Goal: Task Accomplishment & Management: Complete application form

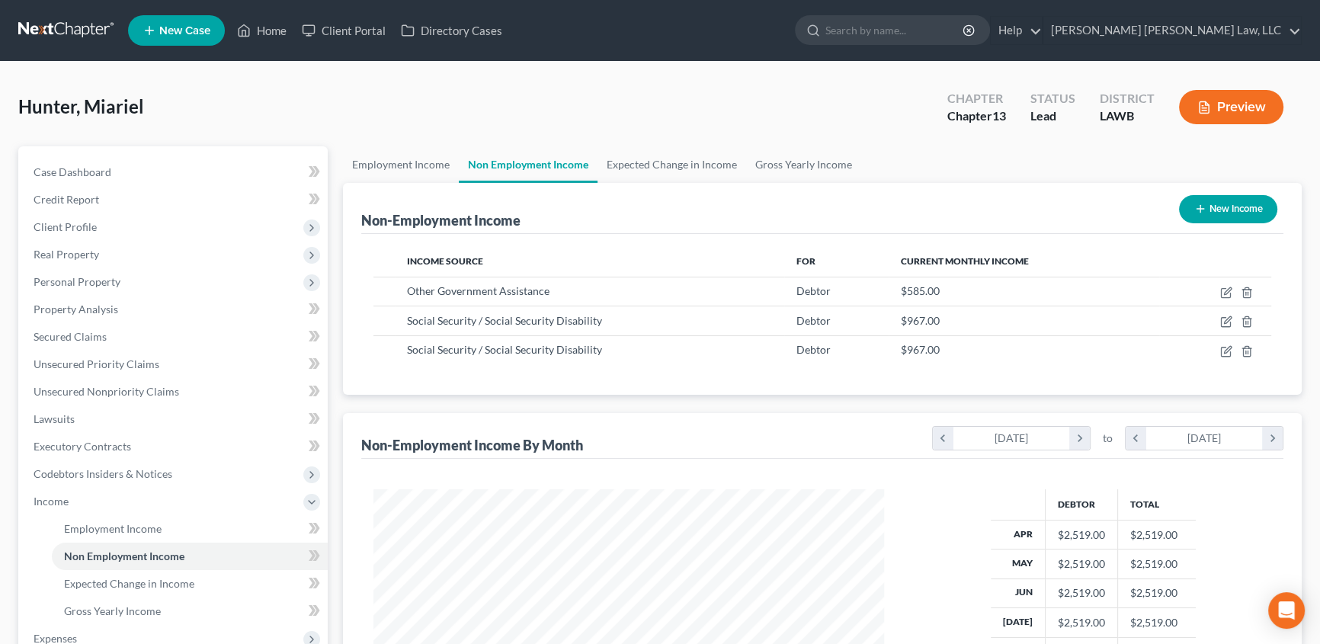
scroll to position [273, 541]
drag, startPoint x: 276, startPoint y: 30, endPoint x: 331, endPoint y: 370, distance: 343.5
click at [276, 30] on link "Home" at bounding box center [261, 30] width 65 height 27
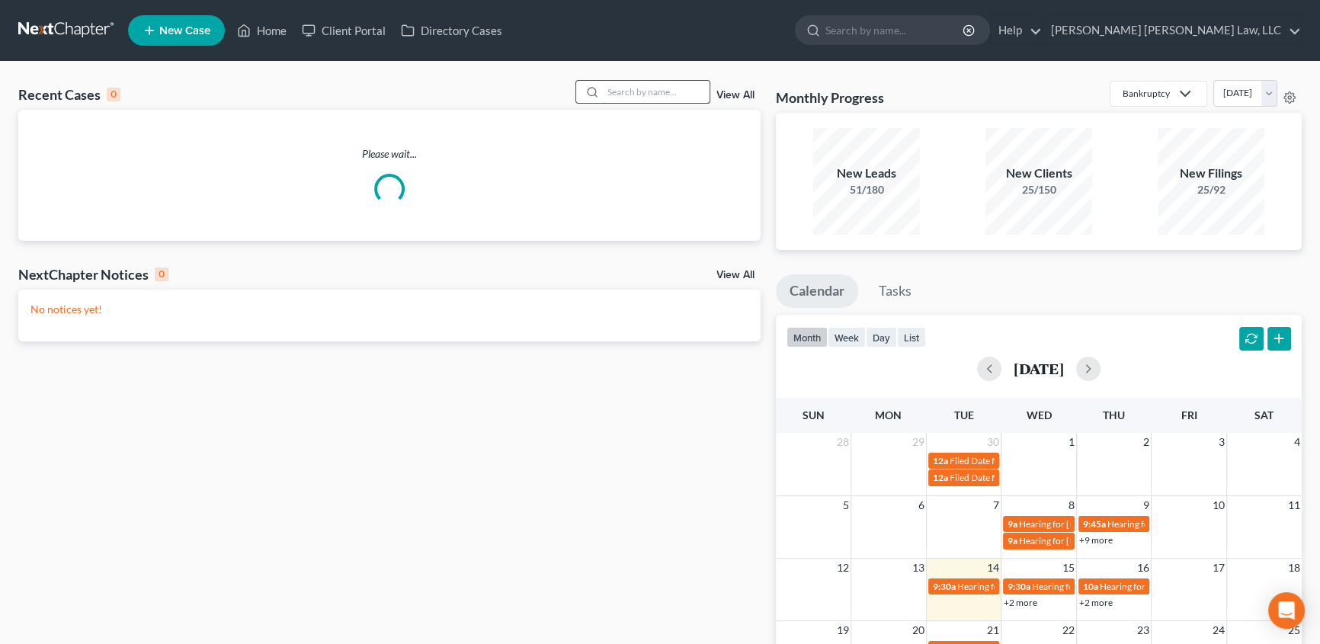
click at [616, 97] on input "search" at bounding box center [656, 92] width 107 height 22
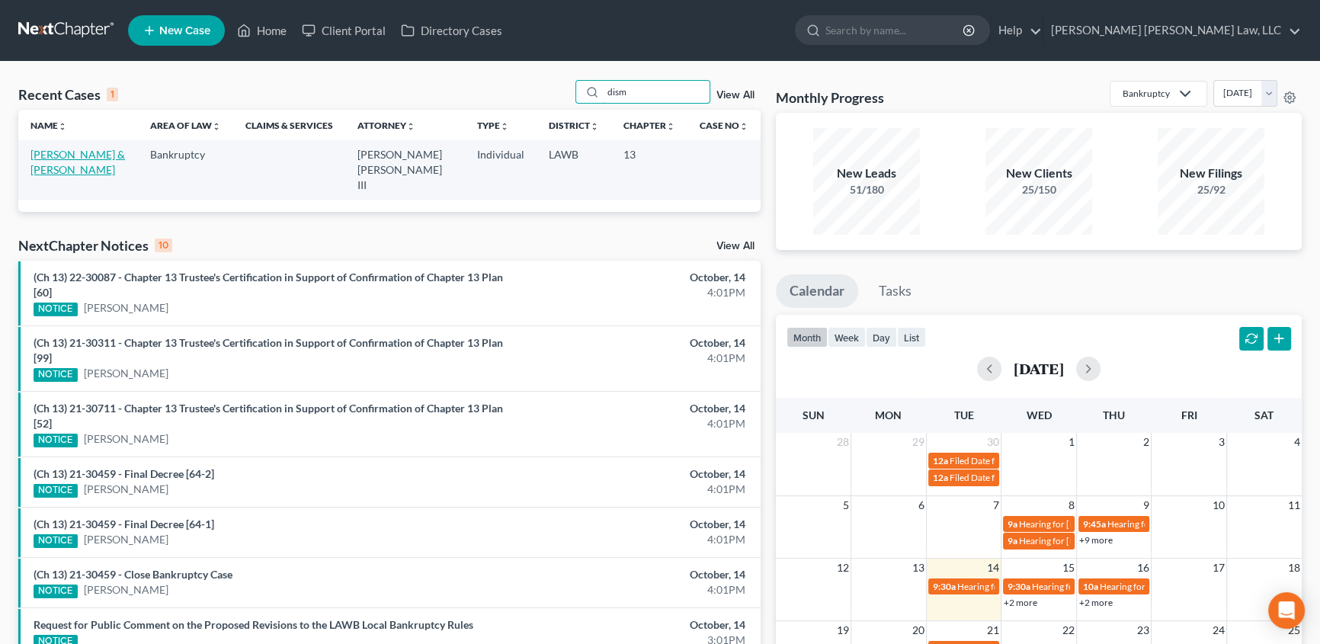
type input "dism"
click at [115, 152] on link "[PERSON_NAME] & [PERSON_NAME]" at bounding box center [77, 162] width 94 height 28
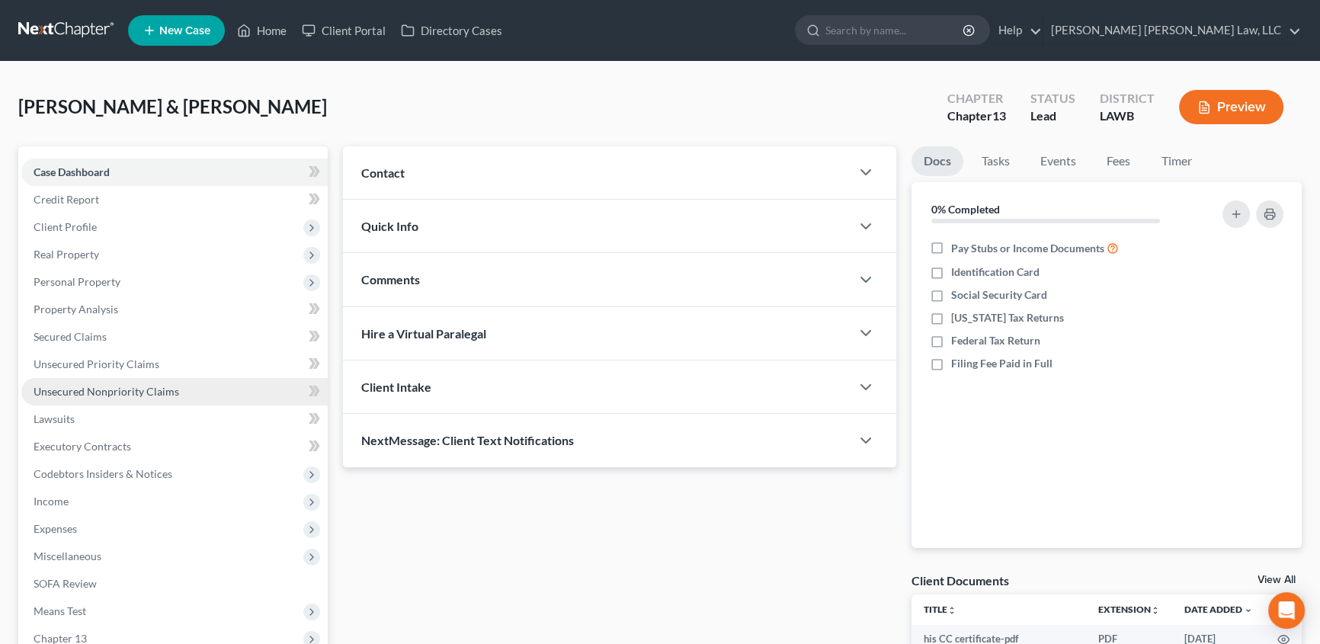
click at [114, 392] on span "Unsecured Nonpriority Claims" at bounding box center [107, 391] width 146 height 13
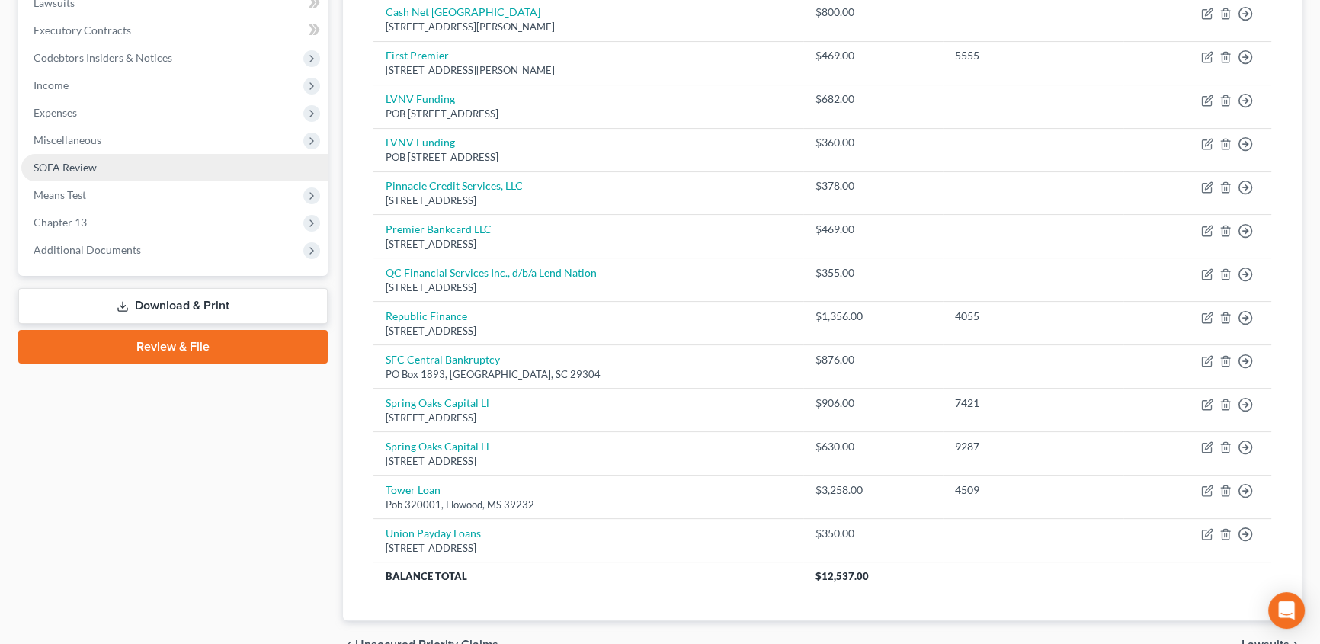
scroll to position [277, 0]
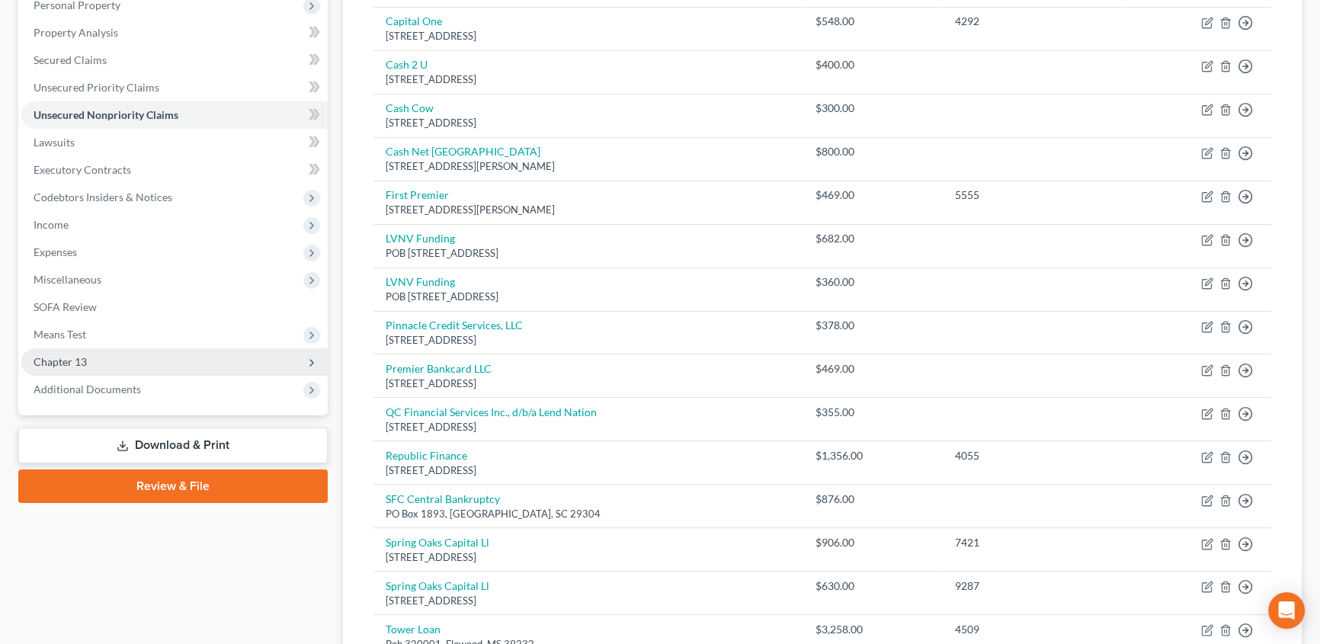
click at [69, 364] on span "Chapter 13" at bounding box center [60, 361] width 53 height 13
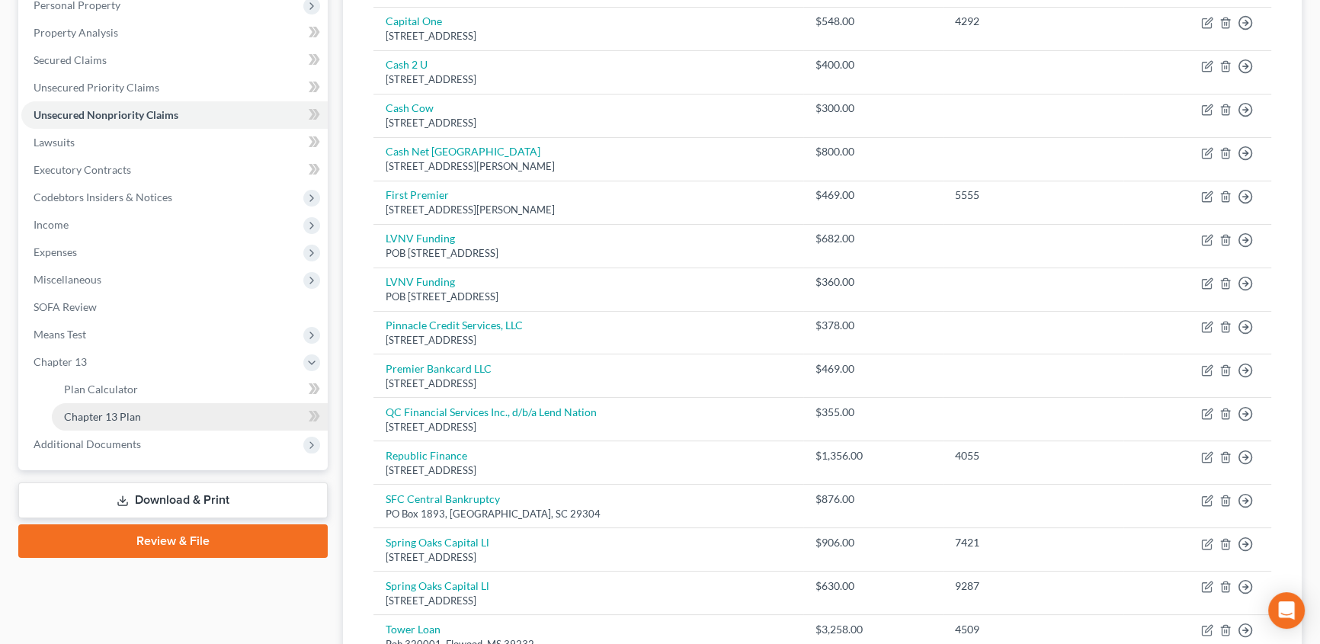
click at [126, 411] on span "Chapter 13 Plan" at bounding box center [102, 416] width 77 height 13
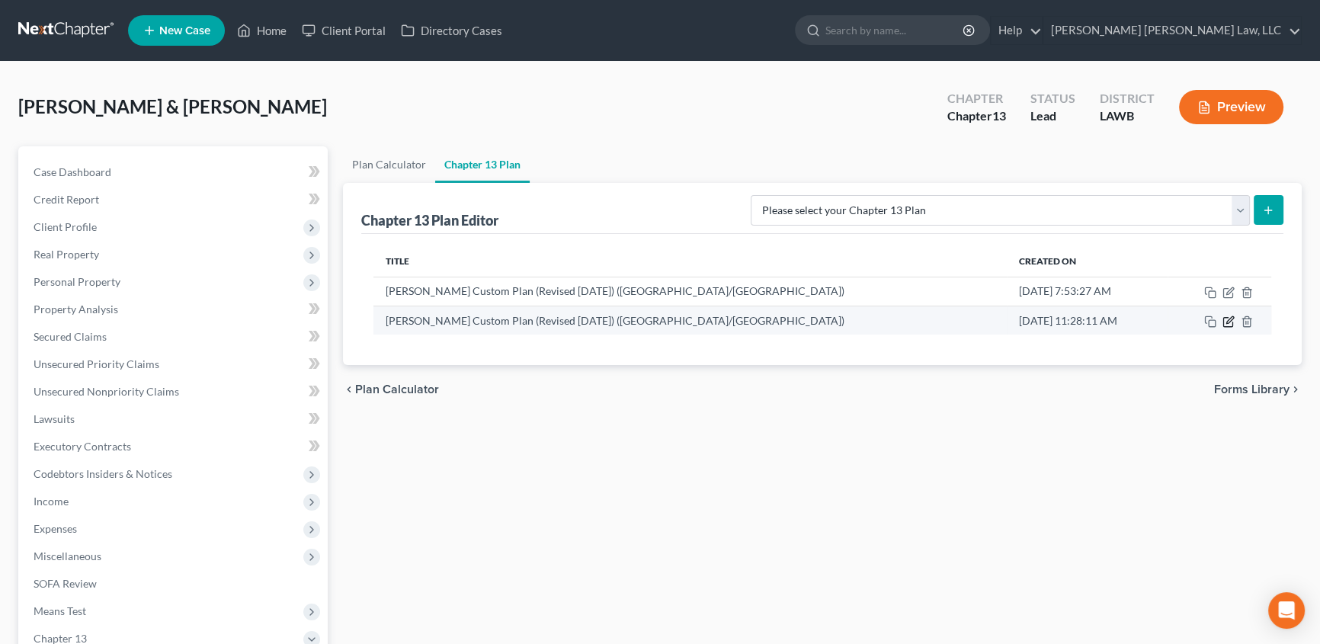
click at [1226, 323] on icon "button" at bounding box center [1228, 321] width 12 height 12
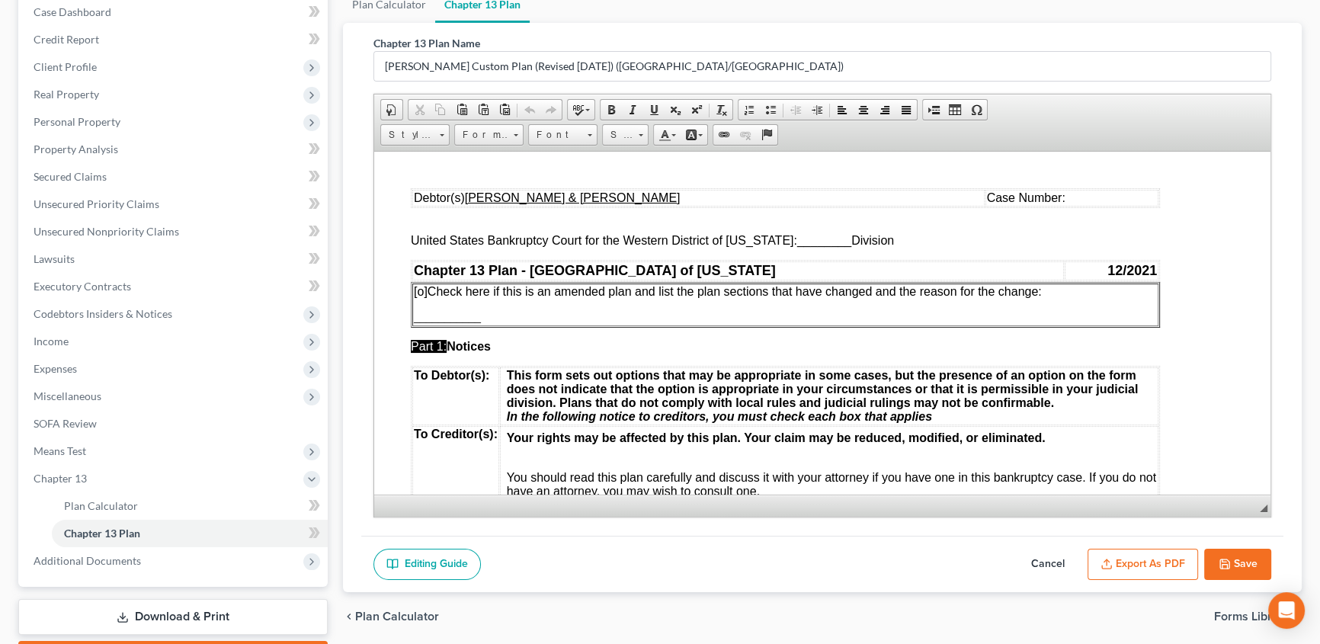
scroll to position [39, 0]
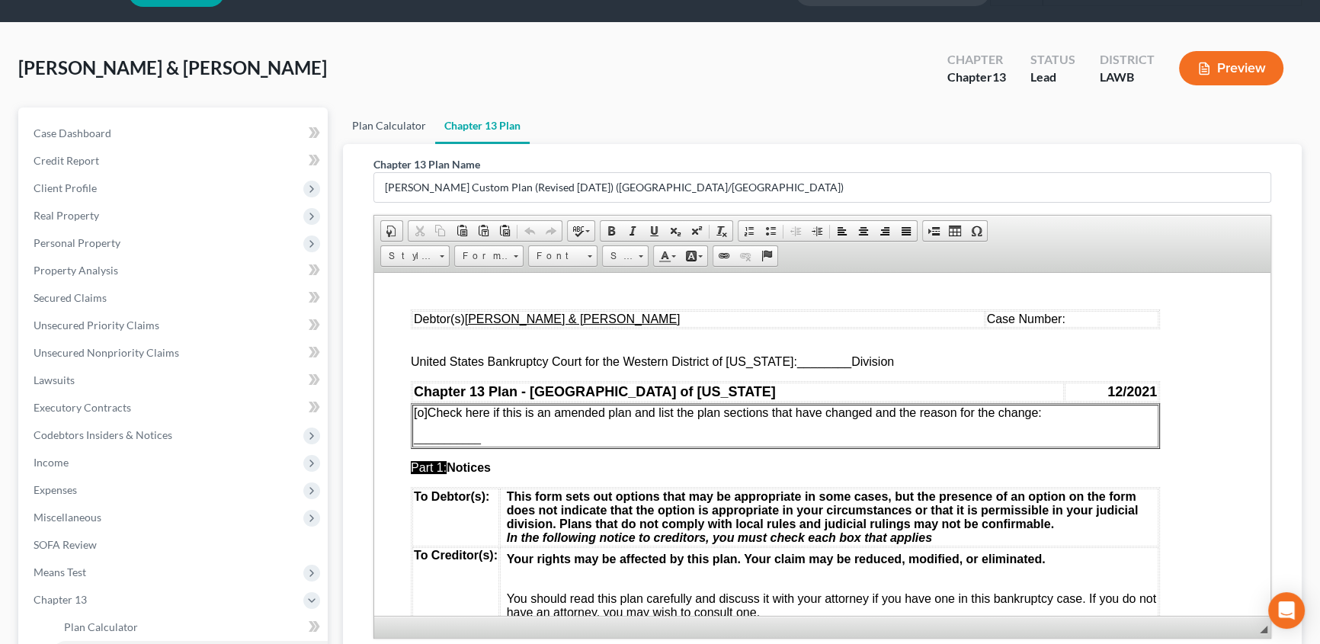
click at [404, 125] on link "Plan Calculator" at bounding box center [389, 125] width 92 height 37
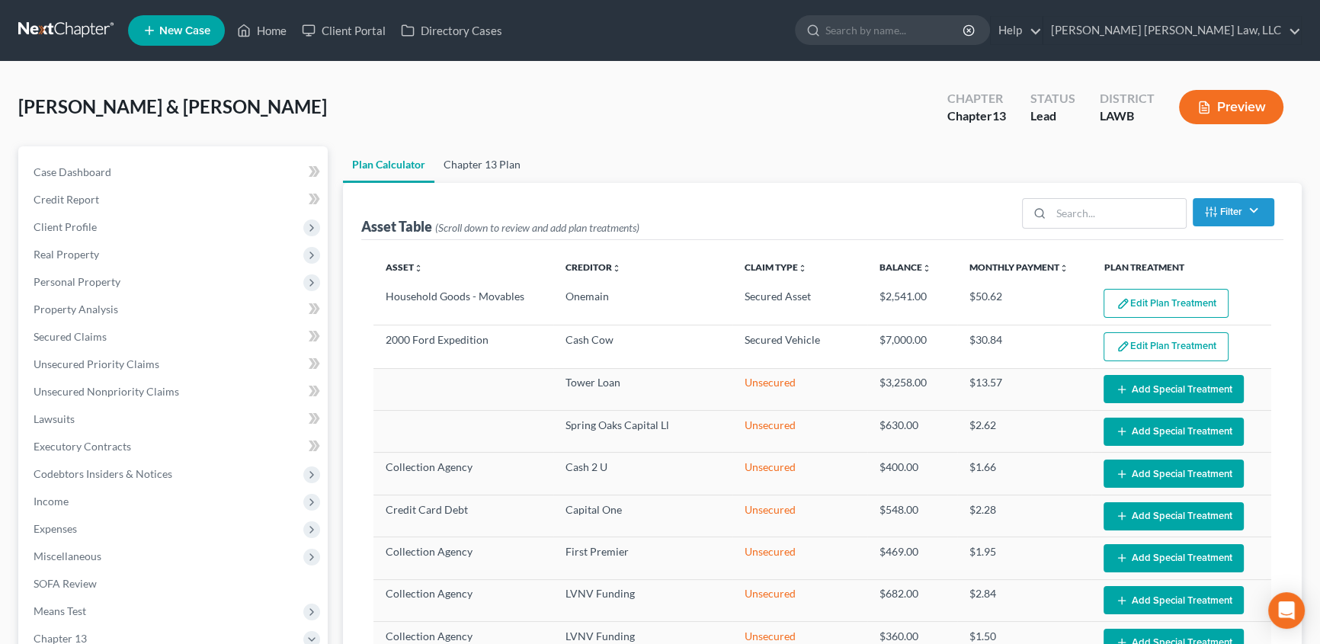
click at [501, 162] on link "Chapter 13 Plan" at bounding box center [481, 164] width 95 height 37
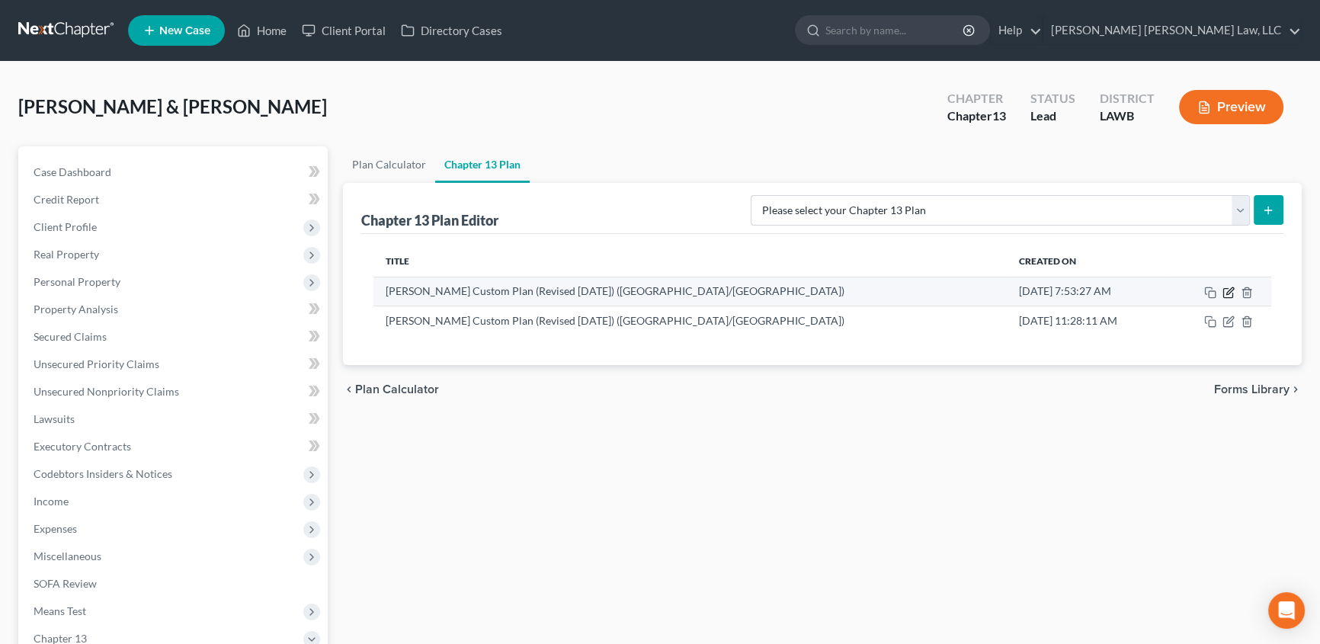
click at [1230, 288] on icon "button" at bounding box center [1228, 292] width 12 height 12
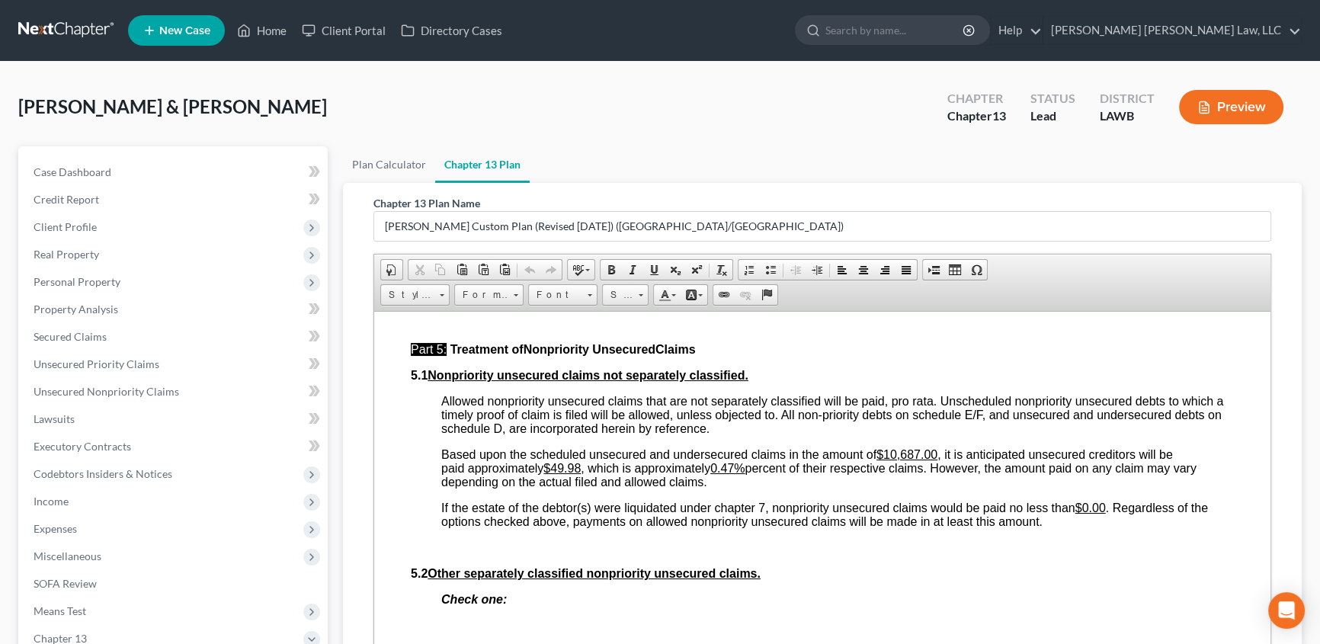
scroll to position [3740, 0]
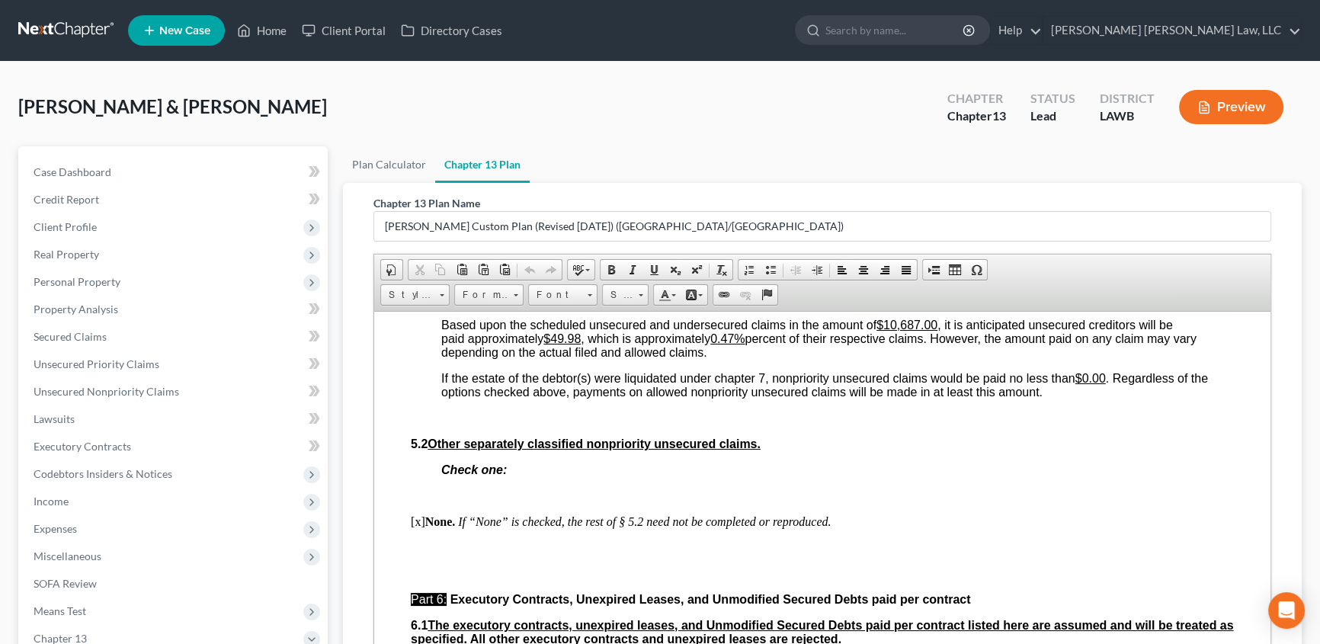
drag, startPoint x: 896, startPoint y: 454, endPoint x: 930, endPoint y: 479, distance: 42.5
click at [896, 331] on u "$10,687.00" at bounding box center [906, 324] width 61 height 13
click at [739, 344] on u "0.47%" at bounding box center [727, 337] width 34 height 13
click at [721, 359] on p "Based upon the scheduled unsecured and undersecured claims in the amount of $12…" at bounding box center [837, 338] width 792 height 41
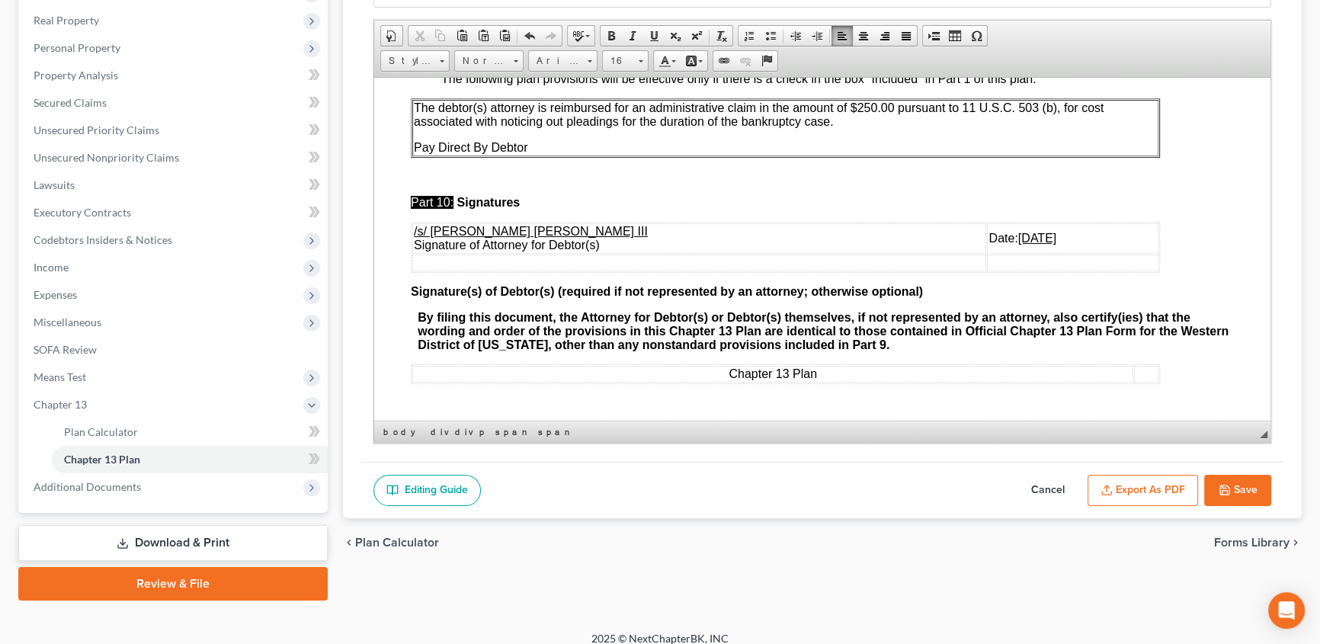
scroll to position [247, 0]
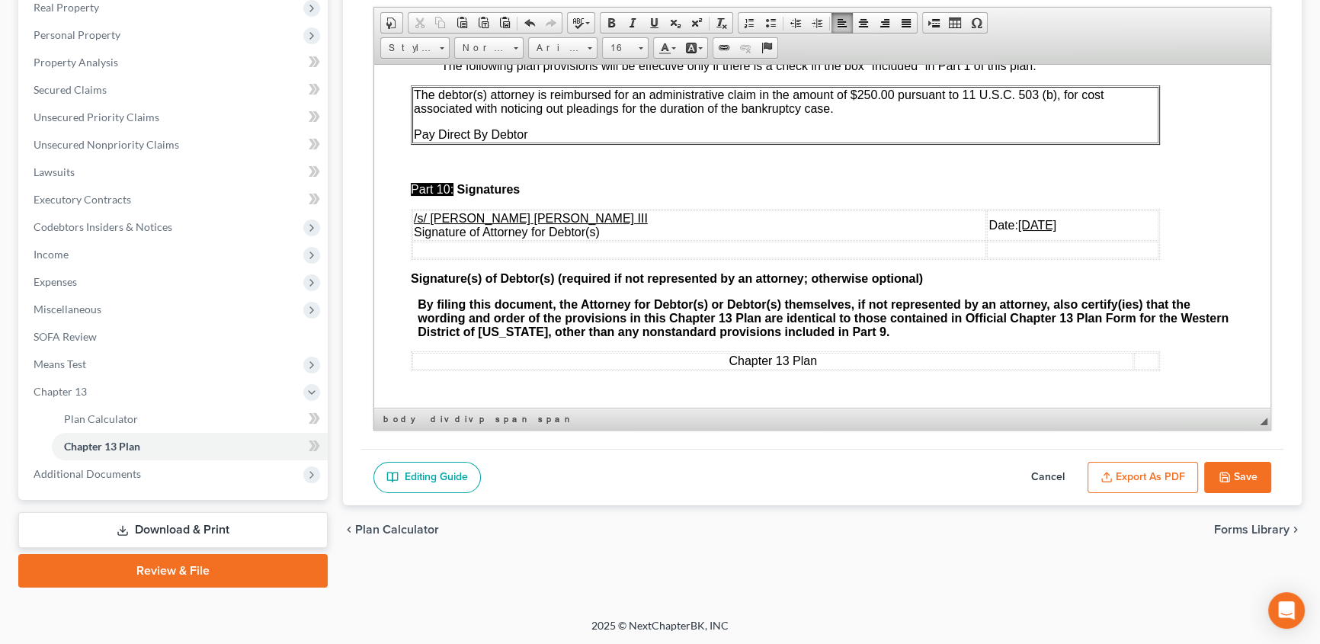
click at [1234, 465] on button "Save" at bounding box center [1237, 478] width 67 height 32
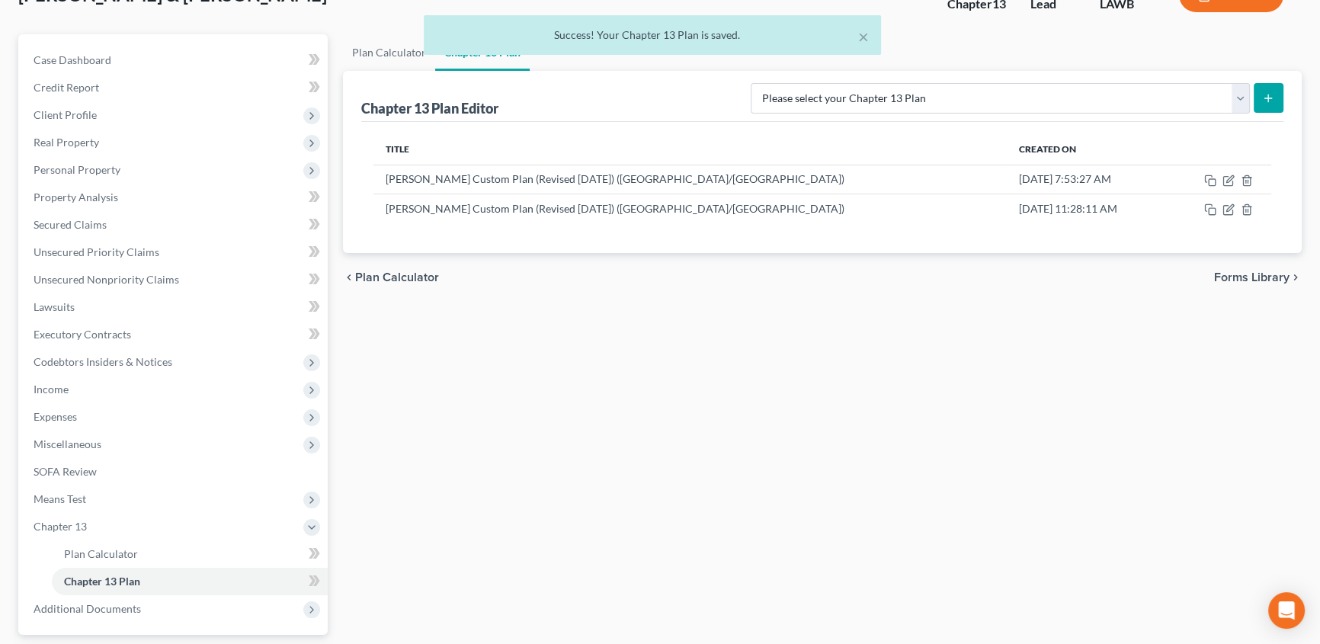
scroll to position [108, 0]
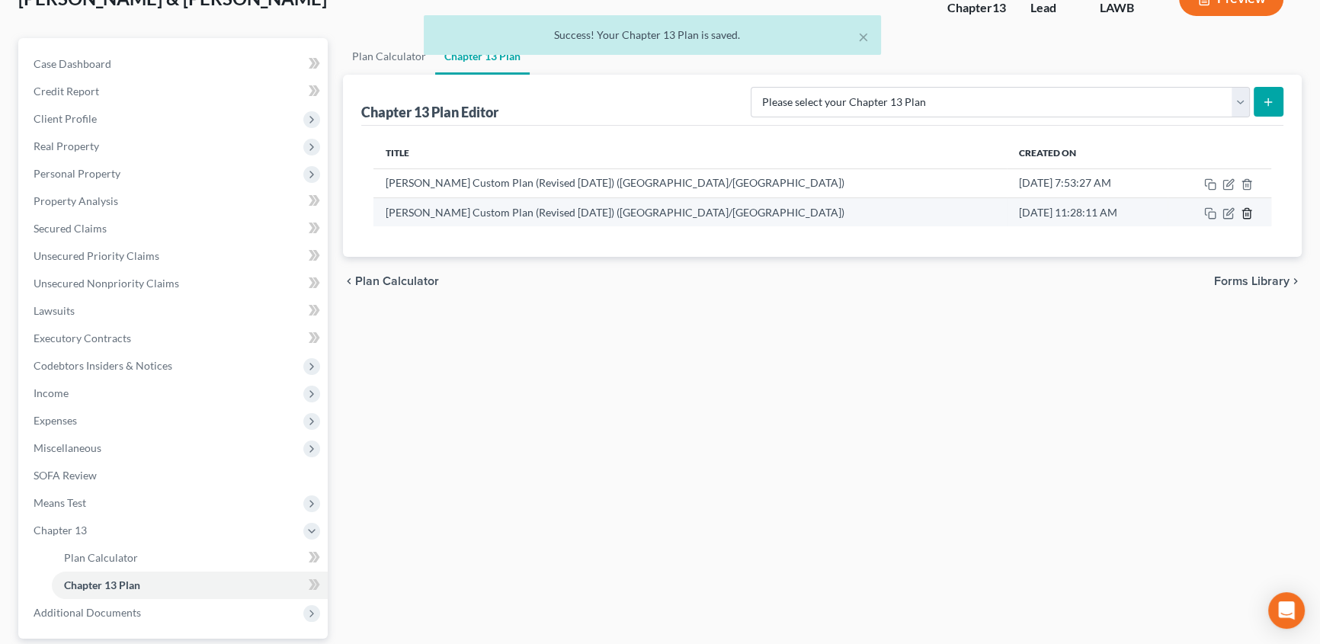
click at [1249, 213] on icon "button" at bounding box center [1246, 213] width 12 height 12
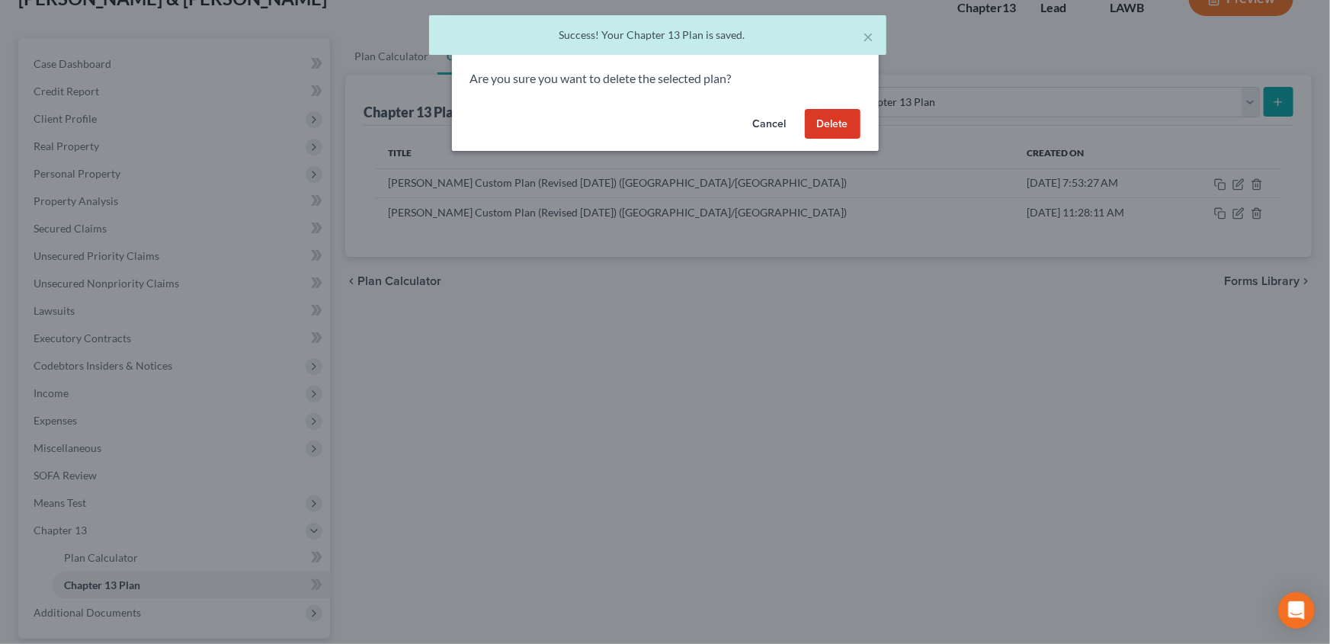
click at [824, 118] on button "Delete" at bounding box center [833, 124] width 56 height 30
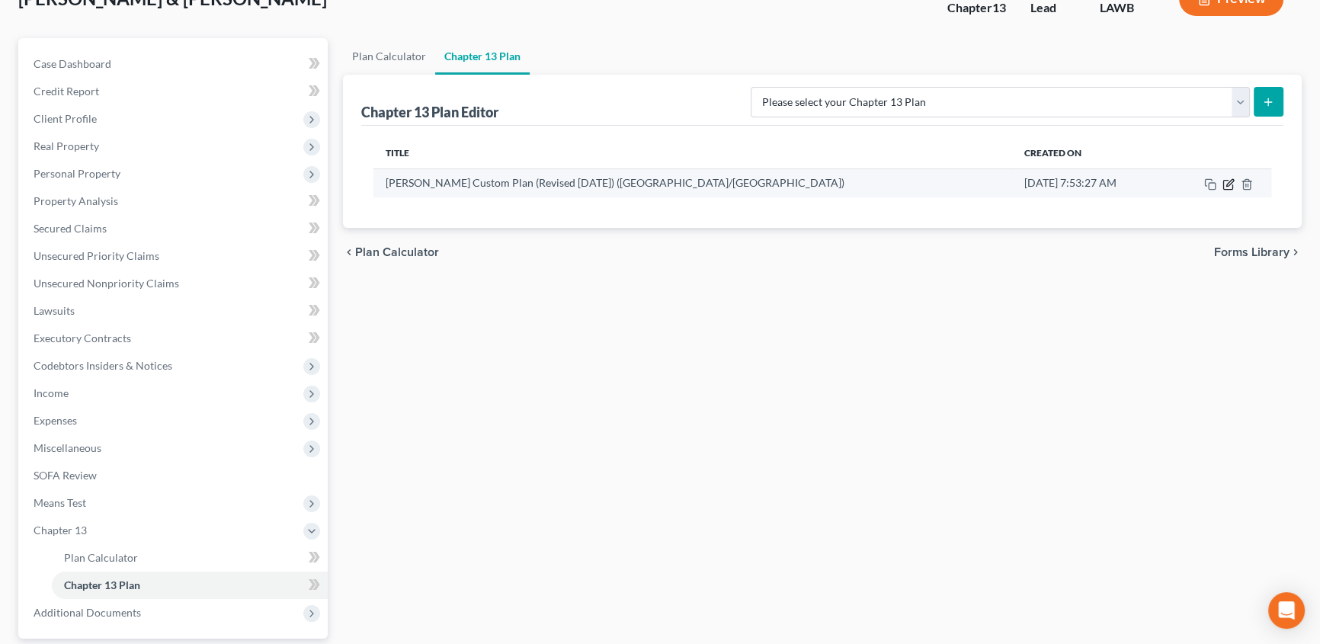
click at [1227, 181] on icon "button" at bounding box center [1228, 184] width 12 height 12
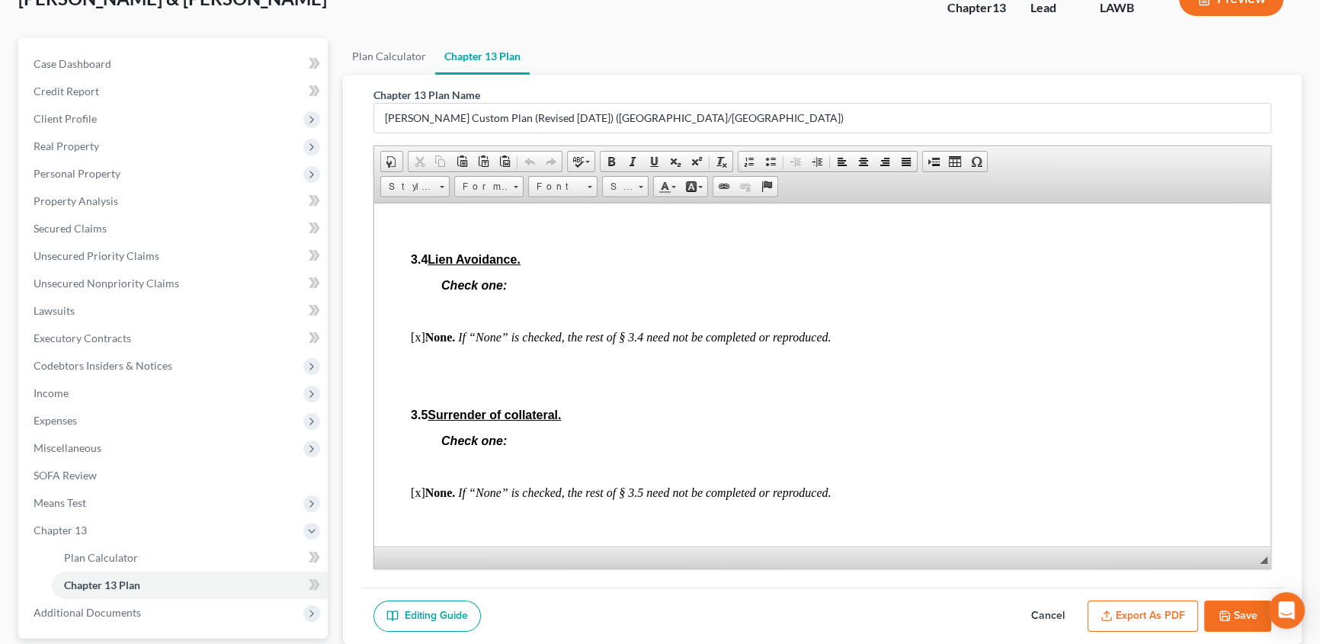
scroll to position [1870, 0]
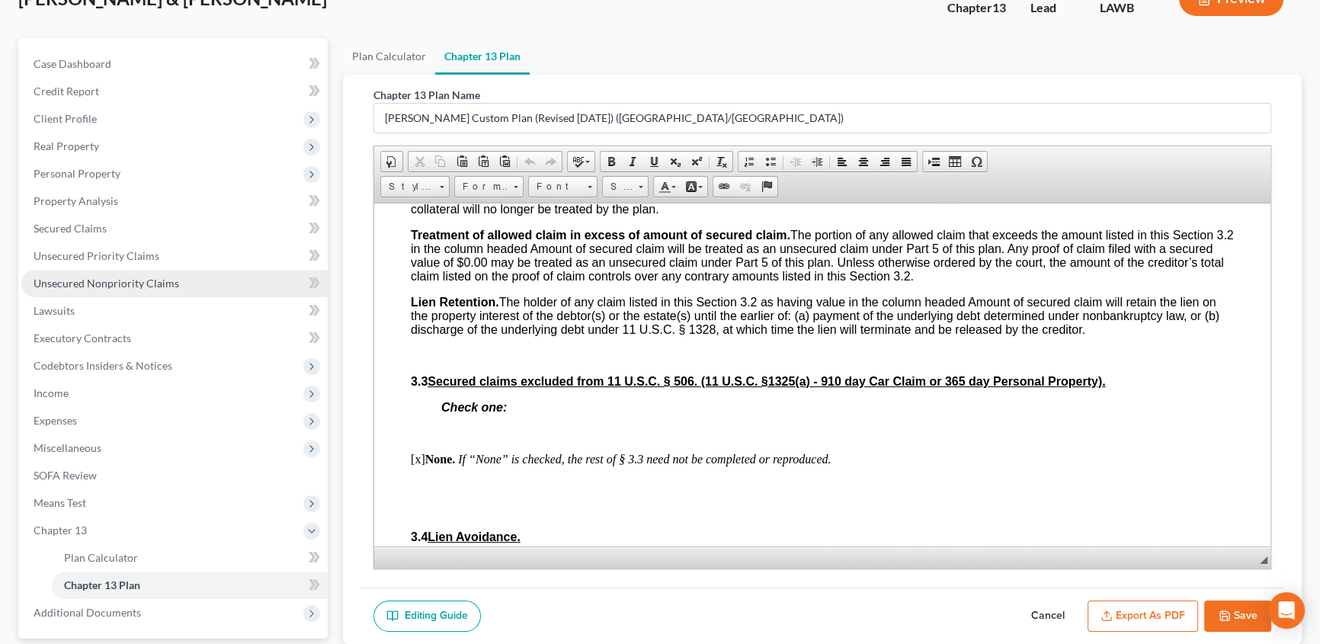
click at [111, 278] on span "Unsecured Nonpriority Claims" at bounding box center [107, 283] width 146 height 13
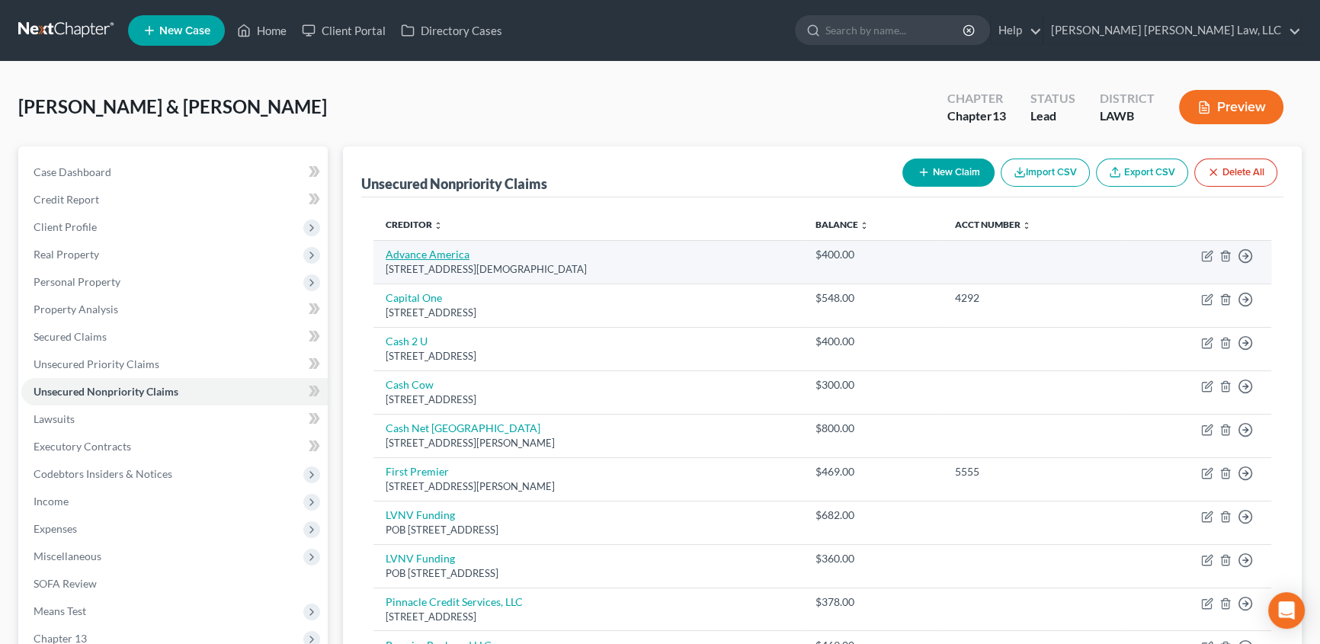
click at [411, 252] on link "Advance America" at bounding box center [428, 254] width 84 height 13
select select "42"
select select "10"
select select "2"
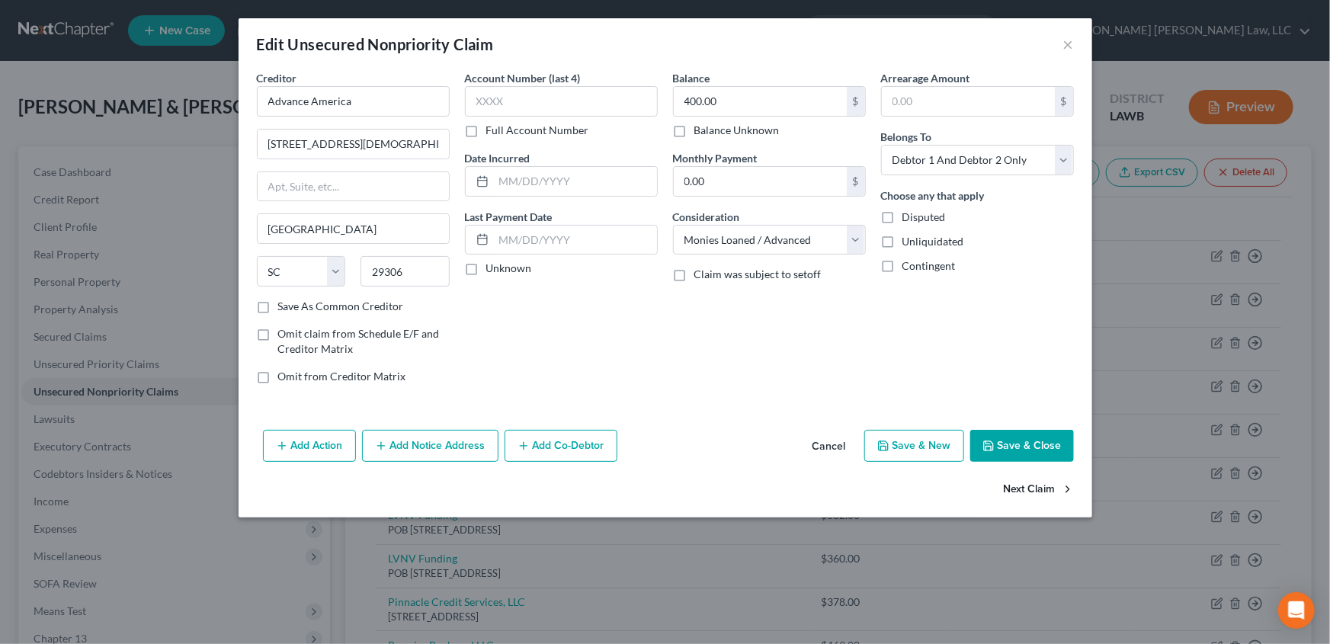
click at [1038, 488] on button "Next Claim" at bounding box center [1038, 490] width 70 height 32
select select "46"
select select "2"
click at [1045, 489] on button "Next Claim" at bounding box center [1038, 490] width 70 height 32
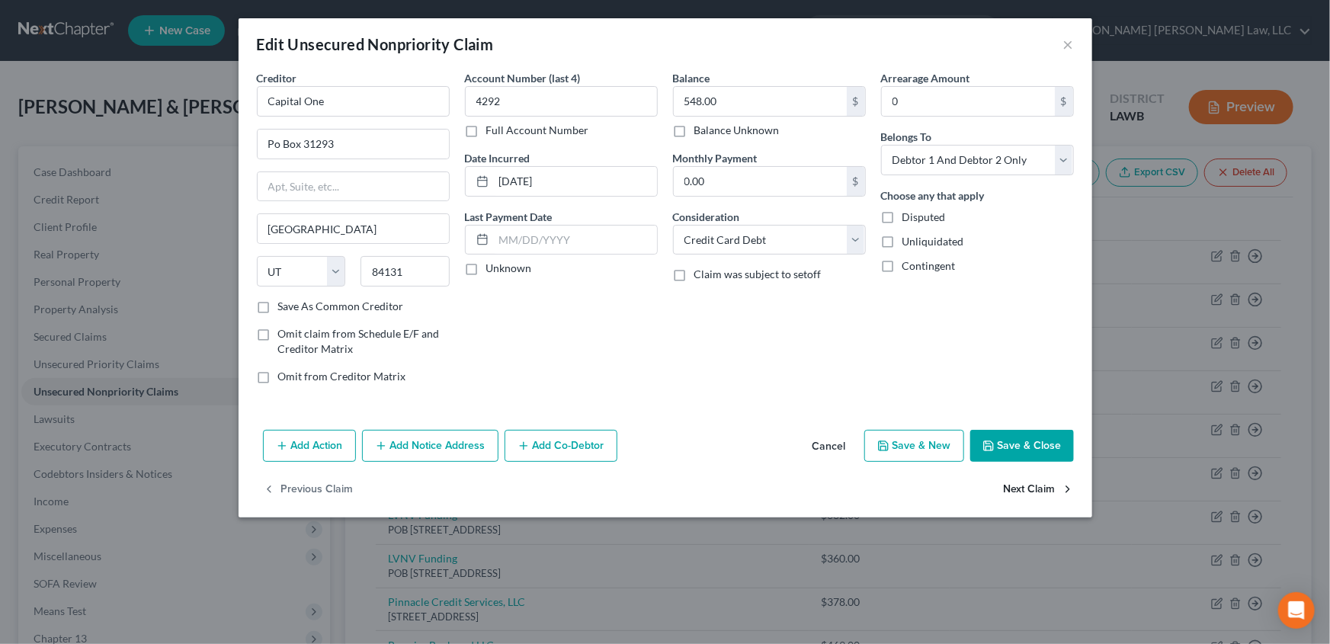
select select "19"
select select "1"
select select "2"
click at [1034, 483] on button "Next Claim" at bounding box center [1038, 490] width 70 height 32
select select "10"
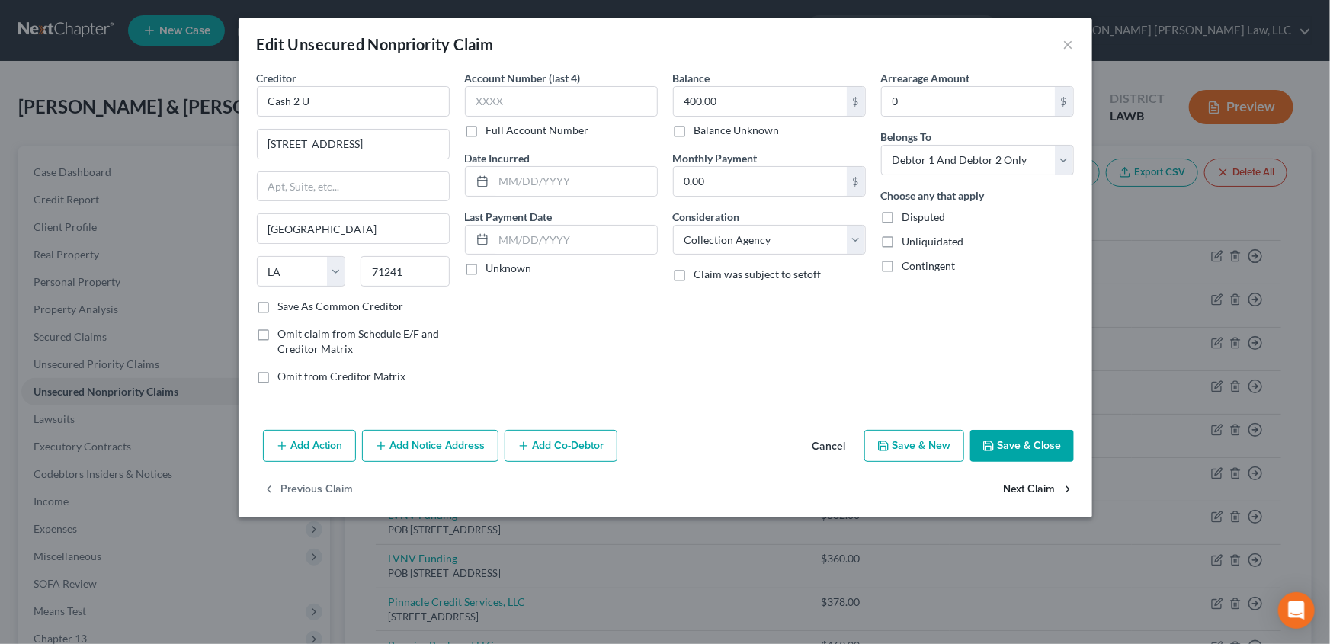
select select "10"
select select "0"
click at [1032, 486] on button "Next Claim" at bounding box center [1038, 490] width 70 height 32
select select "14"
select select "10"
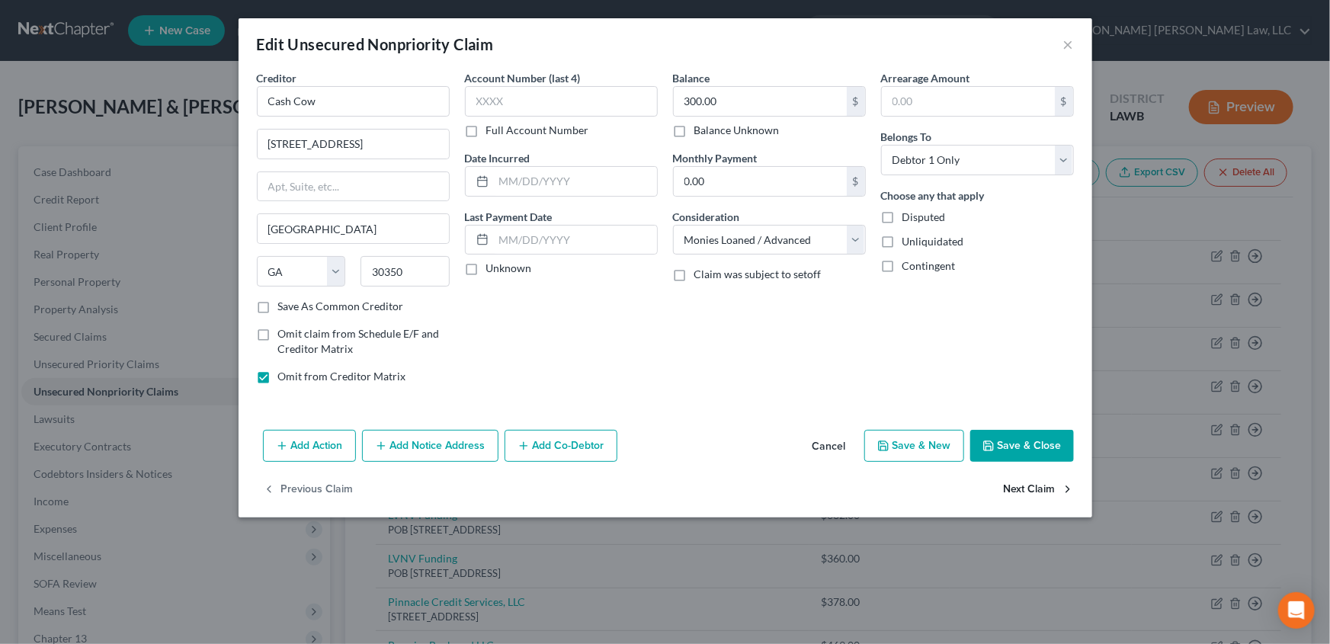
select select "2"
click at [1007, 489] on button "Next Claim" at bounding box center [1038, 490] width 70 height 32
select select "43"
select select "1"
select select "2"
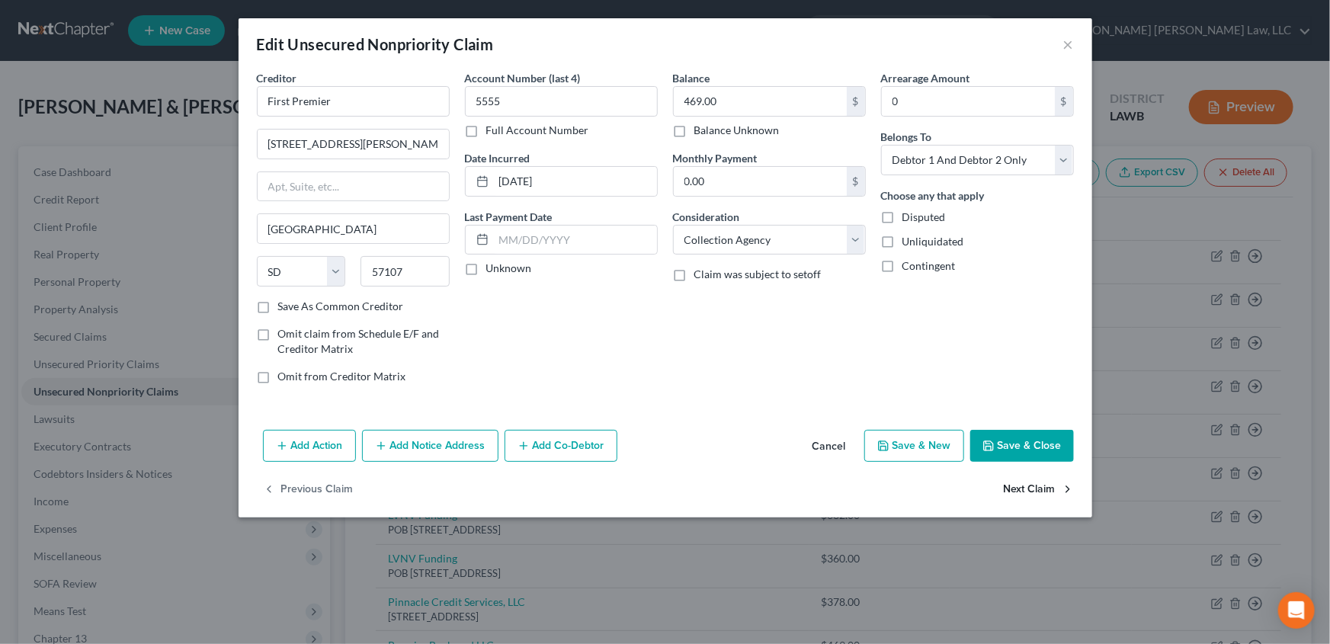
click at [1010, 485] on button "Next Claim" at bounding box center [1038, 490] width 70 height 32
select select "42"
select select "1"
select select "2"
click at [1022, 485] on button "Next Claim" at bounding box center [1038, 490] width 70 height 32
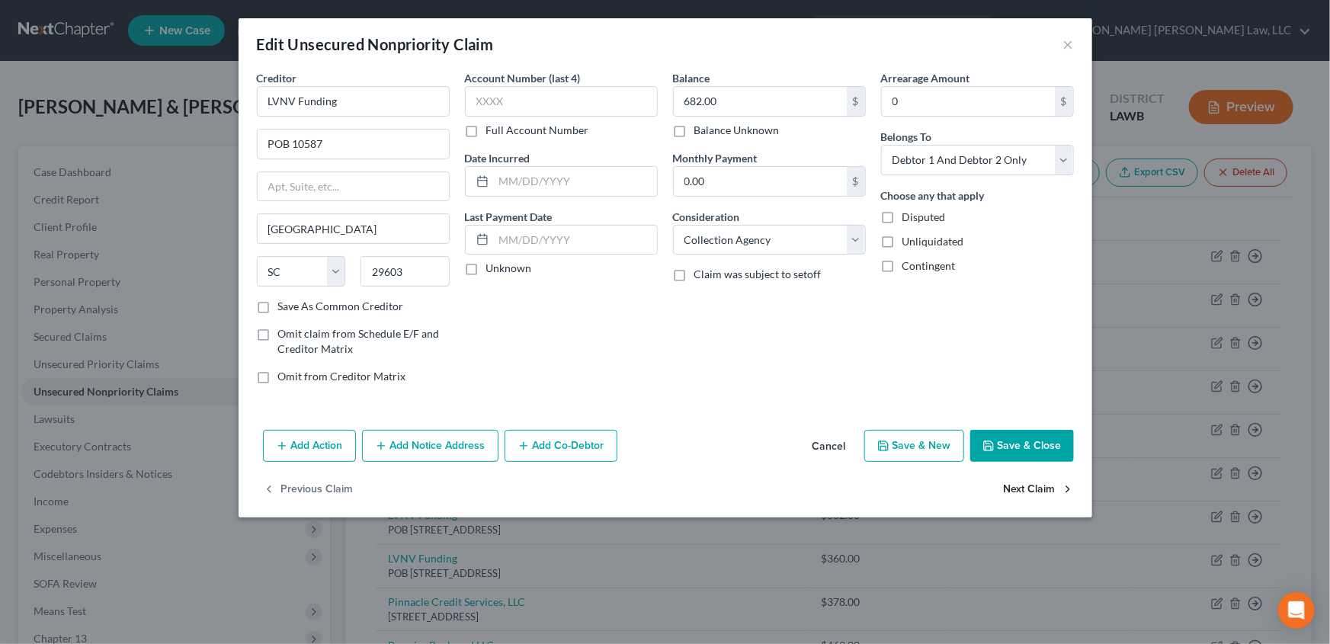
select select "42"
select select "1"
select select "2"
click at [278, 371] on label "Omit from Creditor Matrix" at bounding box center [342, 376] width 128 height 15
click at [284, 371] on input "Omit from Creditor Matrix" at bounding box center [289, 374] width 10 height 10
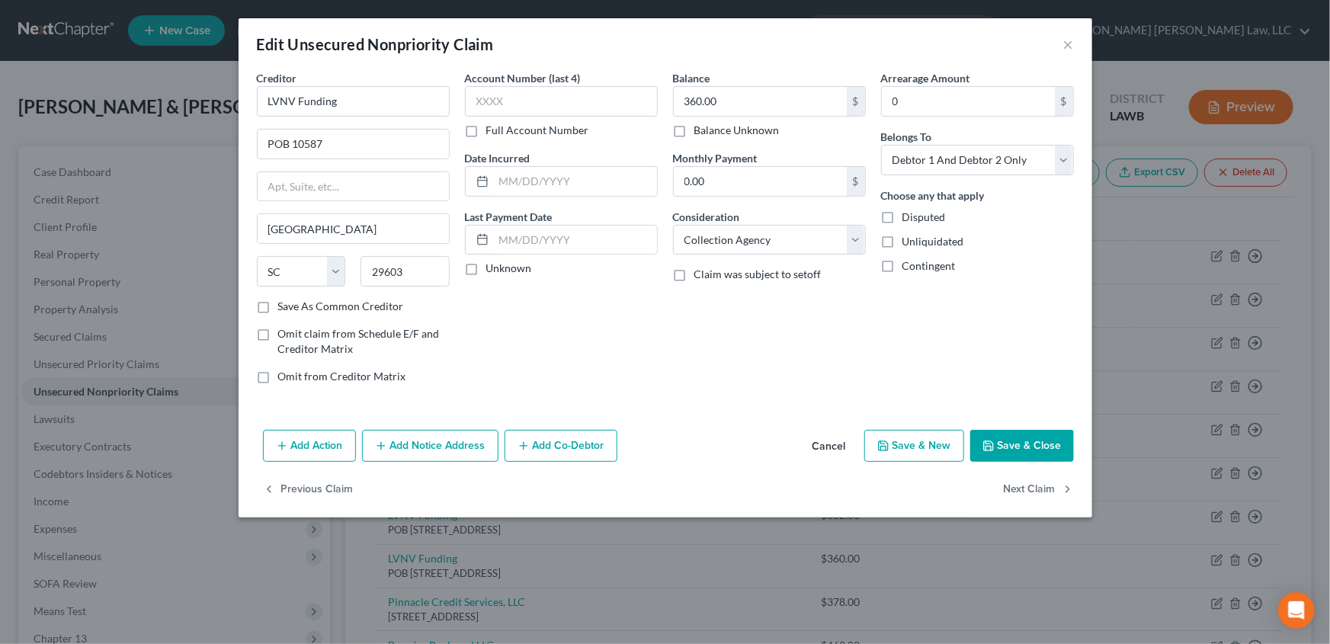
checkbox input "true"
click at [1027, 489] on button "Next Claim" at bounding box center [1038, 490] width 70 height 32
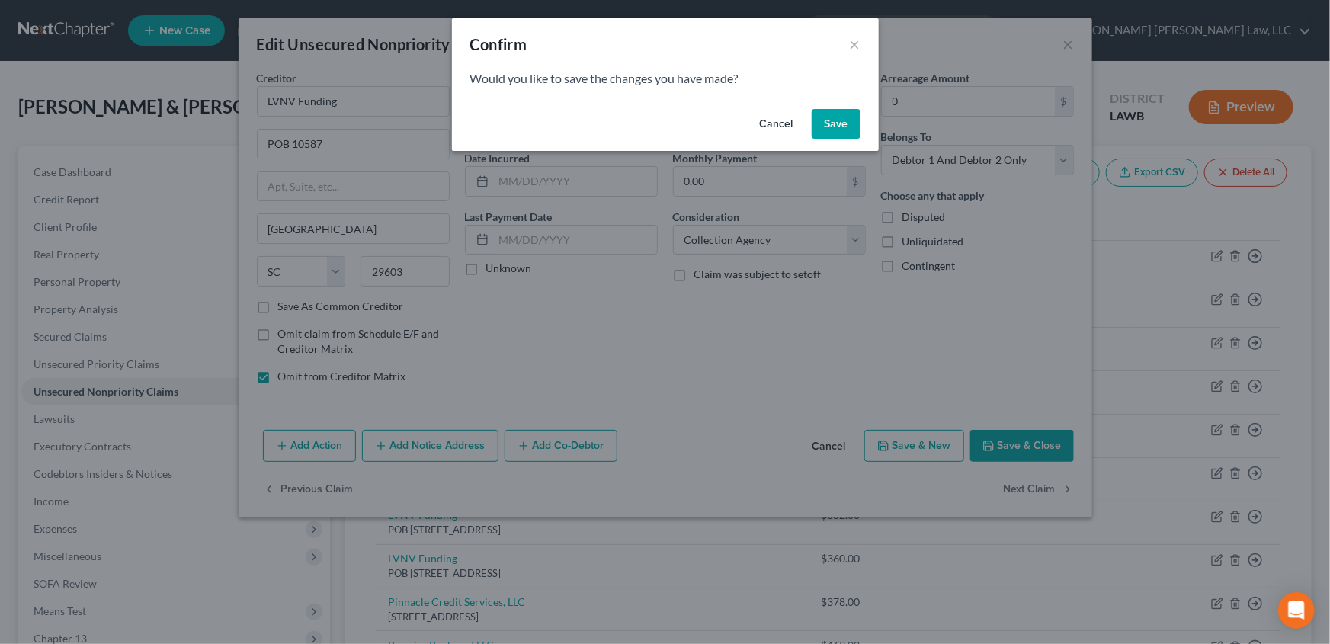
click at [827, 126] on button "Save" at bounding box center [835, 124] width 49 height 30
select select "42"
select select "1"
select select "2"
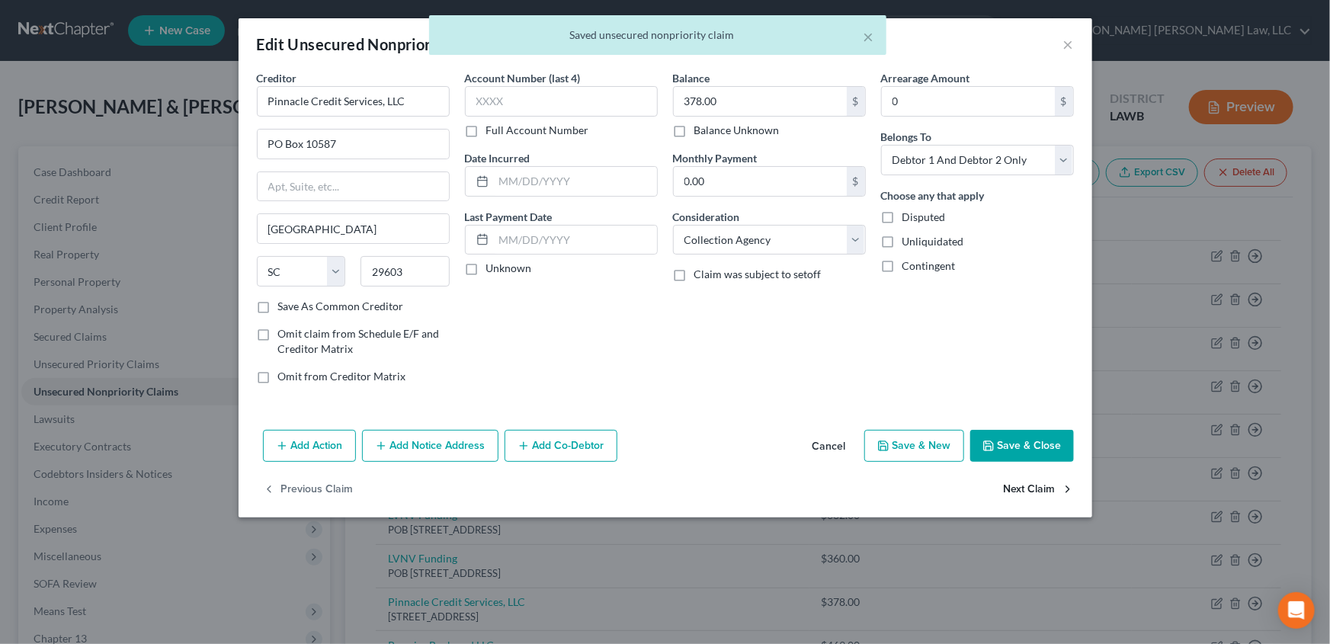
click at [1038, 488] on button "Next Claim" at bounding box center [1038, 490] width 70 height 32
select select "24"
select select "1"
select select "2"
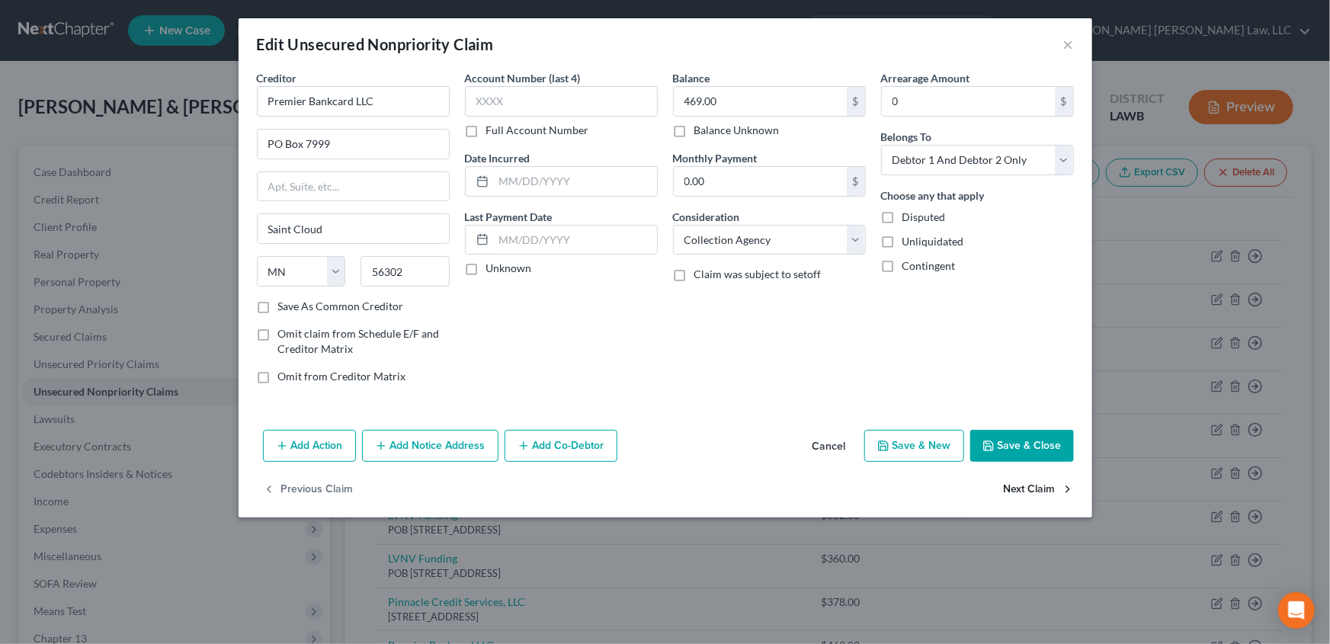
click at [1016, 485] on button "Next Claim" at bounding box center [1038, 490] width 70 height 32
select select "17"
select select "1"
select select "2"
click at [1029, 488] on button "Next Claim" at bounding box center [1038, 490] width 70 height 32
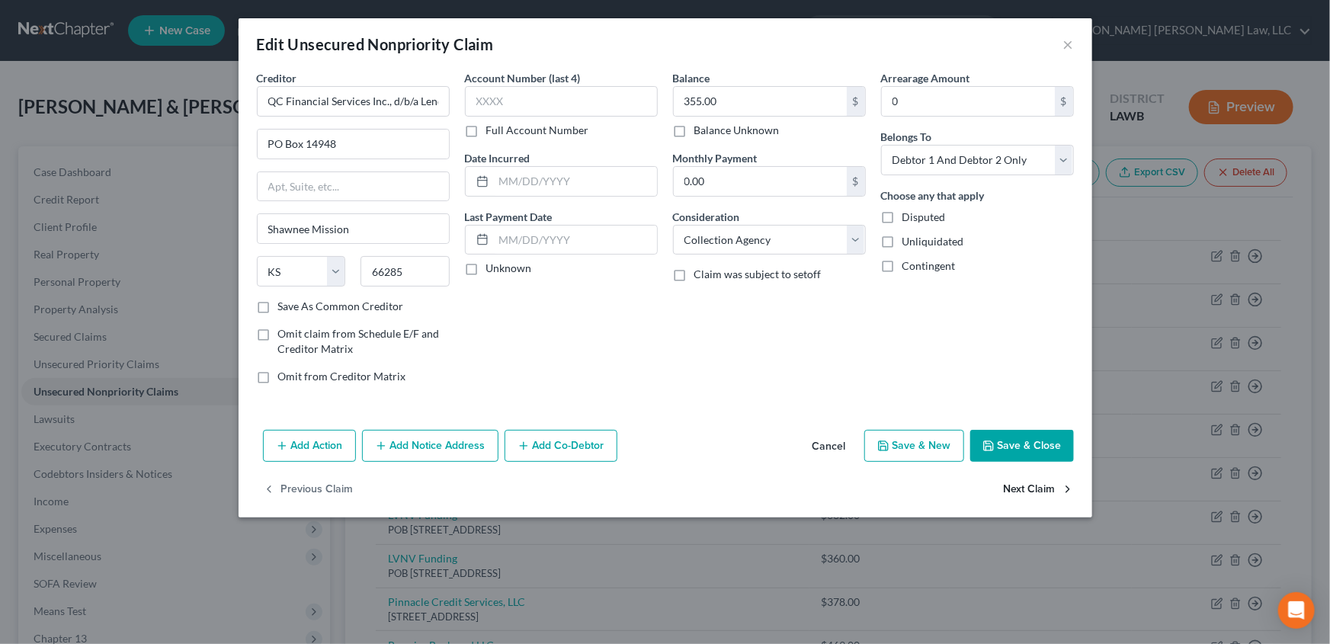
select select "19"
select select "1"
select select "2"
click at [1022, 486] on button "Next Claim" at bounding box center [1038, 490] width 70 height 32
select select "42"
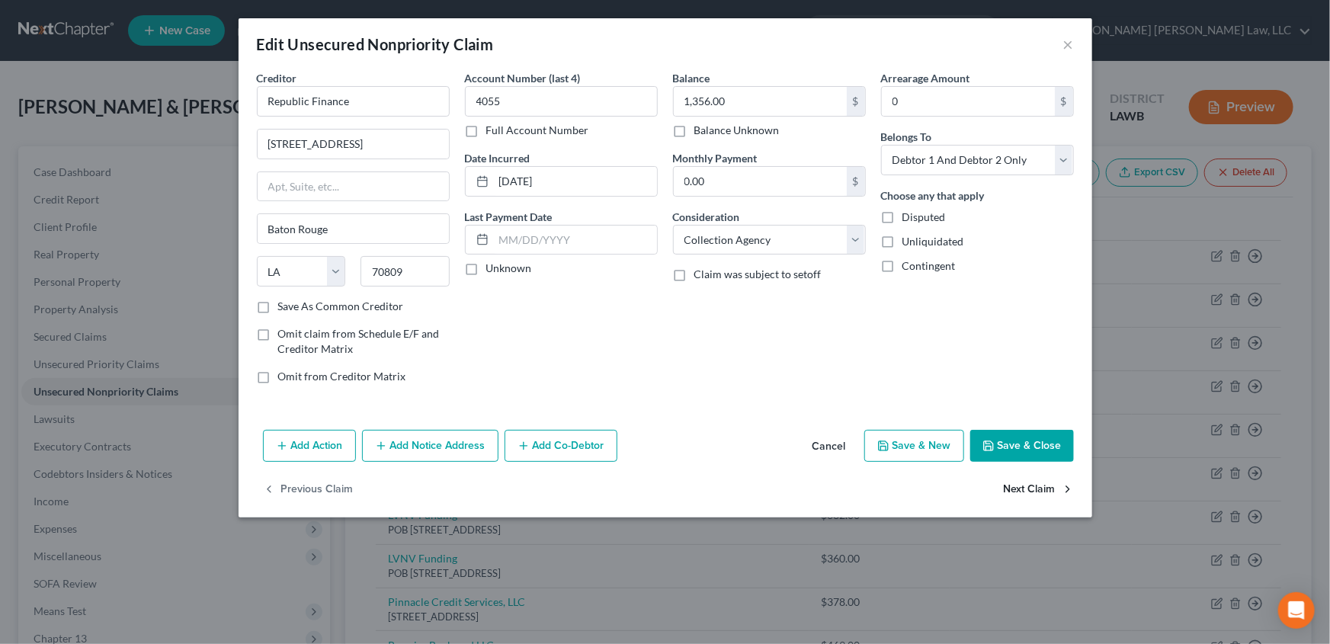
select select "1"
select select "2"
click at [1025, 485] on button "Next Claim" at bounding box center [1038, 490] width 70 height 32
select select "48"
select select "2"
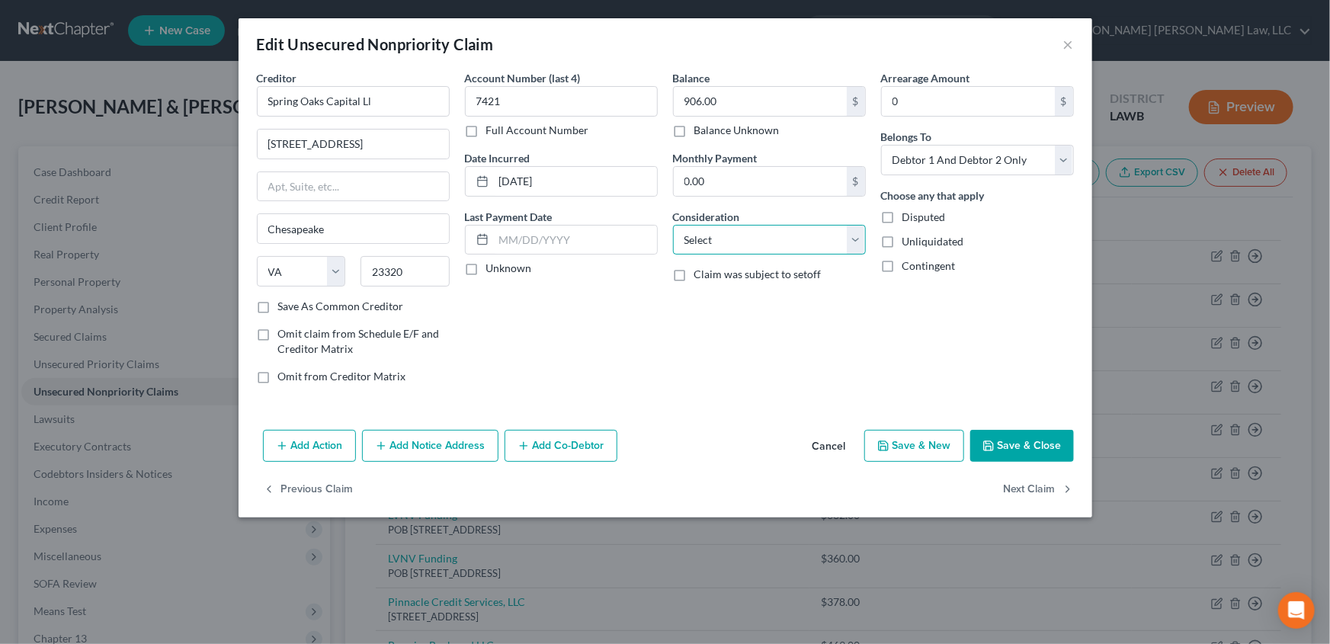
drag, startPoint x: 708, startPoint y: 243, endPoint x: 701, endPoint y: 253, distance: 12.0
click at [708, 243] on select "Select Cable / Satellite Services Collection Agency Credit Card Debt Debt Couns…" at bounding box center [769, 240] width 193 height 30
select select "1"
click at [673, 225] on select "Select Cable / Satellite Services Collection Agency Credit Card Debt Debt Couns…" at bounding box center [769, 240] width 193 height 30
click at [1009, 484] on button "Next Claim" at bounding box center [1038, 490] width 70 height 32
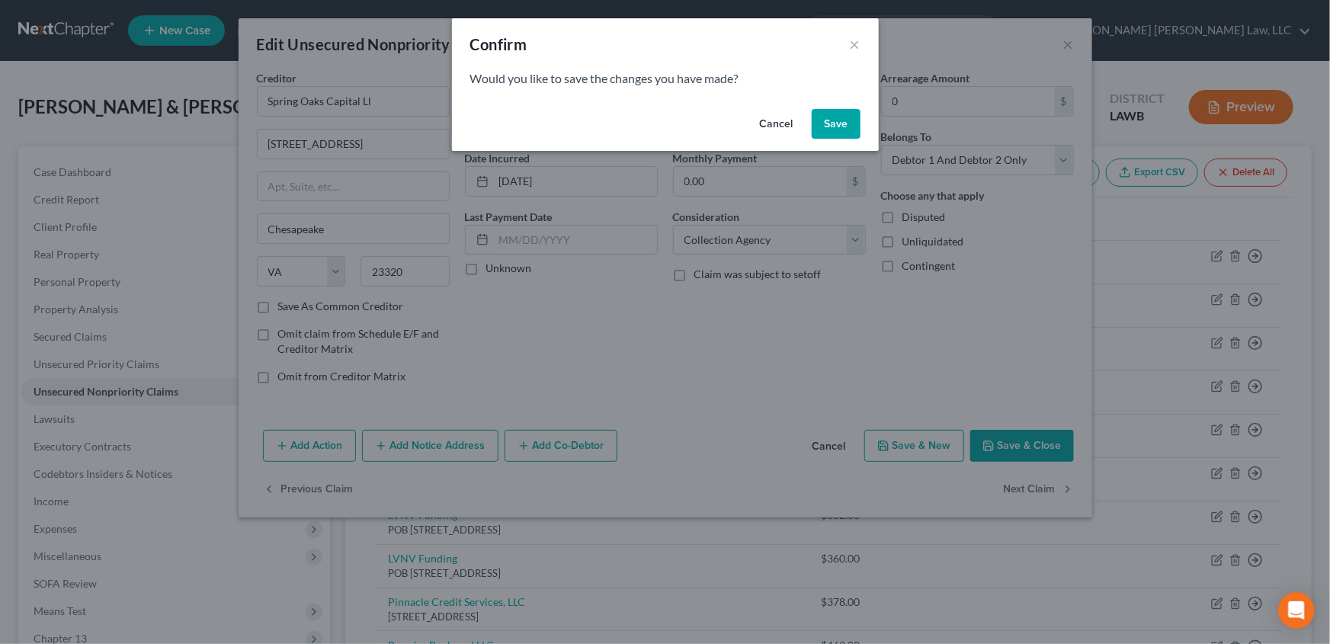
click at [827, 130] on button "Save" at bounding box center [835, 124] width 49 height 30
select select "48"
select select "2"
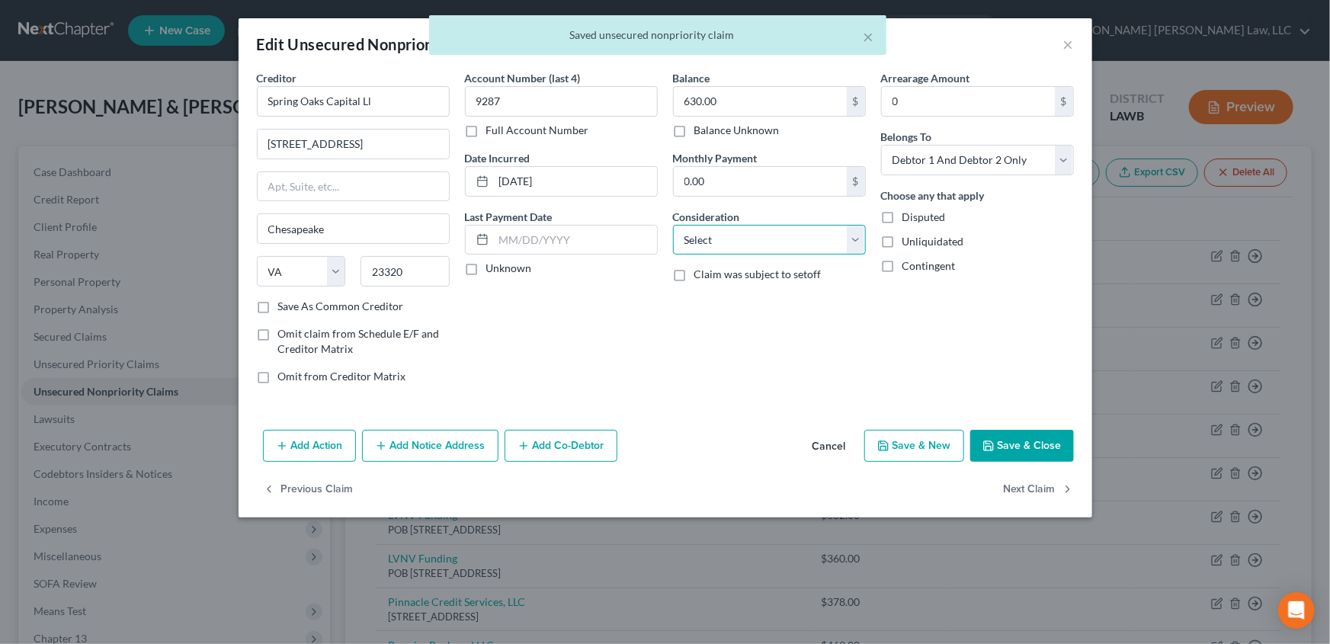
drag, startPoint x: 693, startPoint y: 242, endPoint x: 696, endPoint y: 251, distance: 9.9
click at [693, 242] on select "Select Cable / Satellite Services Collection Agency Credit Card Debt Debt Couns…" at bounding box center [769, 240] width 193 height 30
select select "1"
click at [673, 225] on select "Select Cable / Satellite Services Collection Agency Credit Card Debt Debt Couns…" at bounding box center [769, 240] width 193 height 30
click at [278, 376] on label "Omit from Creditor Matrix" at bounding box center [342, 376] width 128 height 15
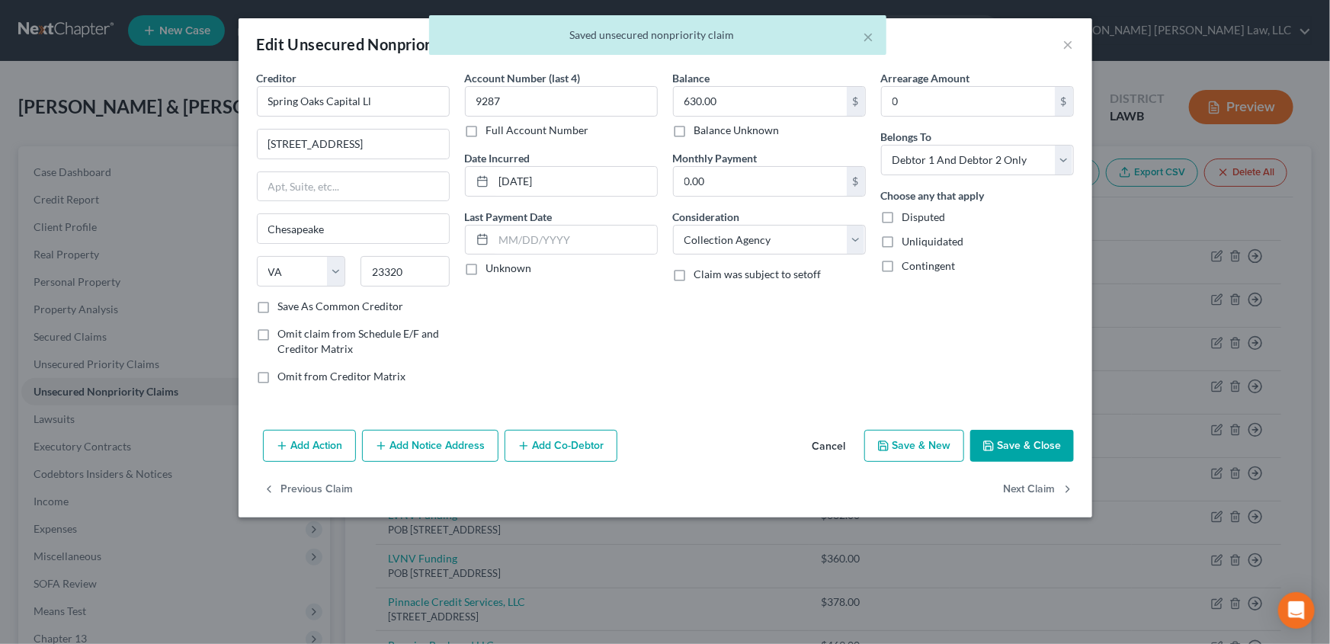
click at [284, 376] on input "Omit from Creditor Matrix" at bounding box center [289, 374] width 10 height 10
checkbox input "true"
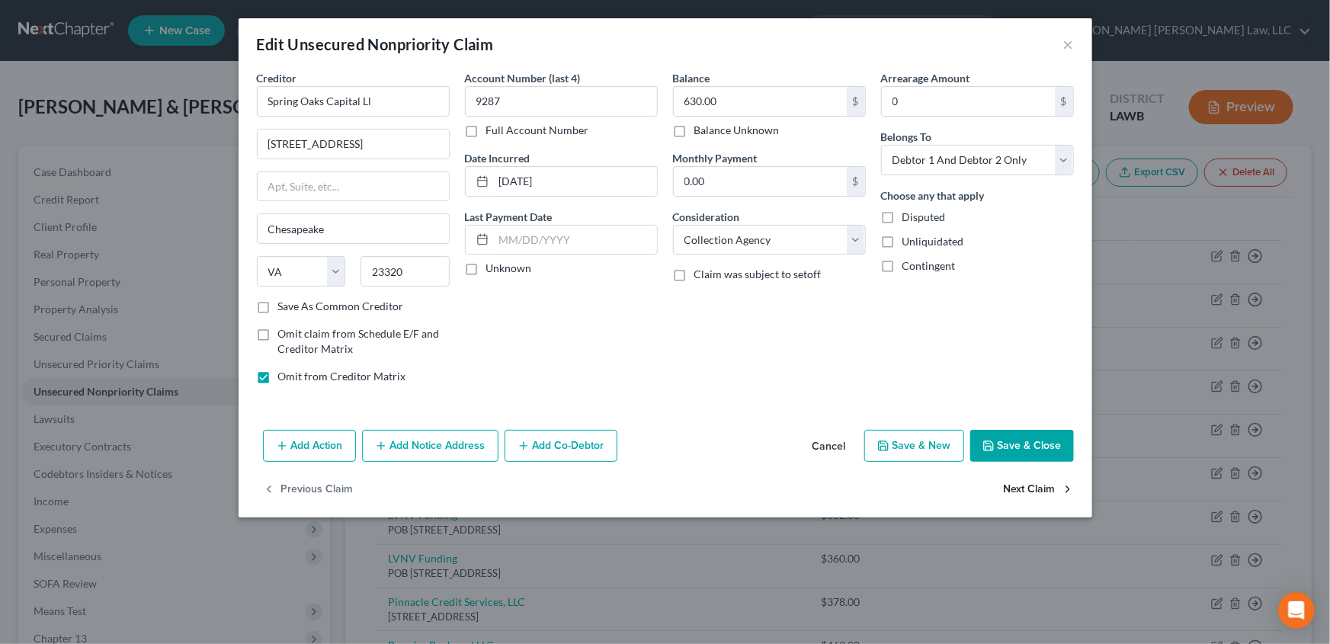
click at [1021, 483] on button "Next Claim" at bounding box center [1038, 490] width 70 height 32
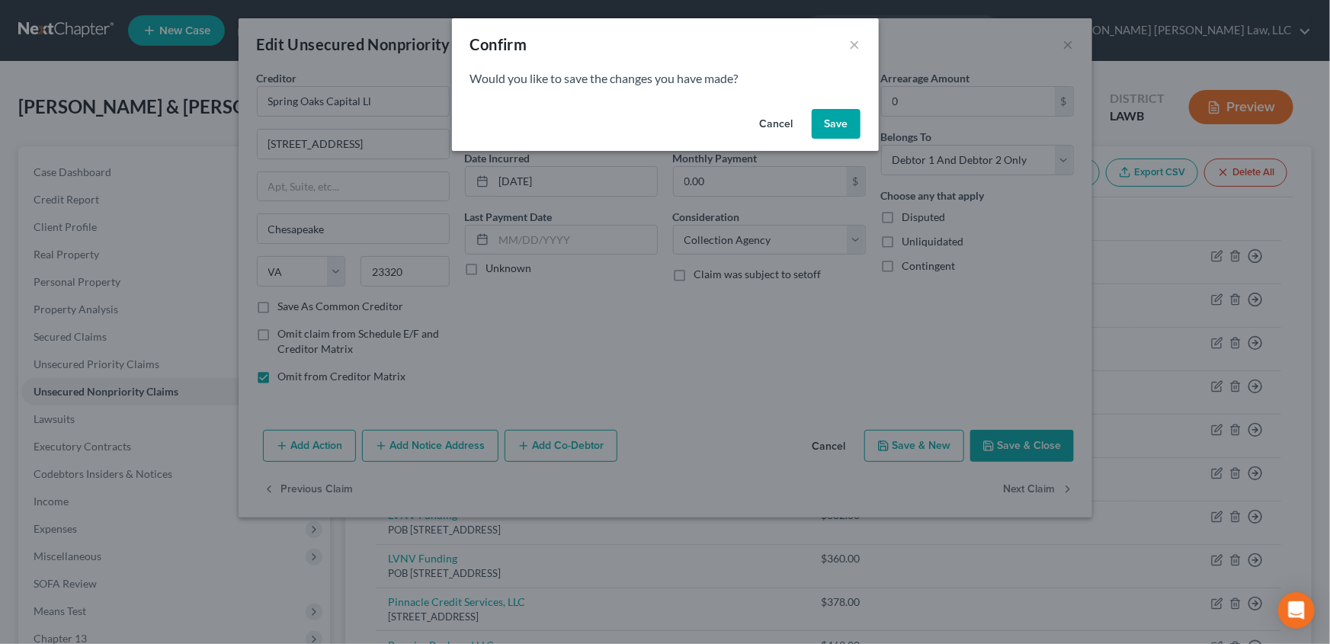
click at [828, 123] on button "Save" at bounding box center [835, 124] width 49 height 30
select select "25"
select select "2"
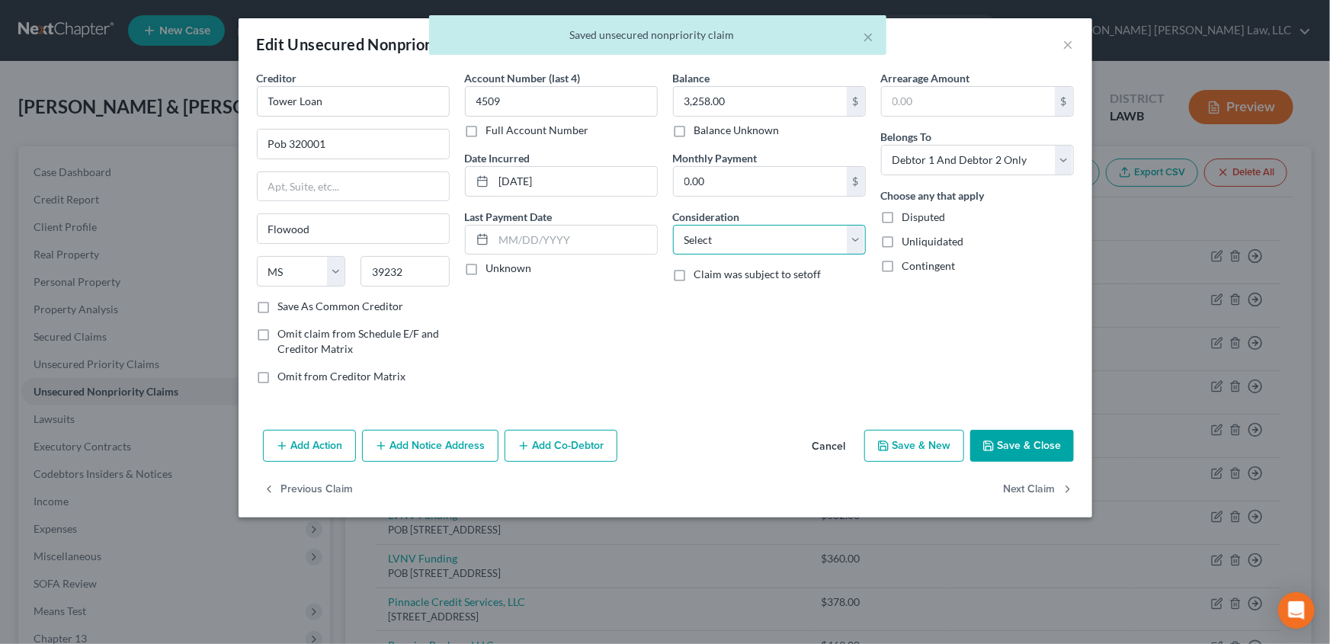
drag, startPoint x: 693, startPoint y: 237, endPoint x: 693, endPoint y: 253, distance: 16.0
click at [693, 237] on select "Select Cable / Satellite Services Collection Agency Credit Card Debt Debt Couns…" at bounding box center [769, 240] width 193 height 30
select select "10"
click at [673, 225] on select "Select Cable / Satellite Services Collection Agency Credit Card Debt Debt Couns…" at bounding box center [769, 240] width 193 height 30
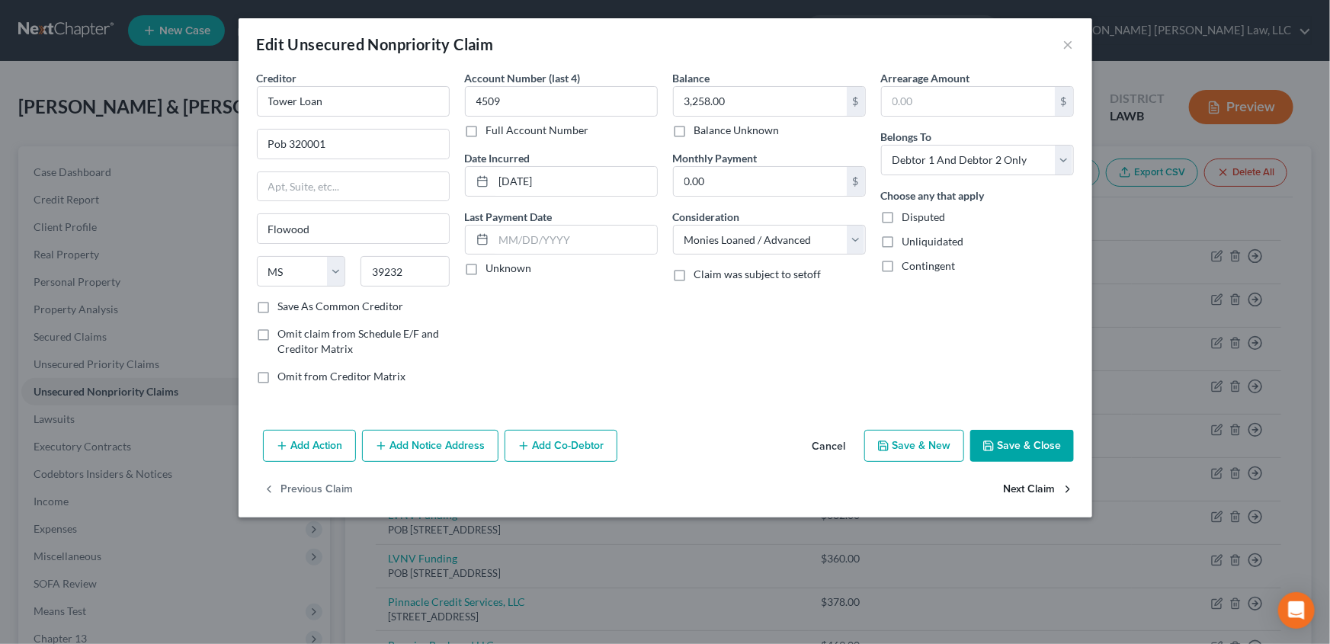
click at [1019, 482] on button "Next Claim" at bounding box center [1038, 490] width 70 height 32
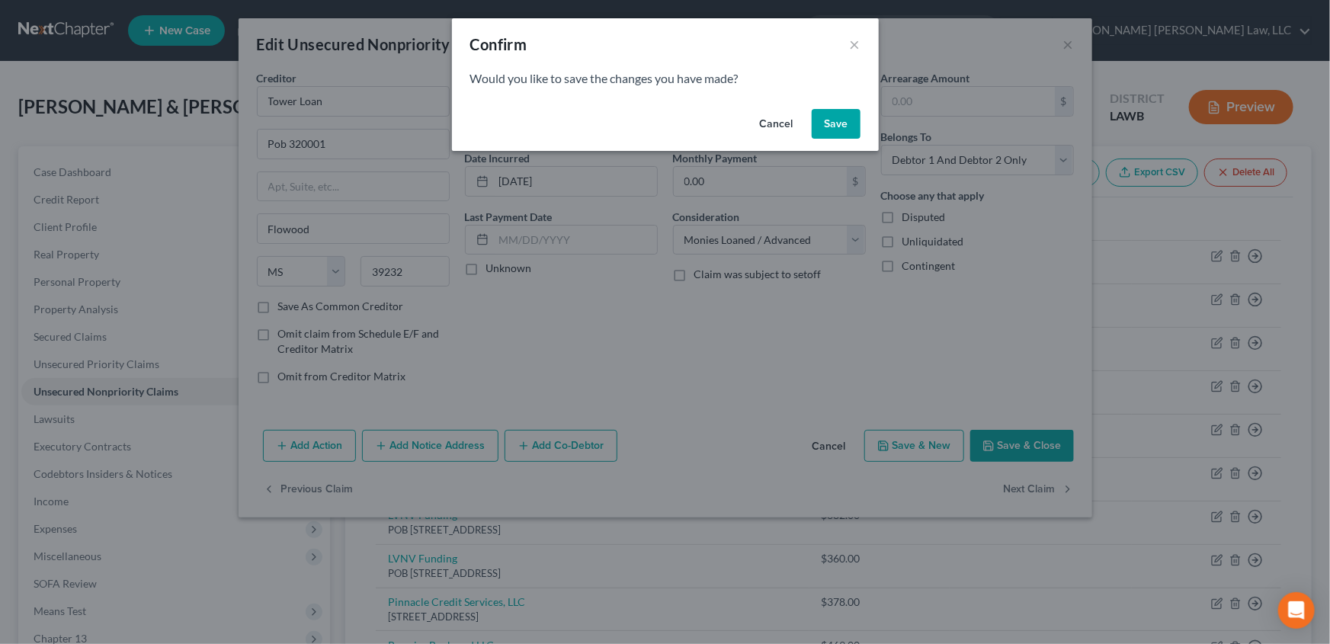
click at [839, 128] on button "Save" at bounding box center [835, 124] width 49 height 30
select select "19"
select select "10"
select select "2"
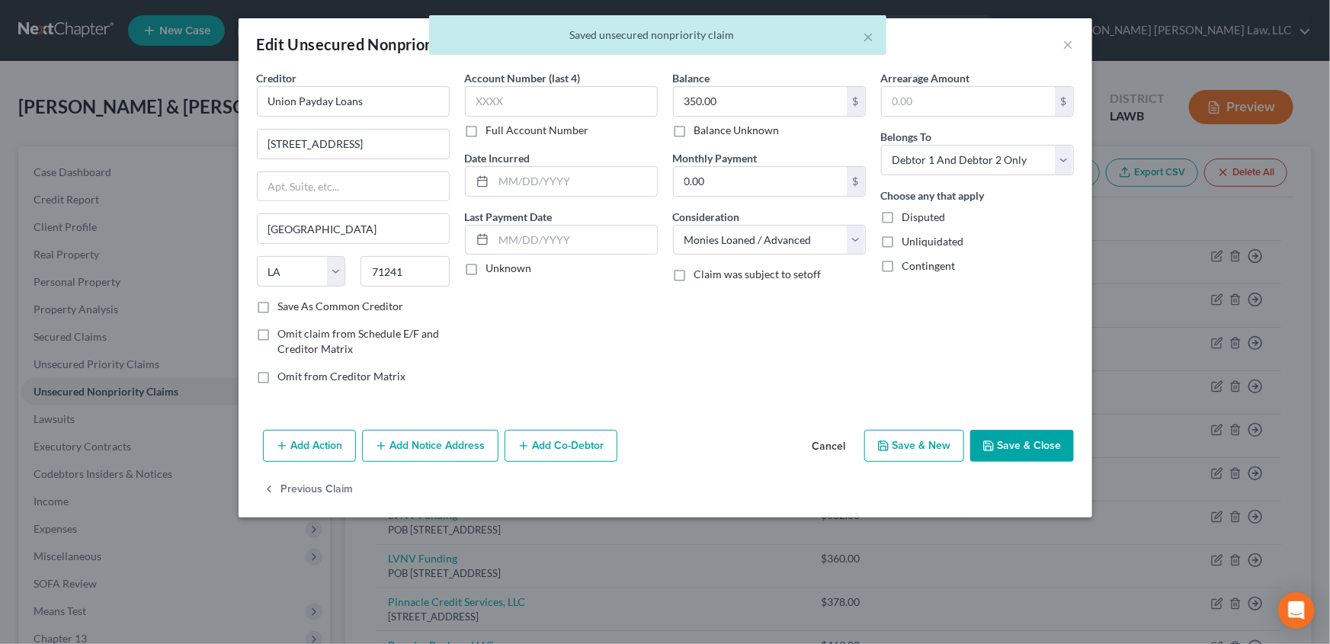
click at [993, 442] on icon "button" at bounding box center [988, 445] width 9 height 9
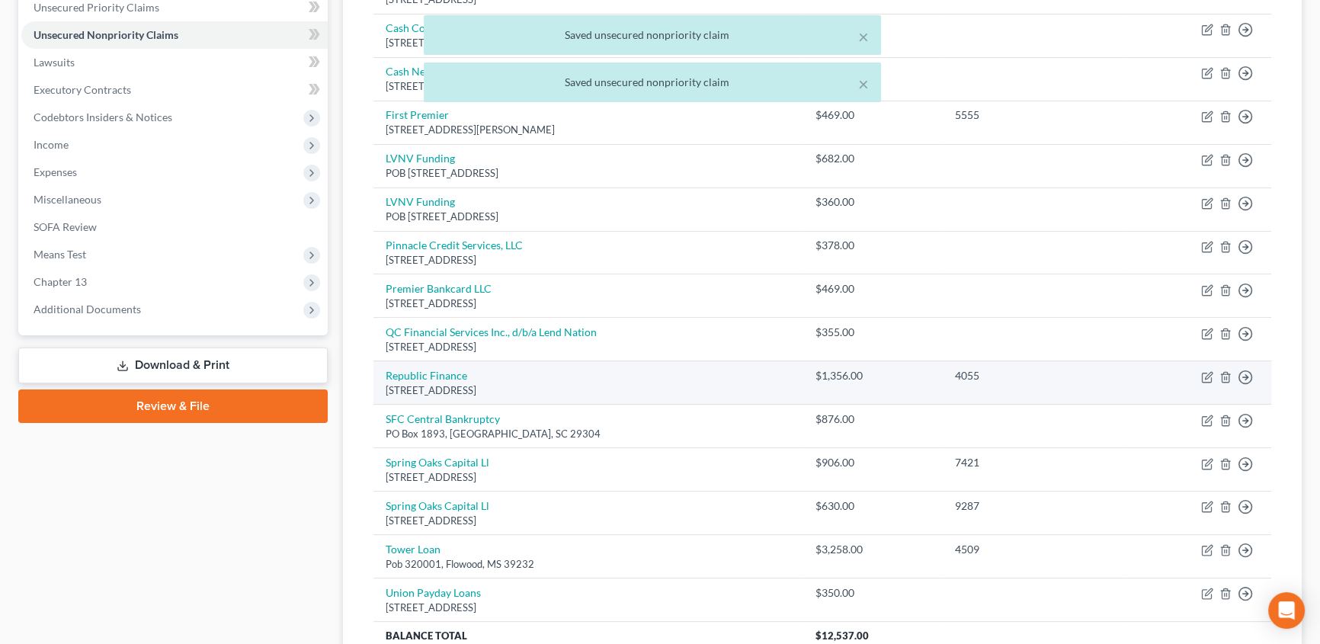
scroll to position [415, 0]
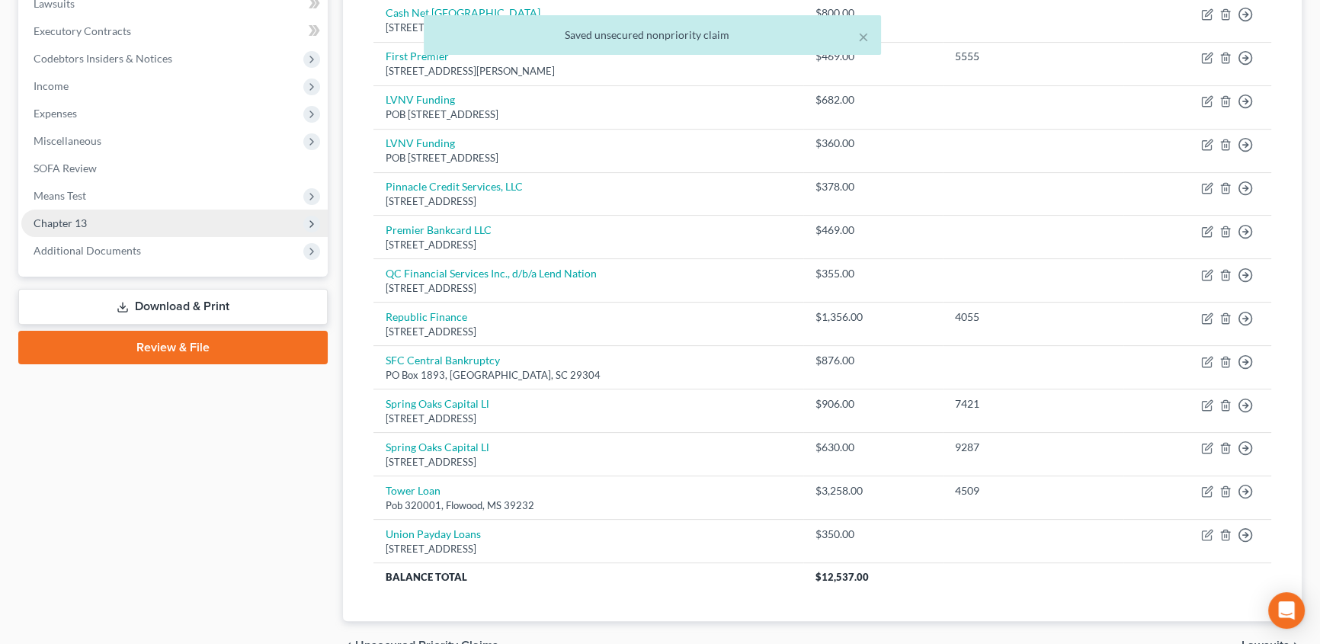
click at [88, 216] on span "Chapter 13" at bounding box center [174, 223] width 306 height 27
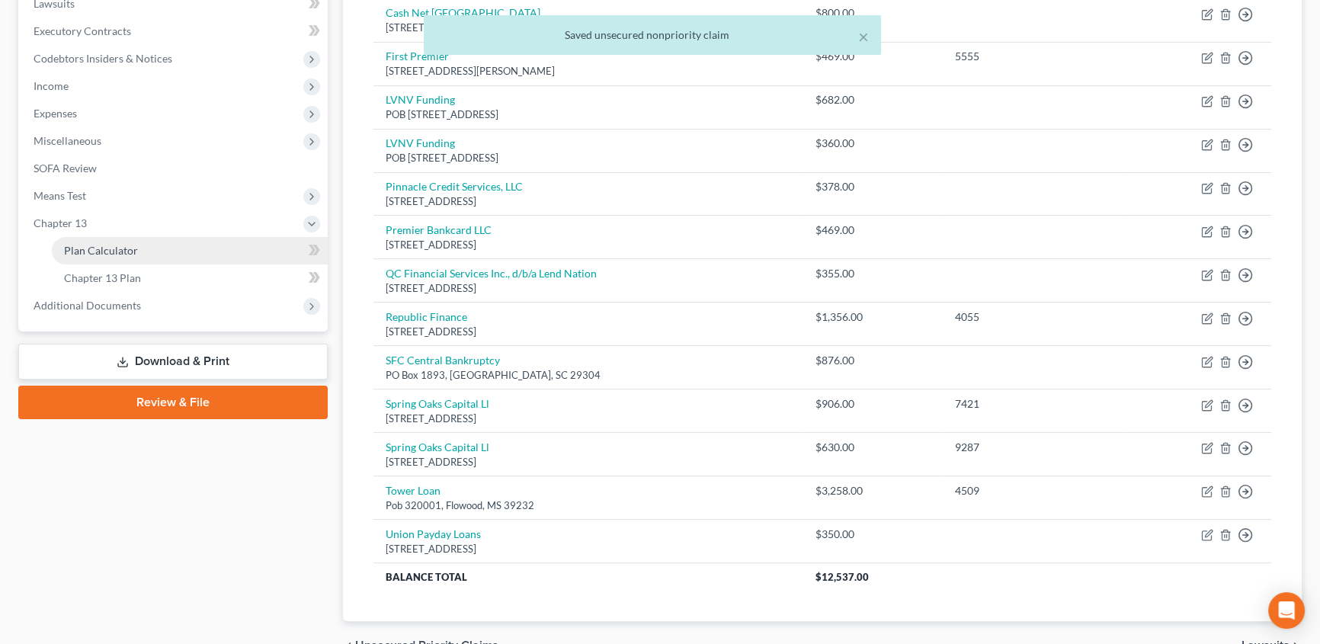
click at [126, 239] on link "Plan Calculator" at bounding box center [190, 250] width 276 height 27
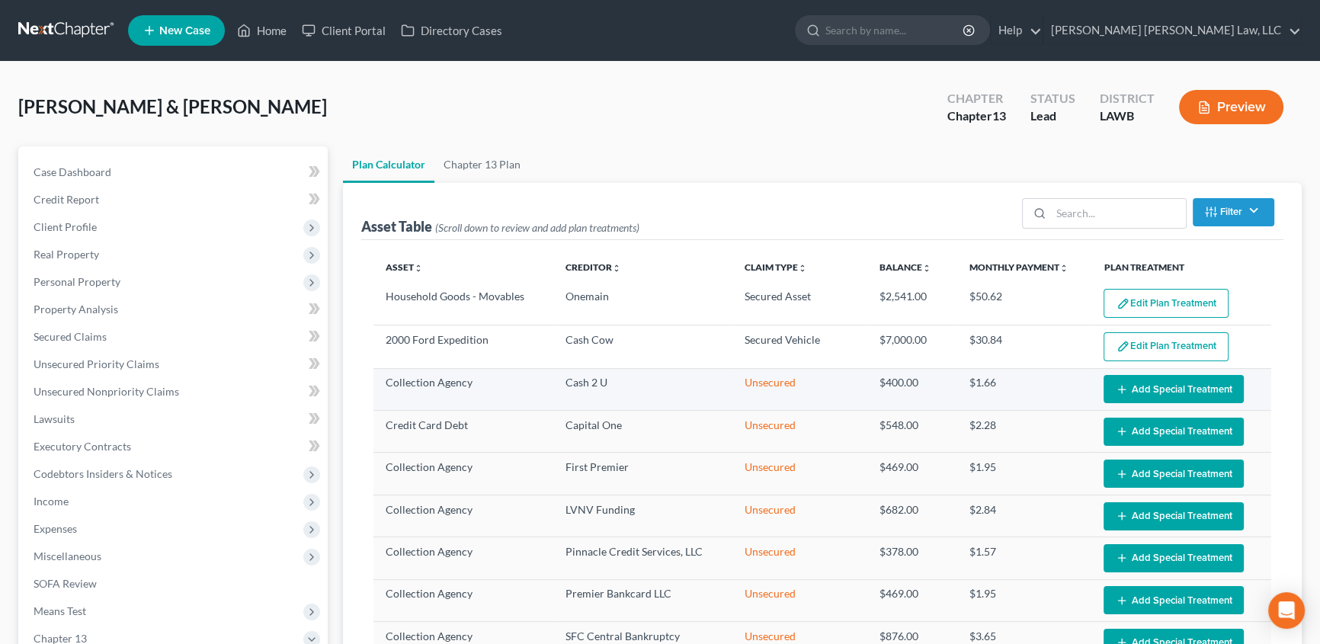
select select "59"
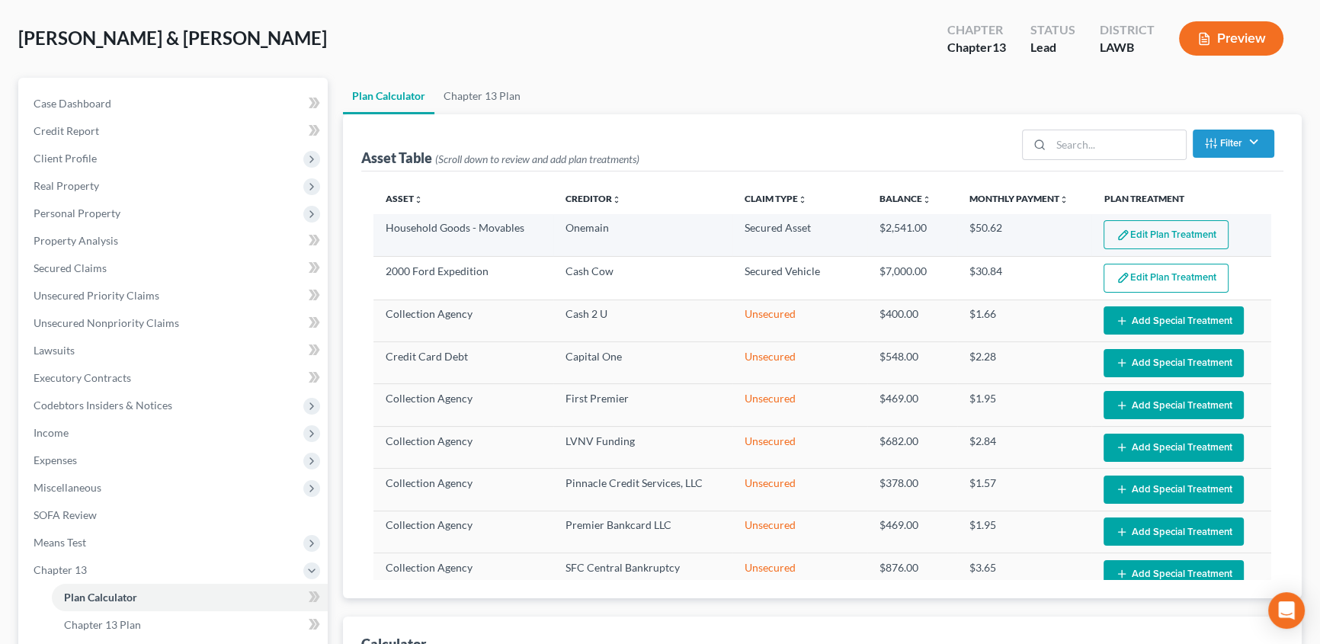
click at [1159, 231] on button "Edit Plan Treatment" at bounding box center [1165, 234] width 125 height 29
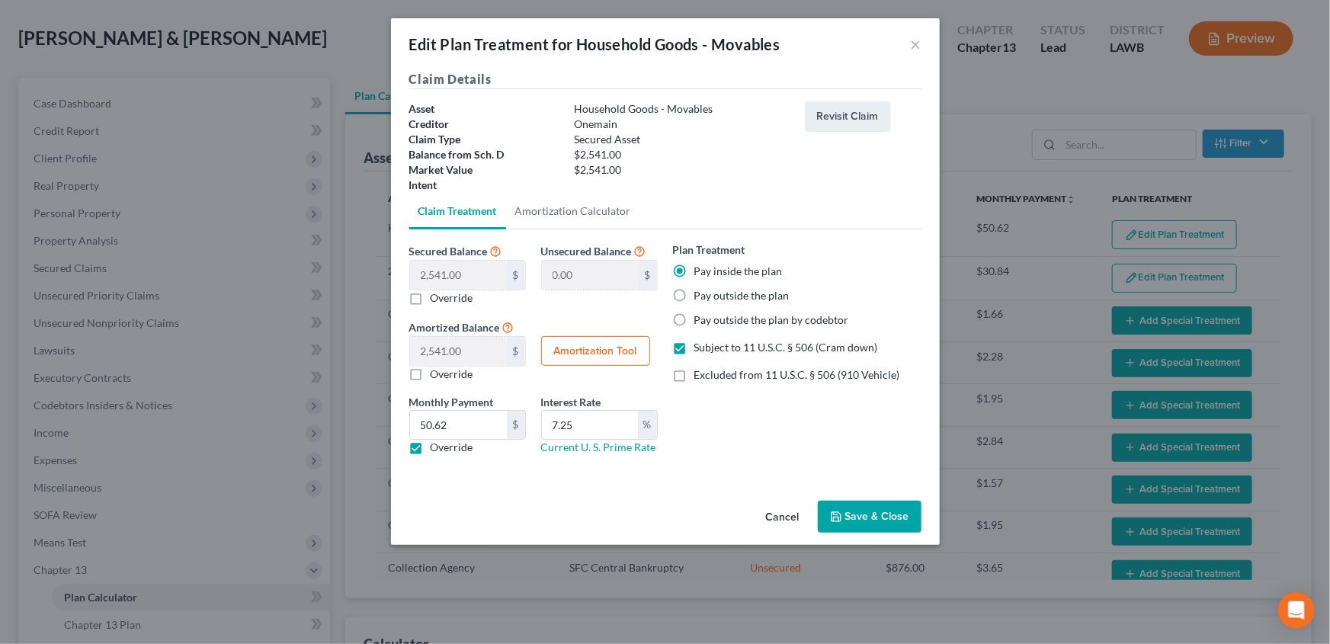
click at [863, 518] on button "Save & Close" at bounding box center [870, 517] width 104 height 32
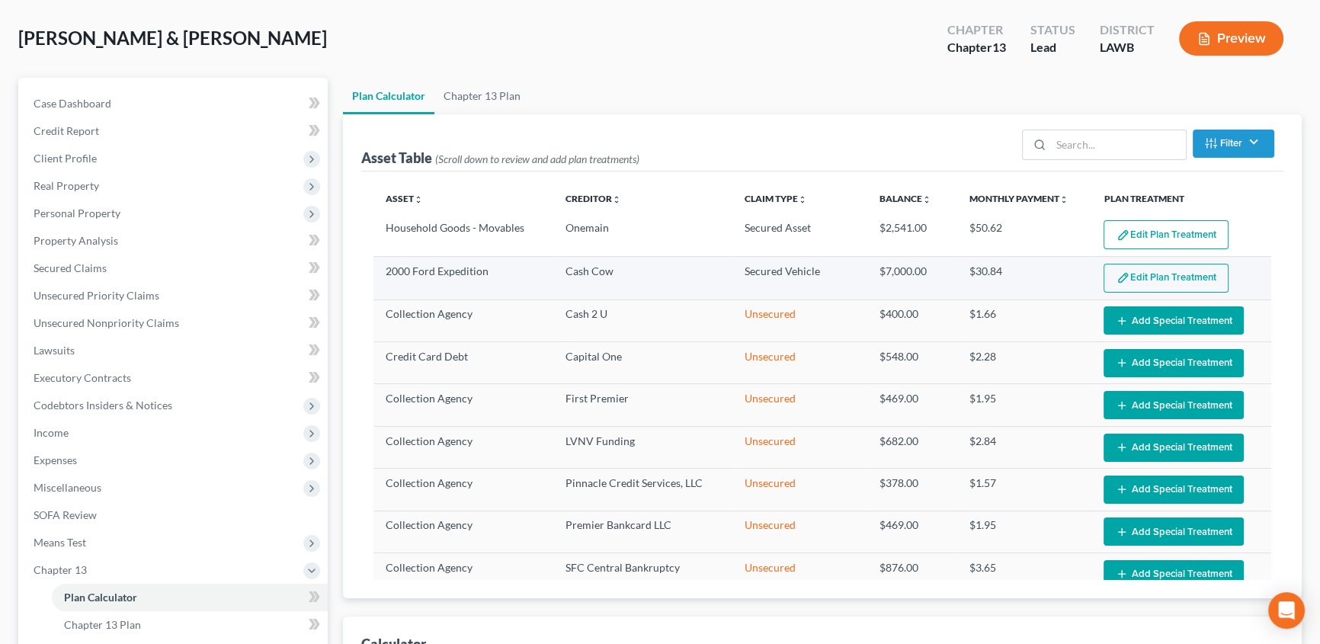
click at [1161, 272] on button "Edit Plan Treatment" at bounding box center [1165, 278] width 125 height 29
select select "59"
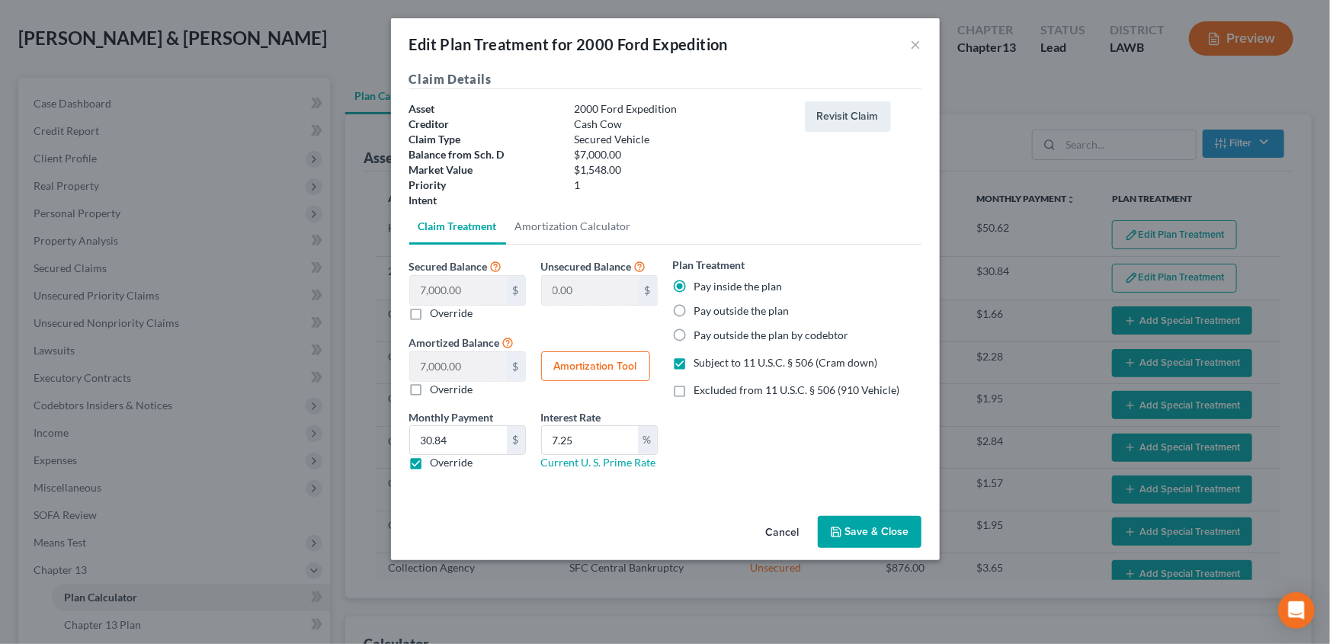
click at [850, 535] on button "Save & Close" at bounding box center [870, 532] width 104 height 32
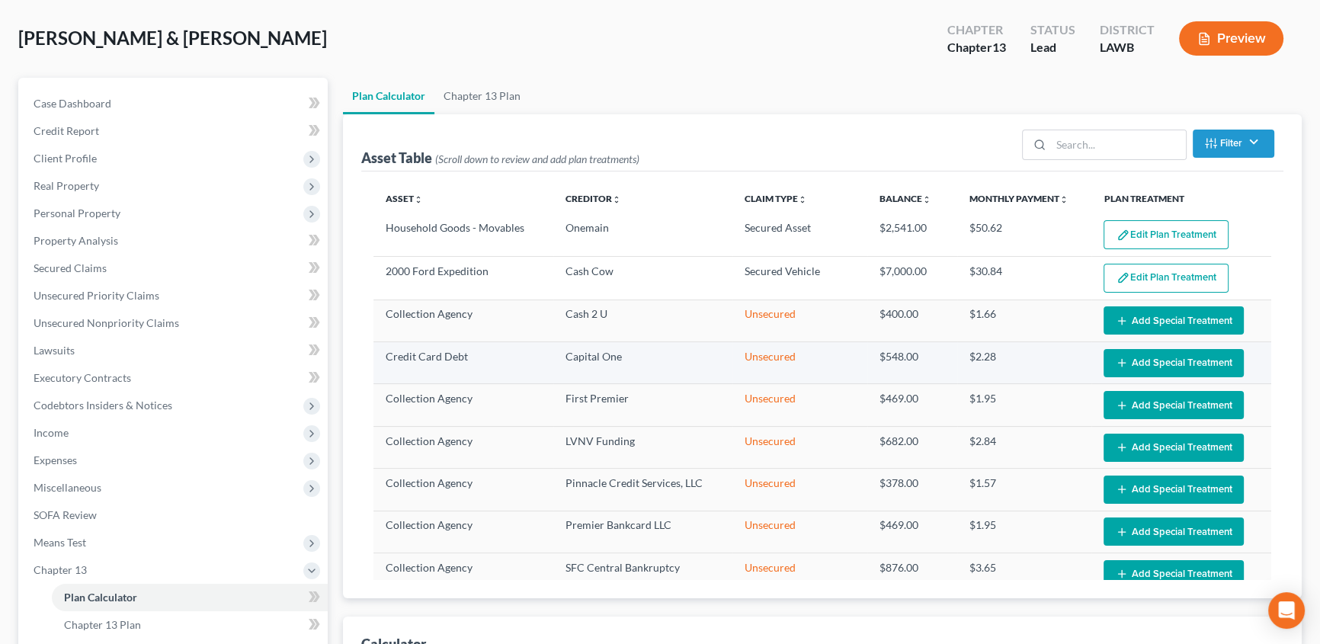
select select "59"
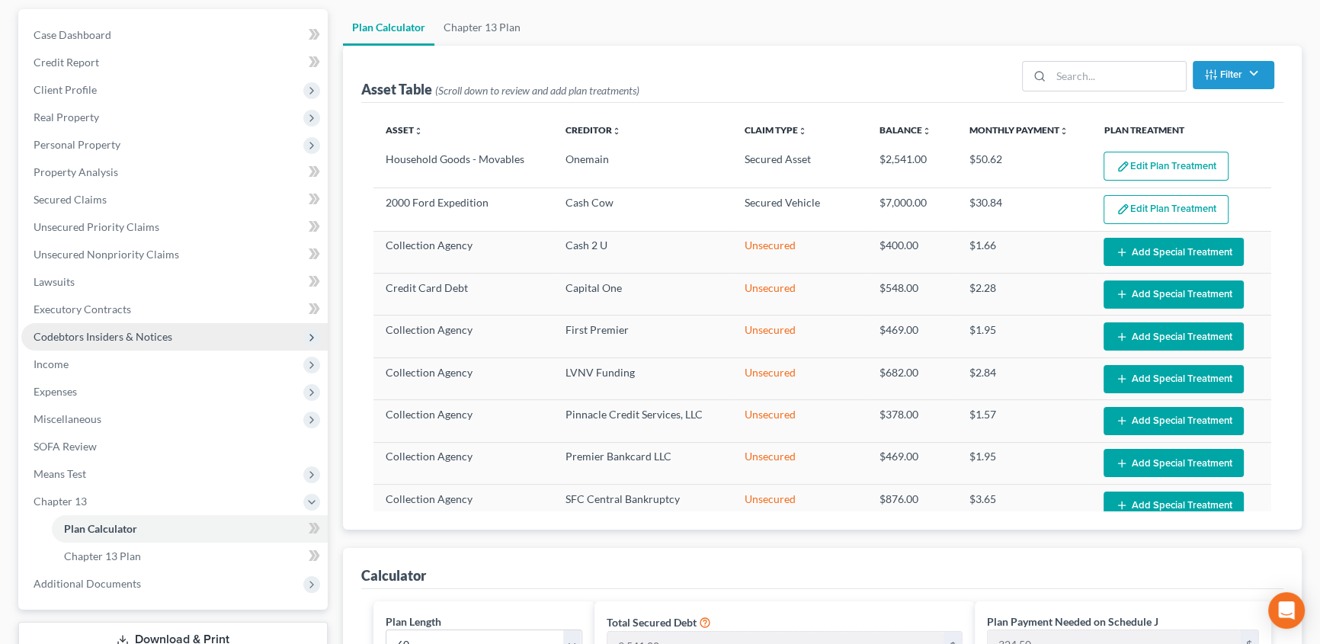
scroll to position [138, 0]
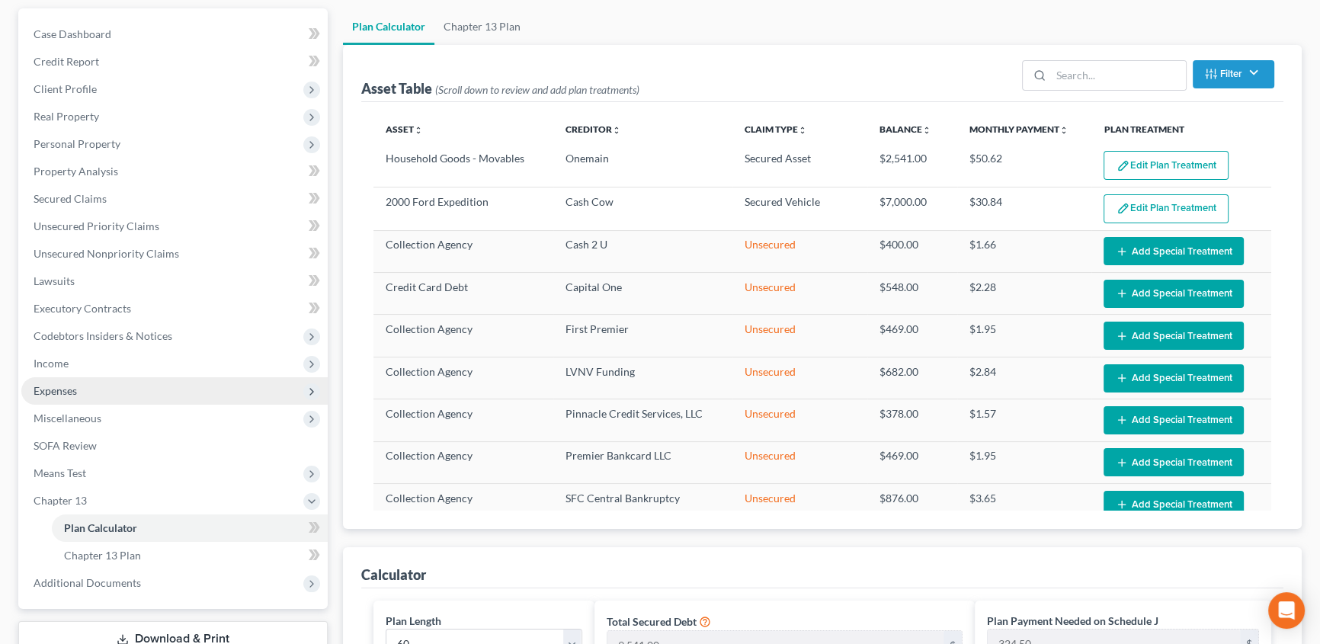
click at [66, 377] on span "Expenses" at bounding box center [174, 390] width 306 height 27
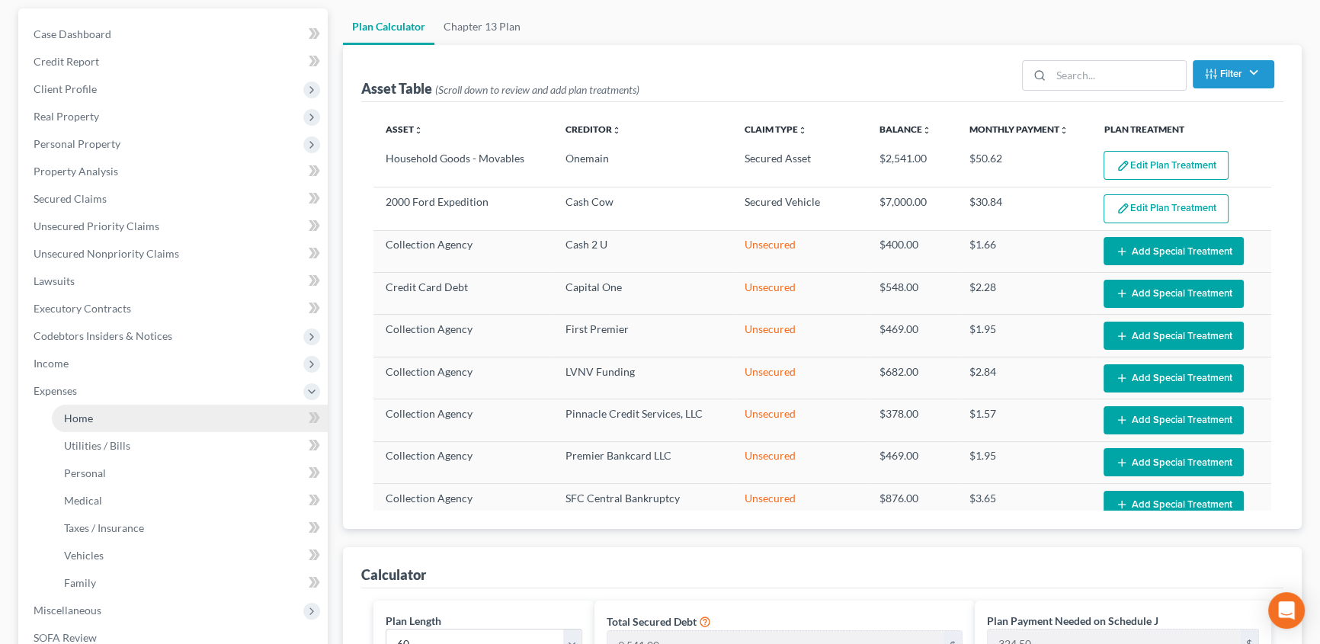
click at [72, 419] on span "Home" at bounding box center [78, 417] width 29 height 13
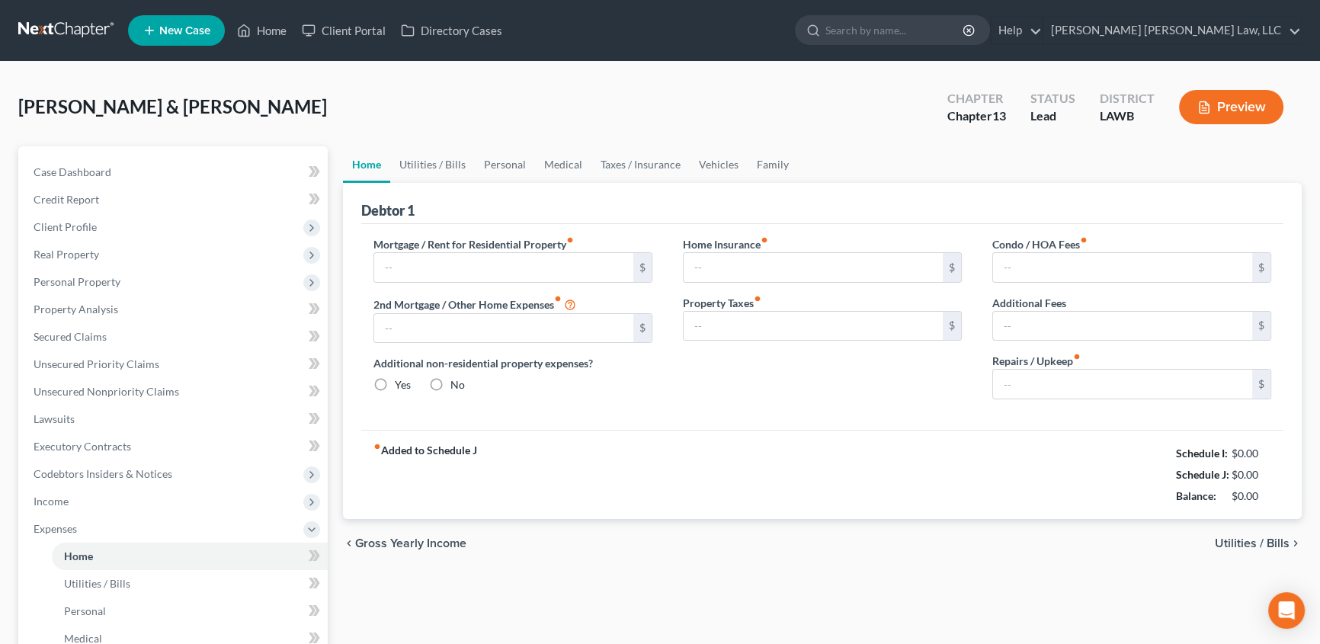
type input "0.00"
radio input "true"
type input "0.00"
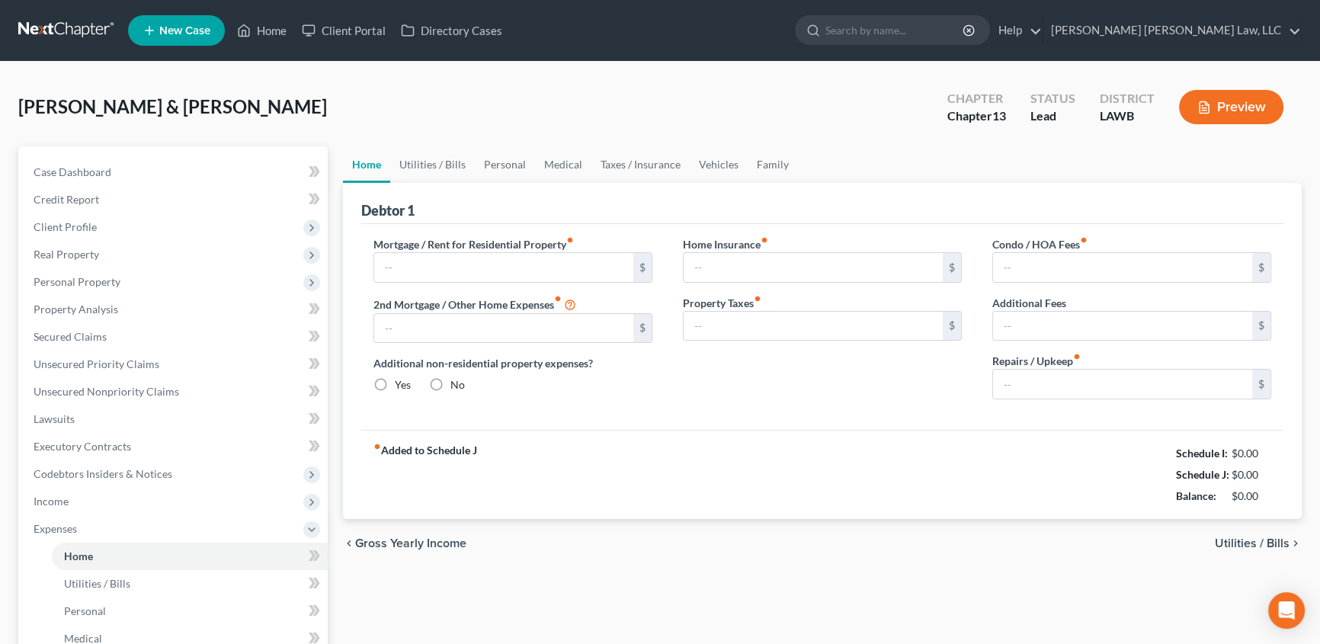
type input "0.00"
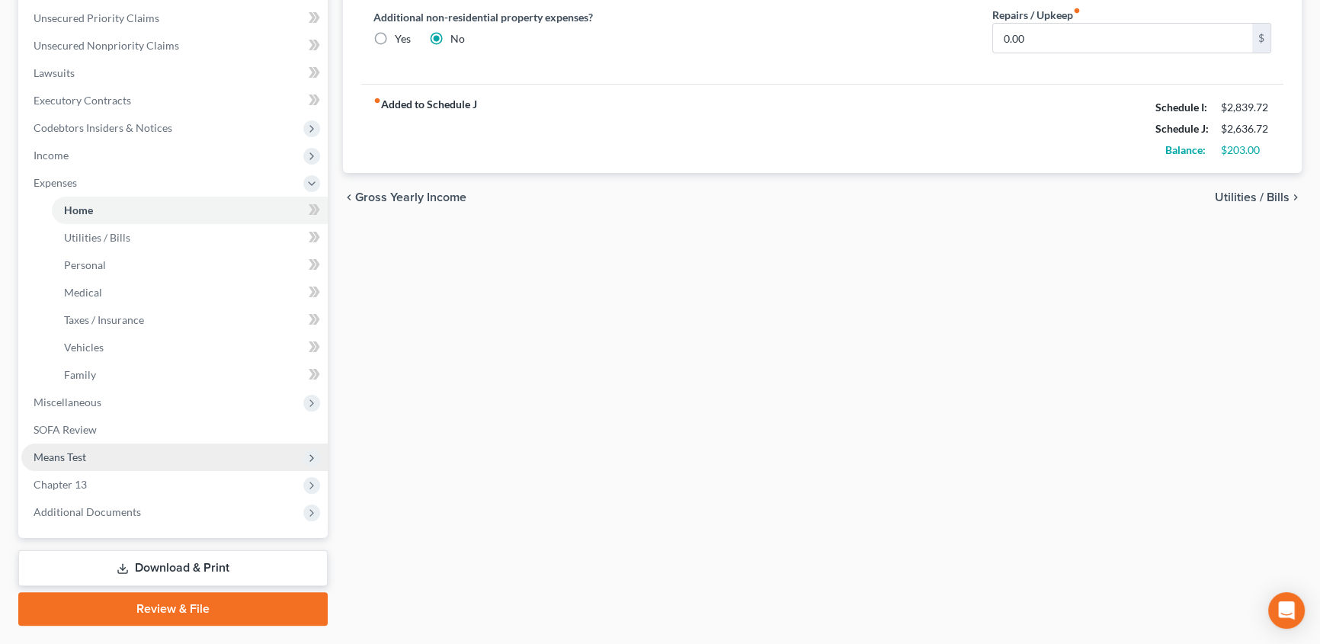
scroll to position [384, 0]
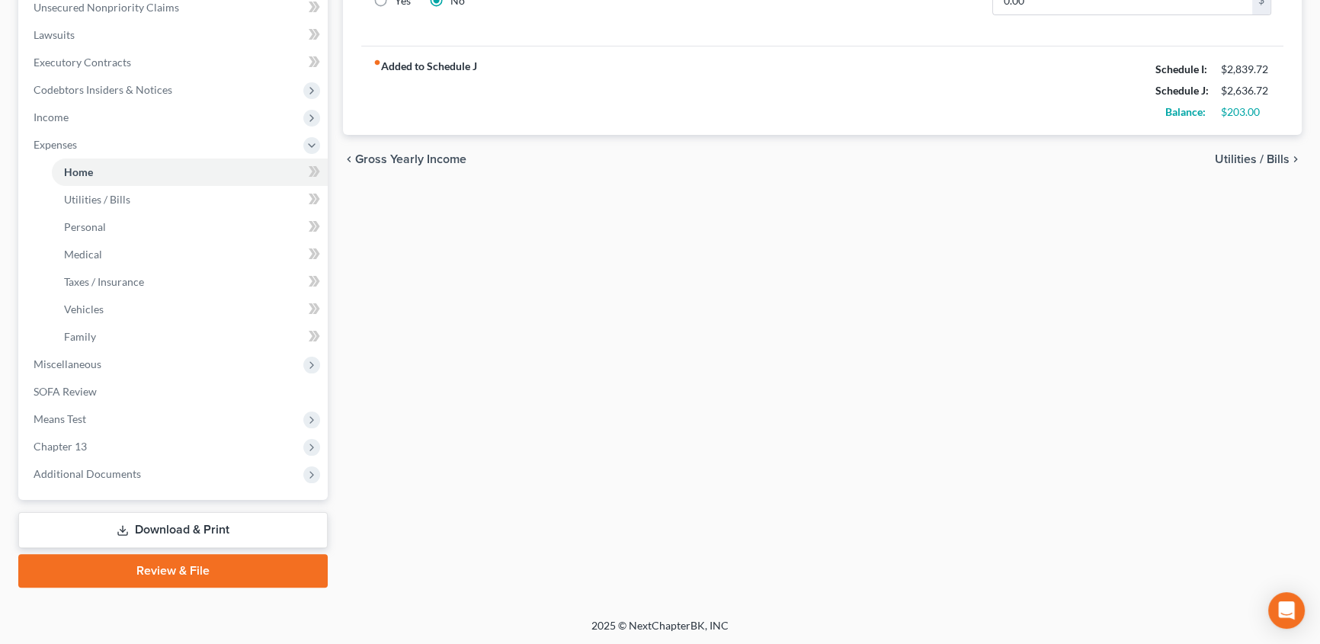
click at [158, 567] on link "Review & File" at bounding box center [172, 571] width 309 height 34
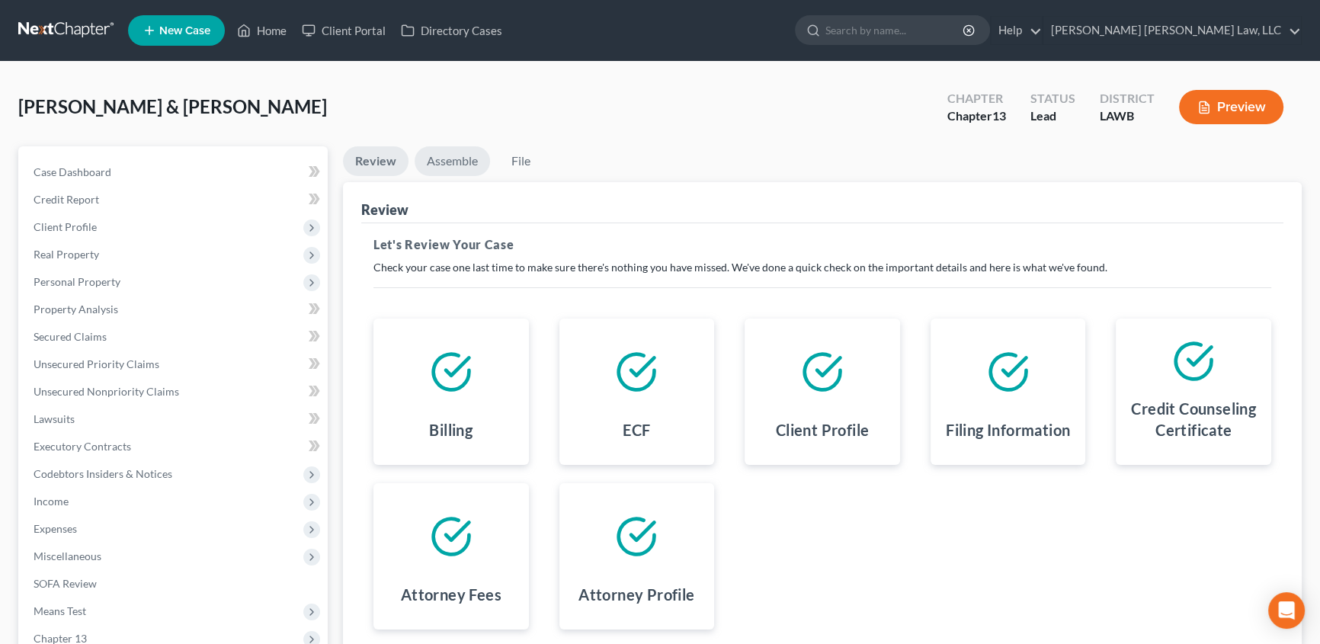
click at [444, 164] on link "Assemble" at bounding box center [451, 161] width 75 height 30
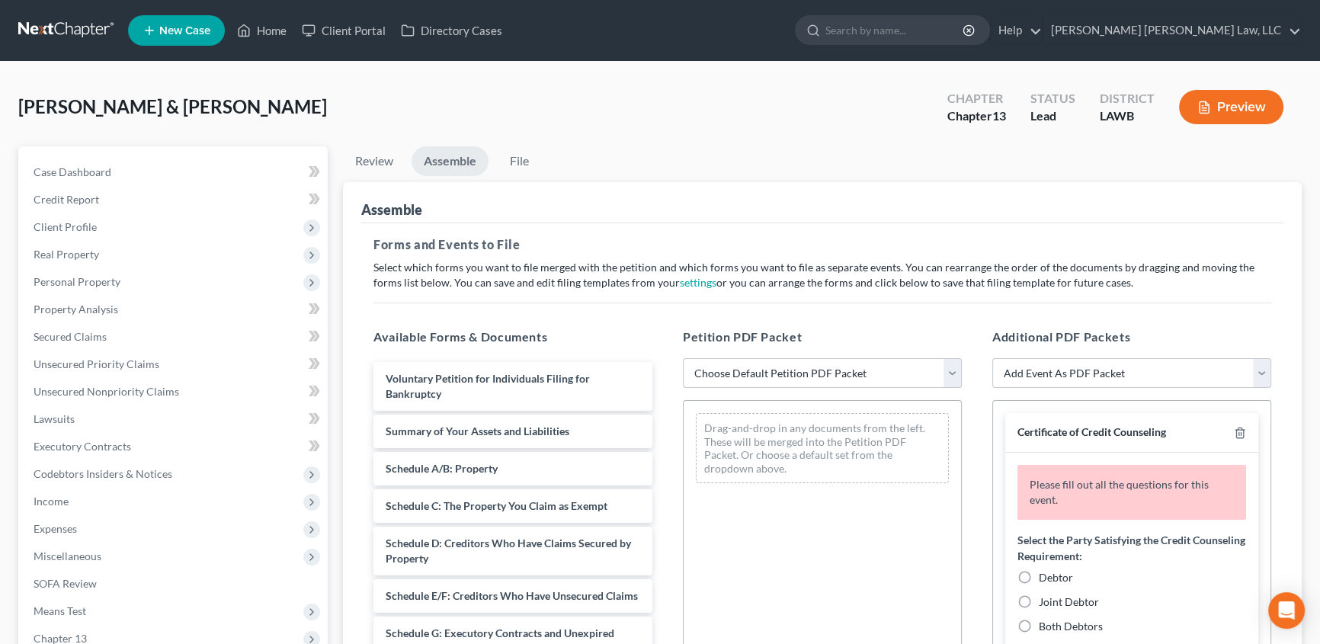
drag, startPoint x: 770, startPoint y: 371, endPoint x: 769, endPoint y: 384, distance: 13.0
click at [770, 371] on select "Choose Default Petition PDF Packet Complete Bankruptcy Petition (all forms and …" at bounding box center [822, 373] width 279 height 30
select select "0"
click at [683, 358] on select "Choose Default Petition PDF Packet Complete Bankruptcy Petition (all forms and …" at bounding box center [822, 373] width 279 height 30
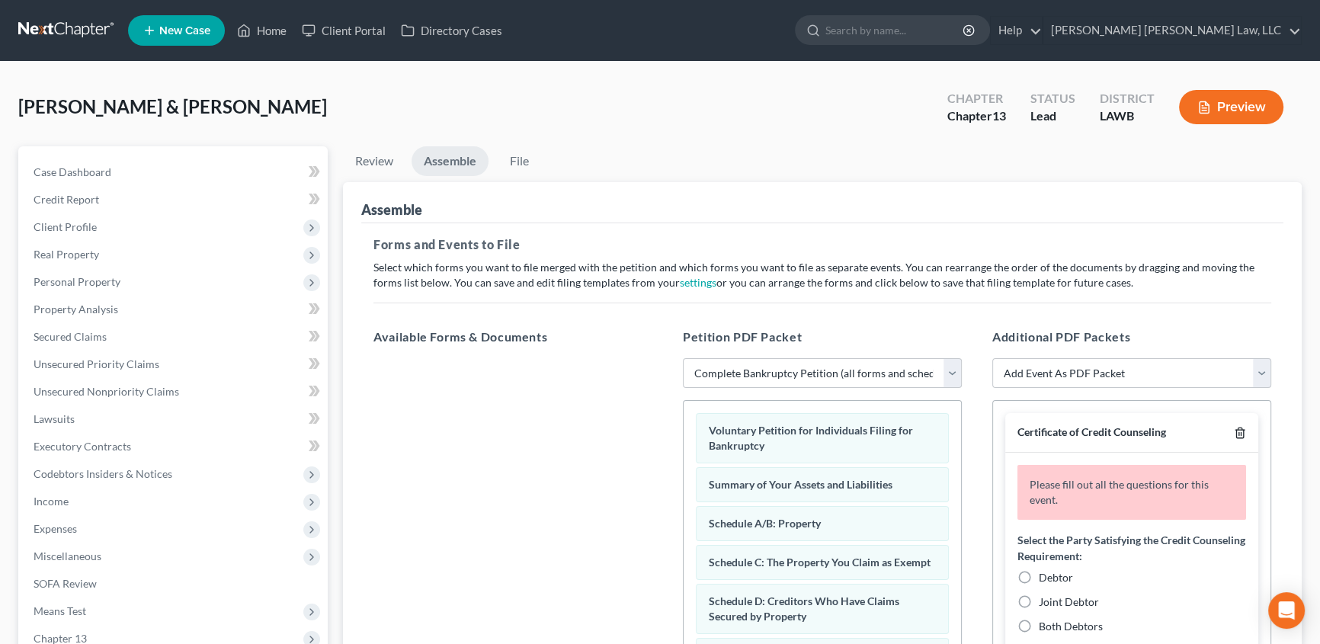
click at [1236, 436] on icon "button" at bounding box center [1239, 433] width 7 height 10
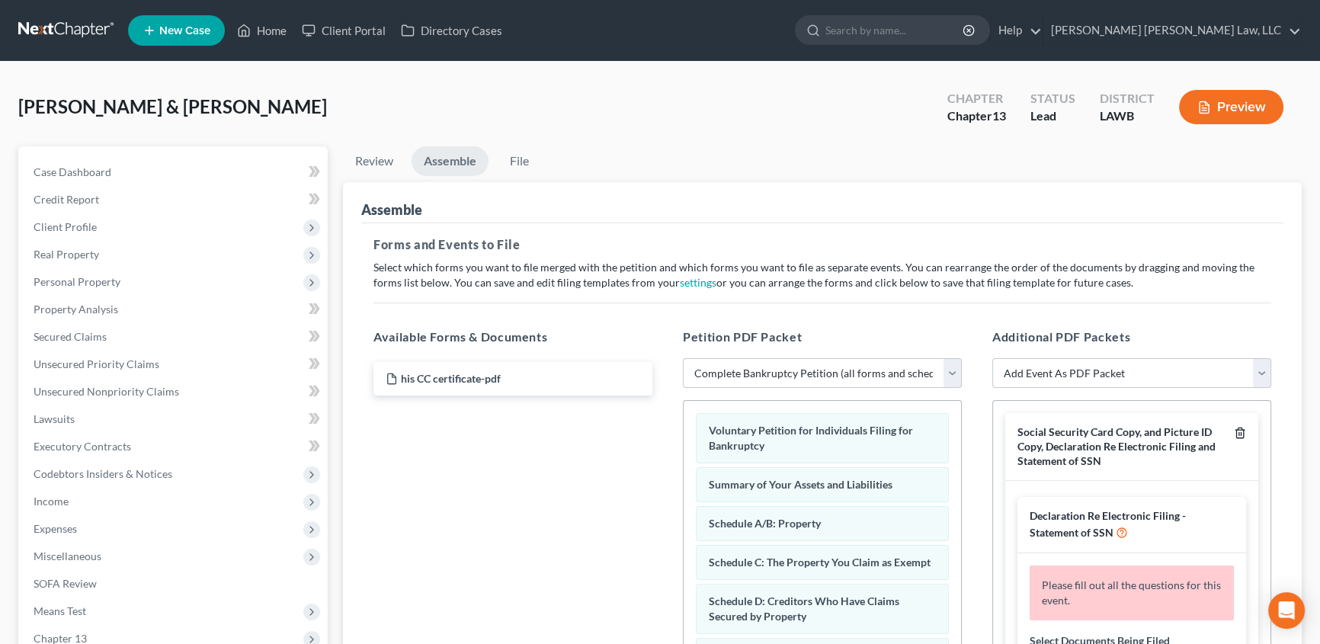
click at [1234, 432] on icon "button" at bounding box center [1240, 433] width 12 height 12
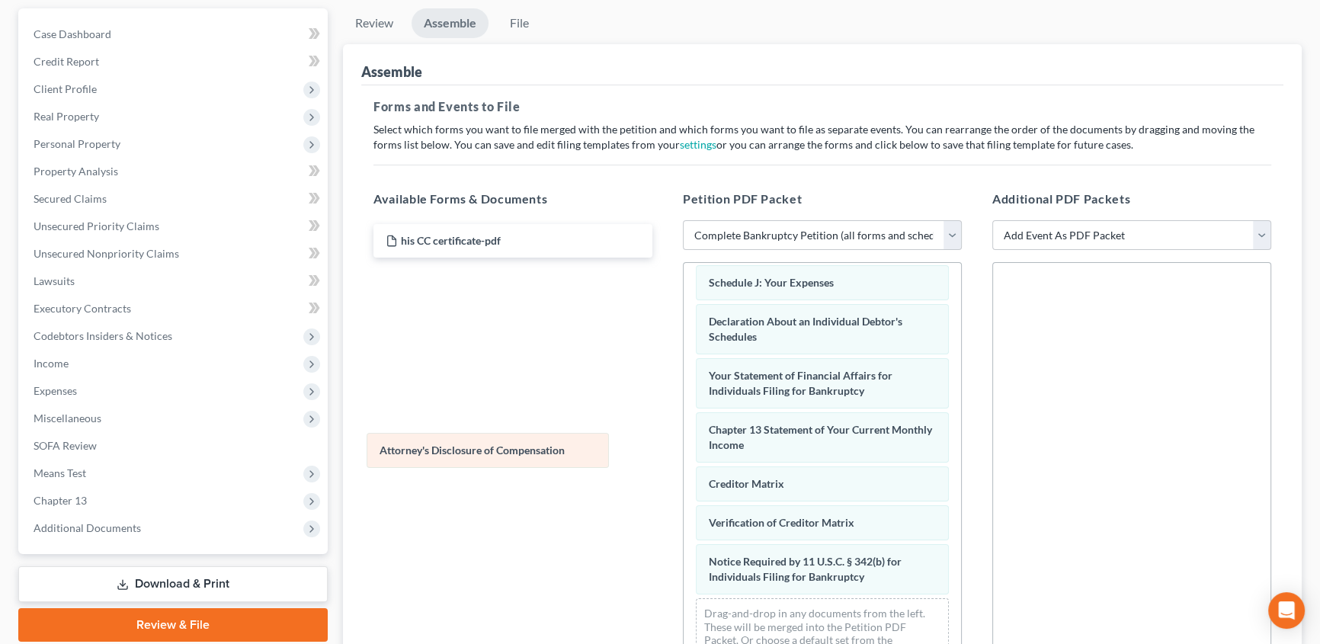
scroll to position [433, 0]
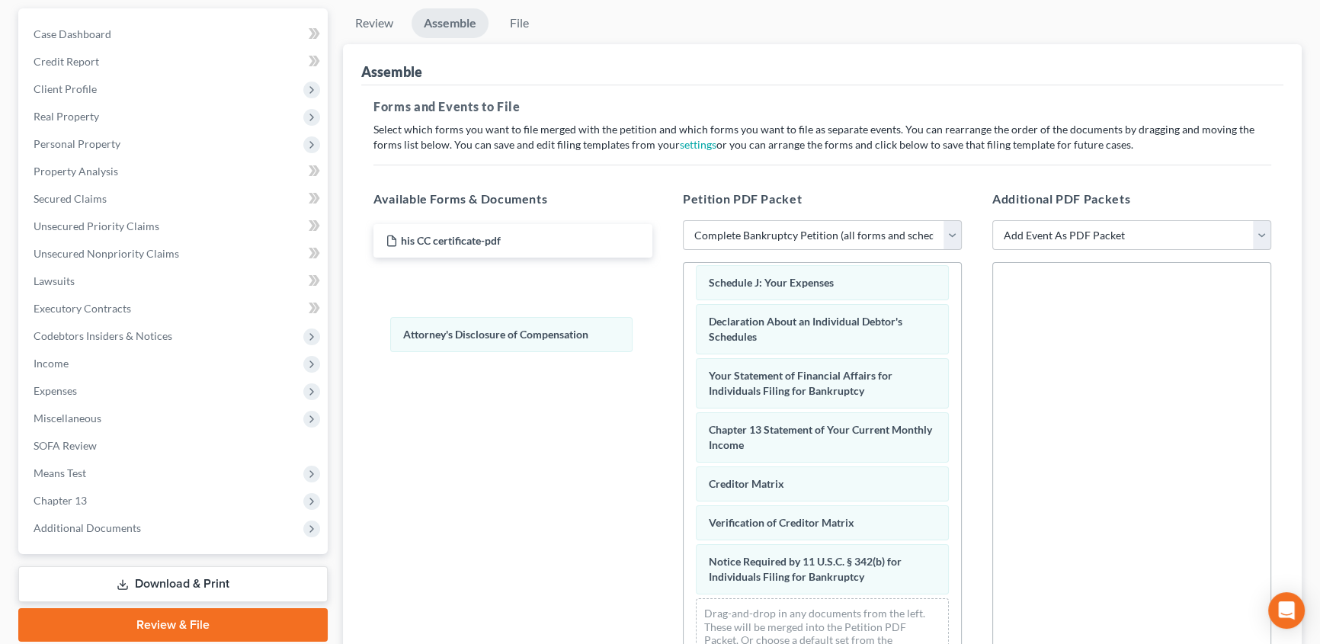
drag, startPoint x: 817, startPoint y: 581, endPoint x: 523, endPoint y: 496, distance: 306.2
click at [683, 337] on div "Attorney's Disclosure of Compensation Voluntary Petition for Individuals Filing…" at bounding box center [821, 261] width 277 height 838
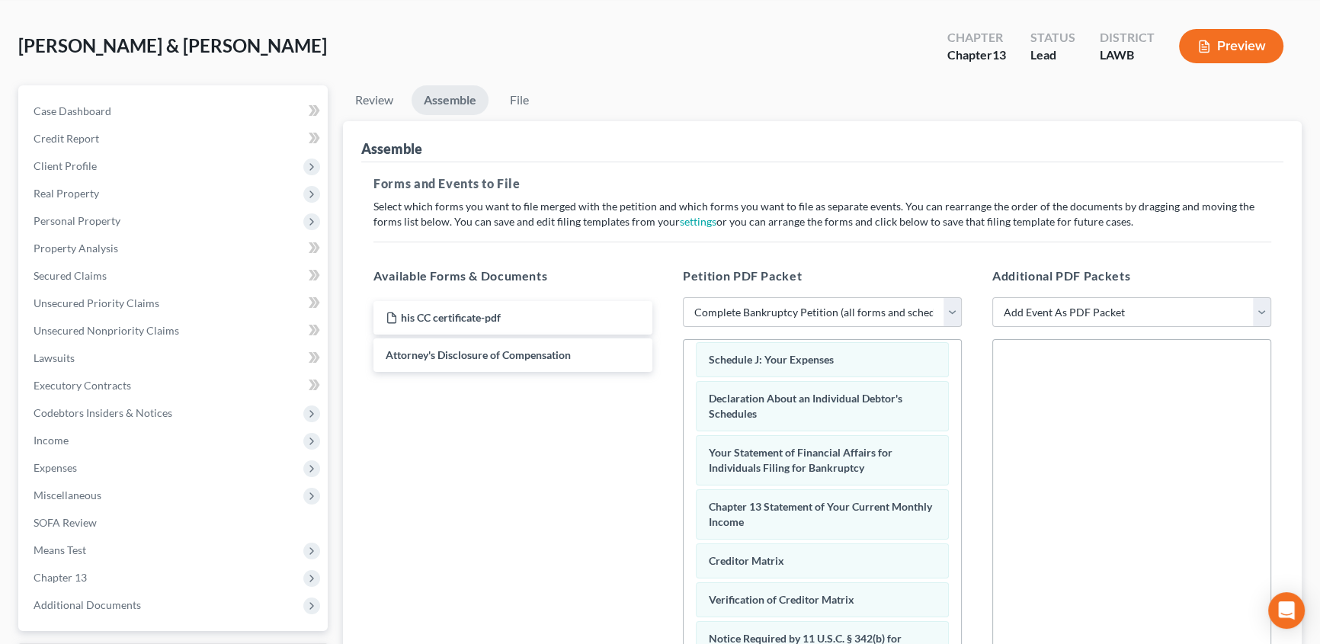
scroll to position [0, 0]
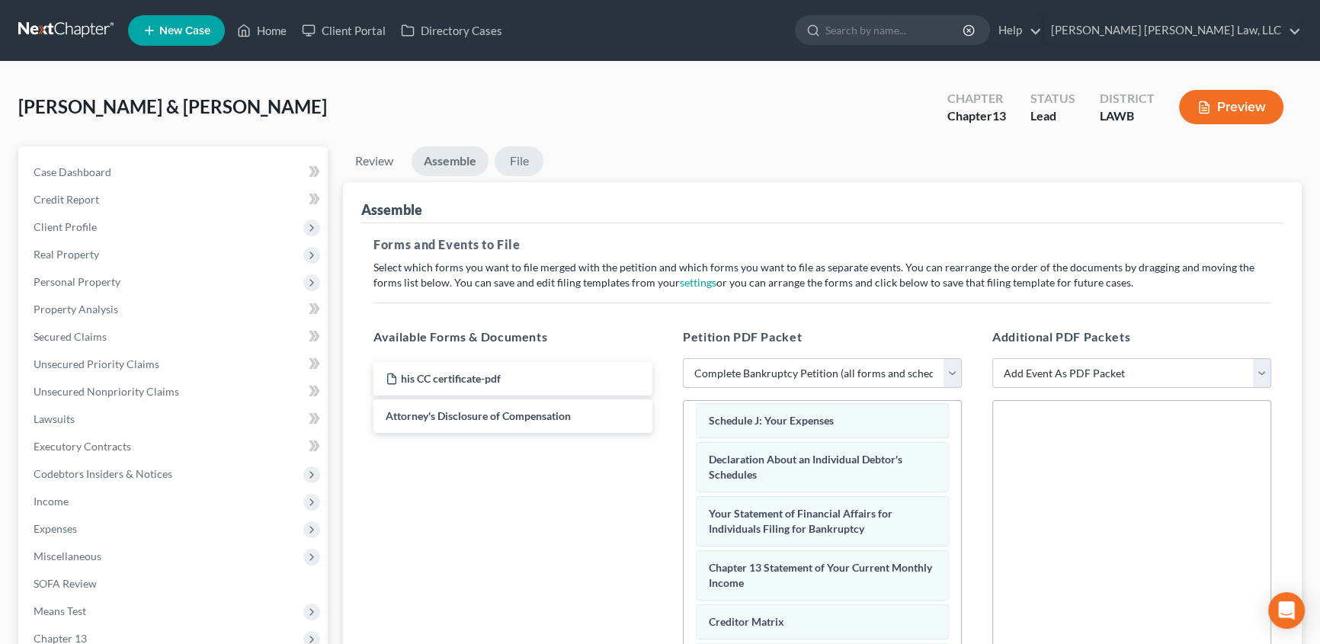
click at [522, 164] on link "File" at bounding box center [518, 161] width 49 height 30
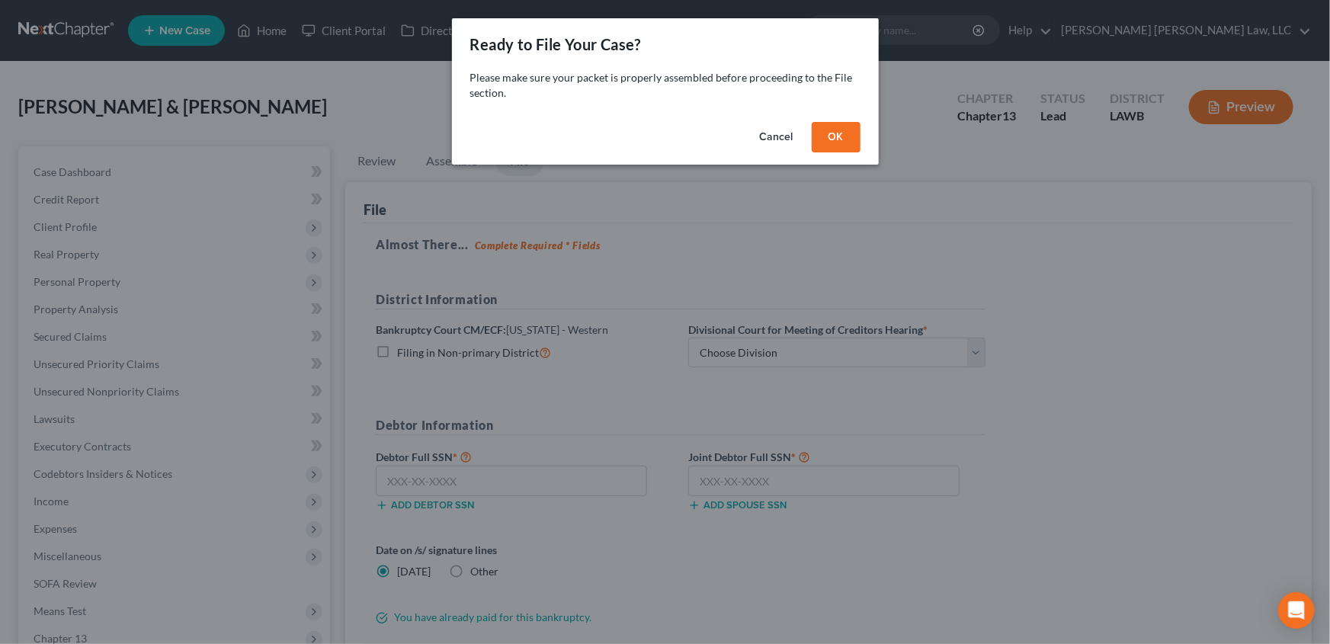
click at [843, 133] on button "OK" at bounding box center [835, 137] width 49 height 30
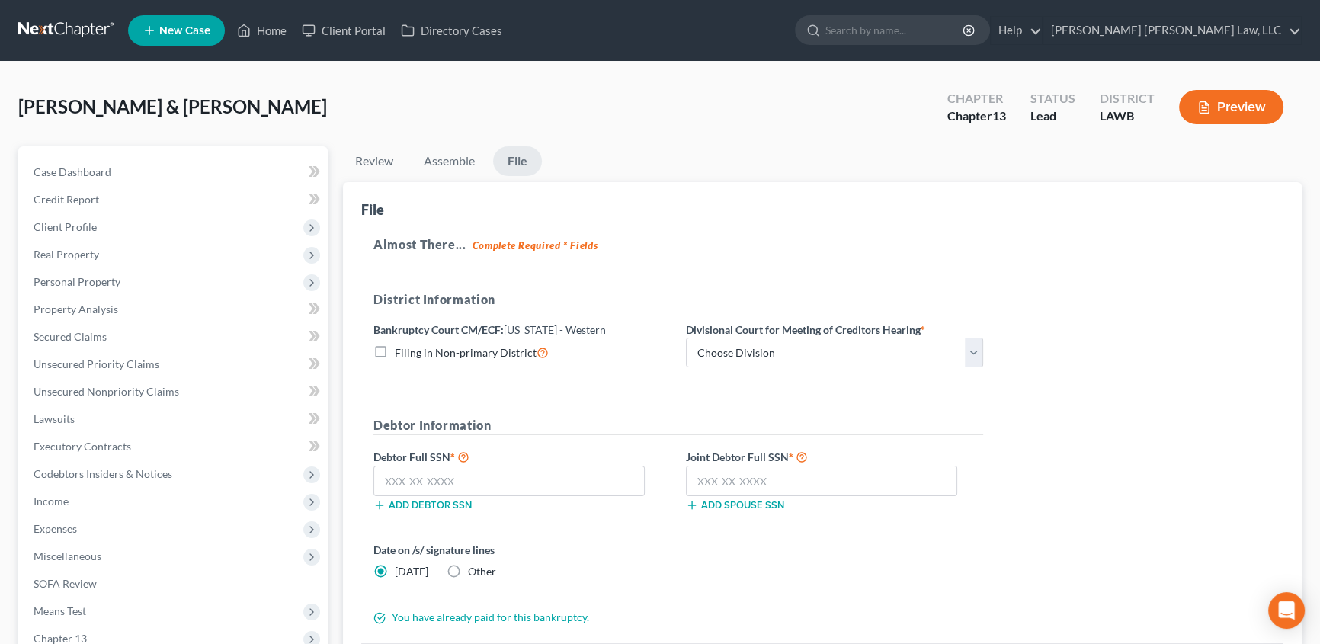
click at [395, 350] on label "Filing in Non-primary District" at bounding box center [472, 353] width 154 height 18
click at [401, 350] on input "Filing in Non-primary District" at bounding box center [406, 349] width 10 height 10
checkbox input "true"
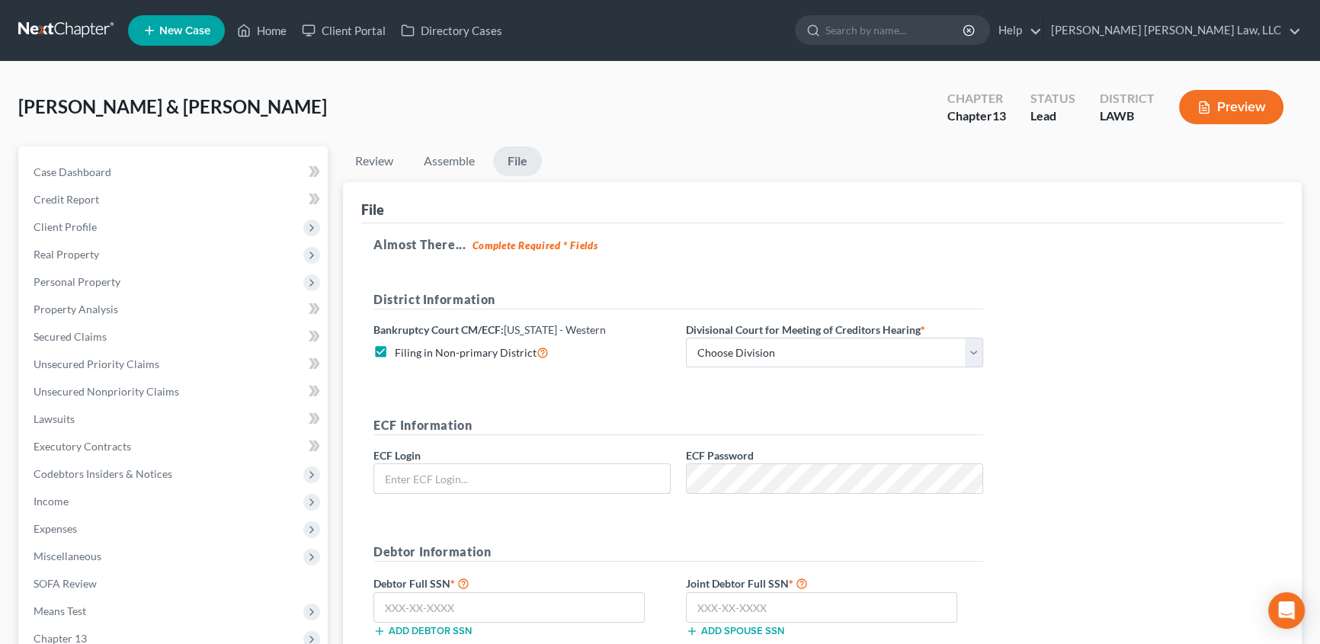
type input "eoyoung3p"
click at [723, 352] on select "Choose Division [GEOGRAPHIC_DATA] [GEOGRAPHIC_DATA]-[GEOGRAPHIC_DATA] Lake [PER…" at bounding box center [834, 353] width 297 height 30
select select "3"
click at [686, 338] on select "Choose Division [GEOGRAPHIC_DATA] [GEOGRAPHIC_DATA]-[GEOGRAPHIC_DATA] Lake [PER…" at bounding box center [834, 353] width 297 height 30
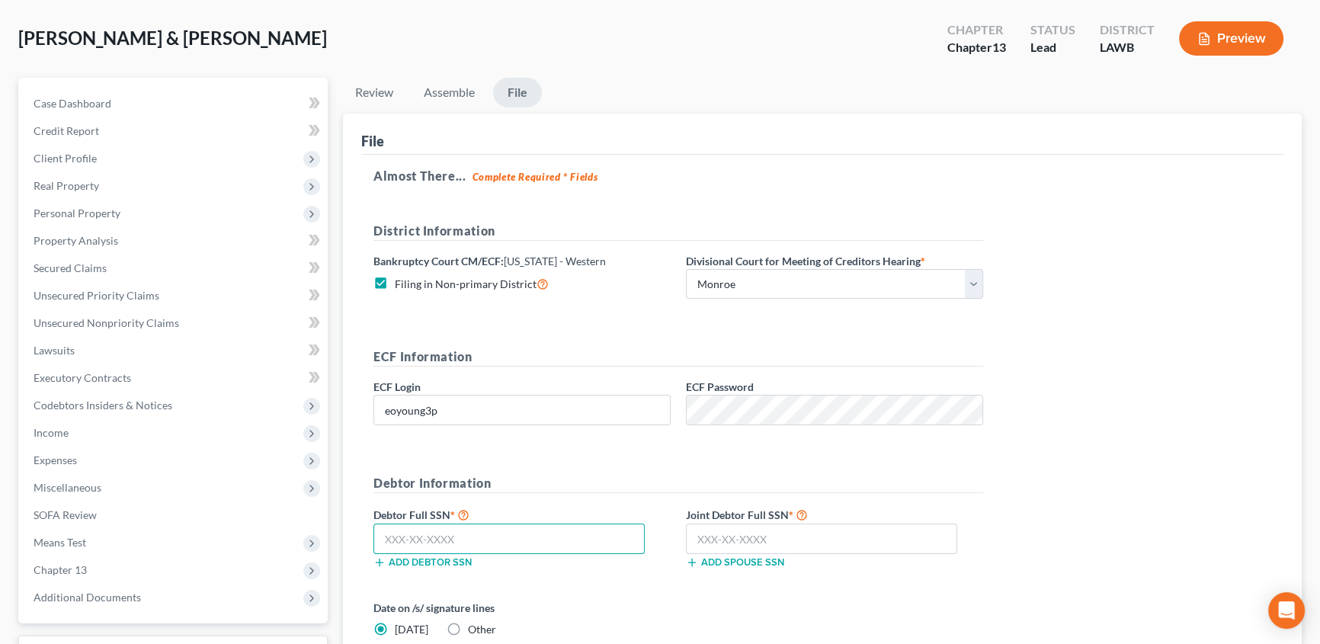
click at [405, 536] on input "text" at bounding box center [508, 538] width 271 height 30
drag, startPoint x: 399, startPoint y: 535, endPoint x: 8, endPoint y: 467, distance: 397.5
click at [399, 535] on input "text" at bounding box center [508, 538] width 271 height 30
type input "439-96-9561"
click at [740, 539] on input "text" at bounding box center [821, 538] width 271 height 30
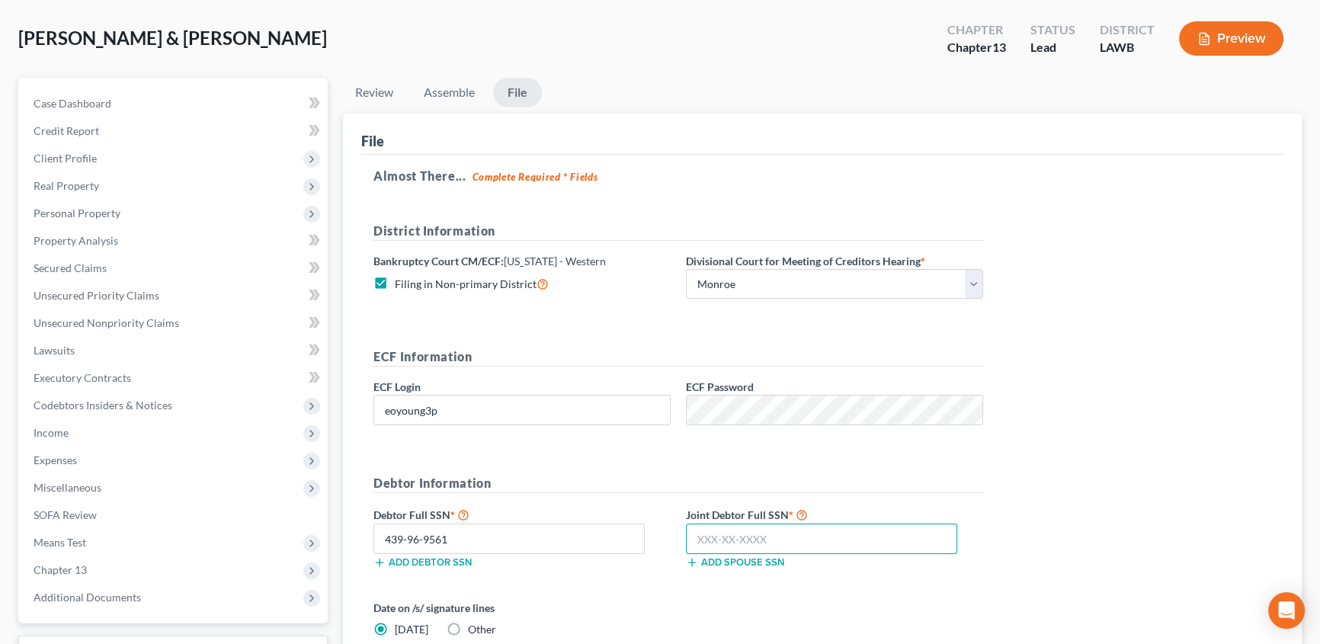
click at [708, 541] on input "text" at bounding box center [821, 538] width 271 height 30
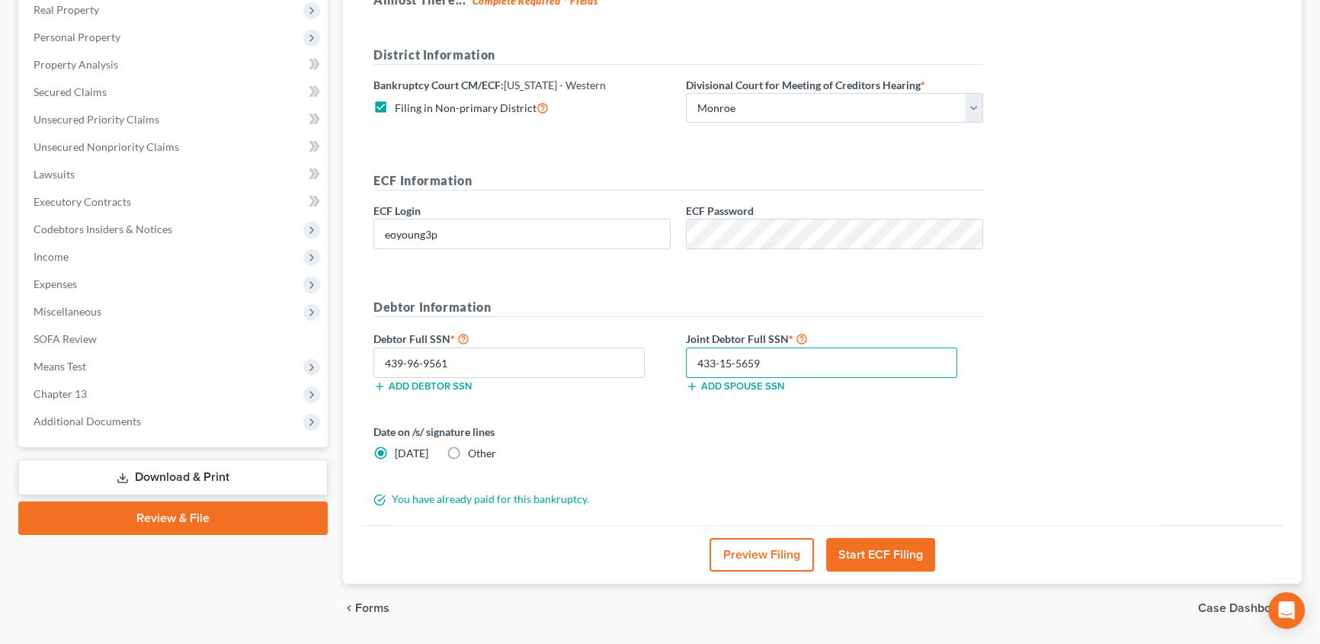
scroll to position [290, 0]
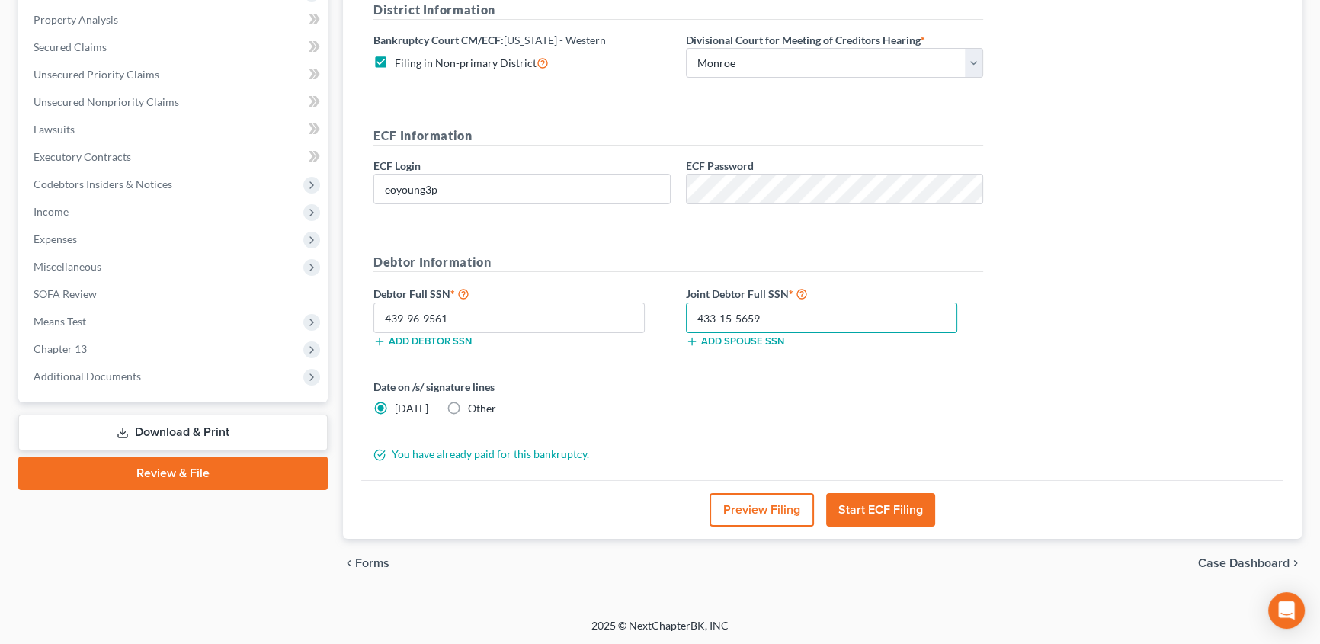
type input "433-15-5659"
drag, startPoint x: 902, startPoint y: 511, endPoint x: 544, endPoint y: 437, distance: 365.6
click at [902, 511] on button "Start ECF Filing" at bounding box center [880, 510] width 109 height 34
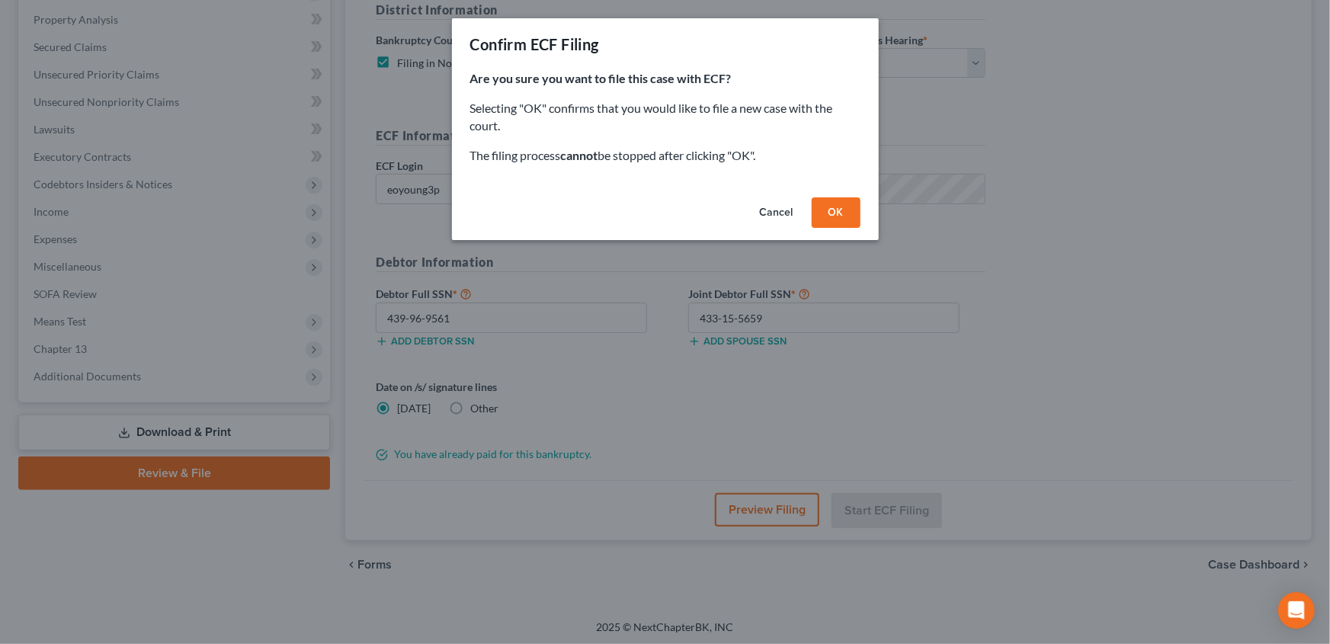
click at [845, 220] on button "OK" at bounding box center [835, 212] width 49 height 30
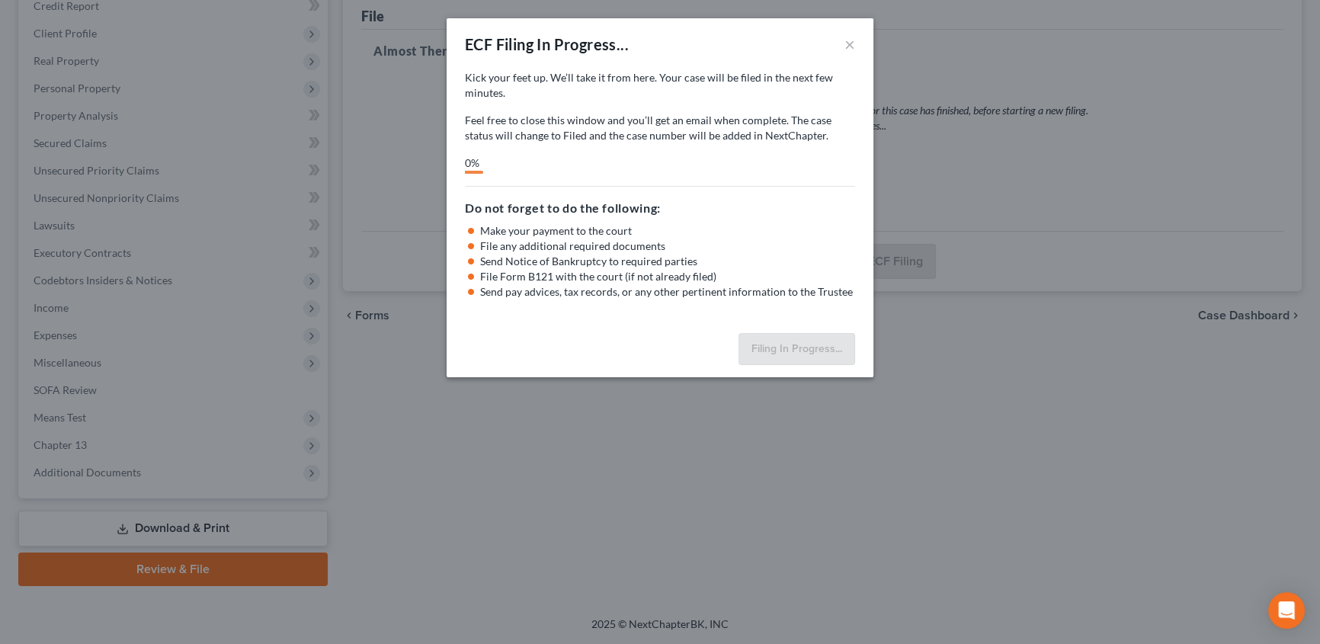
scroll to position [191, 0]
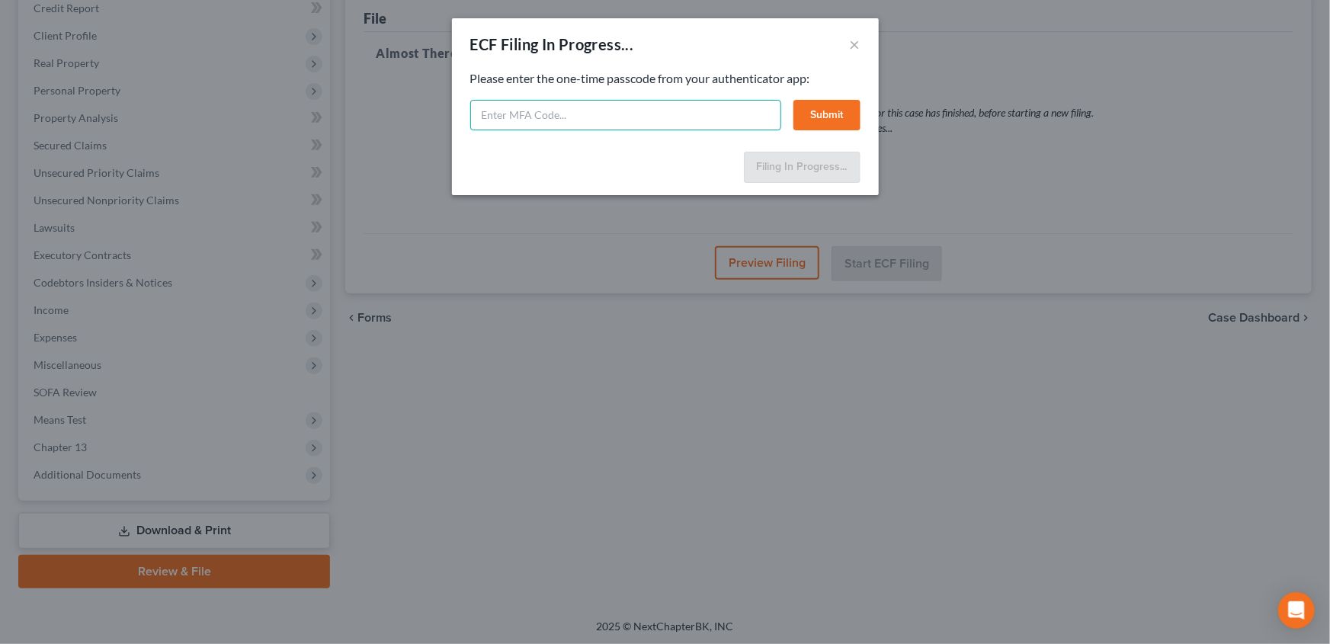
click at [642, 114] on input "text" at bounding box center [625, 115] width 311 height 30
type input "707488"
click at [827, 117] on button "Submit" at bounding box center [826, 115] width 67 height 30
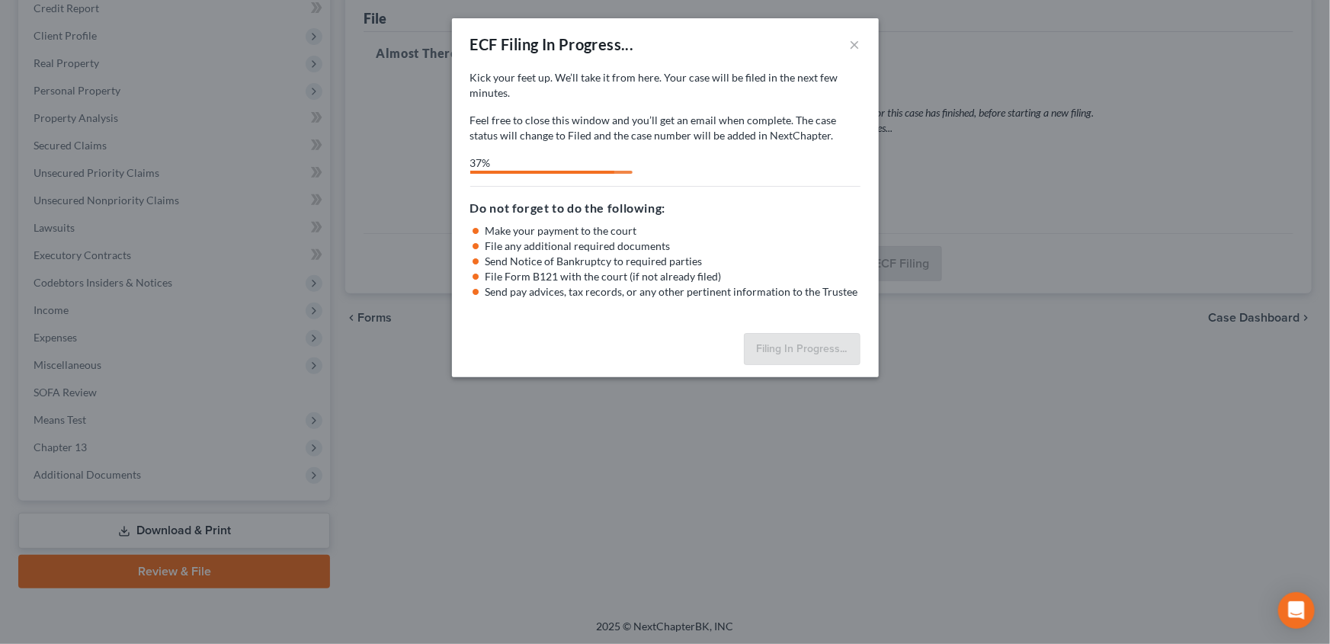
select select "3"
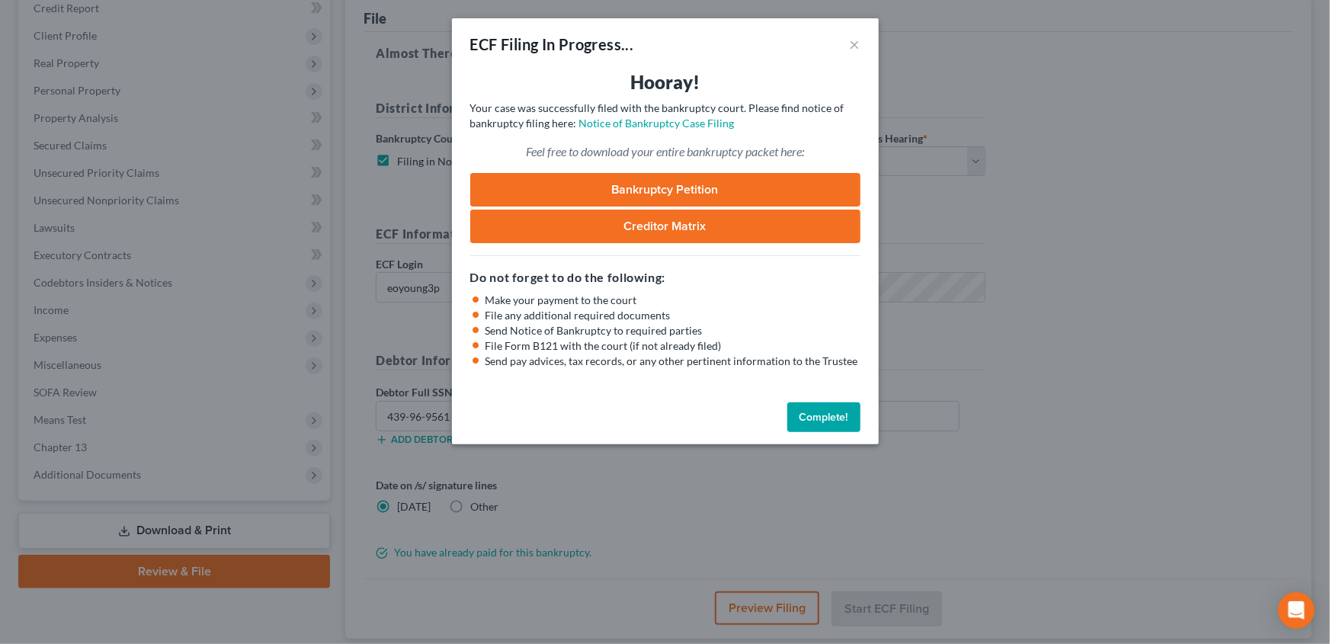
click at [810, 411] on button "Complete!" at bounding box center [823, 417] width 73 height 30
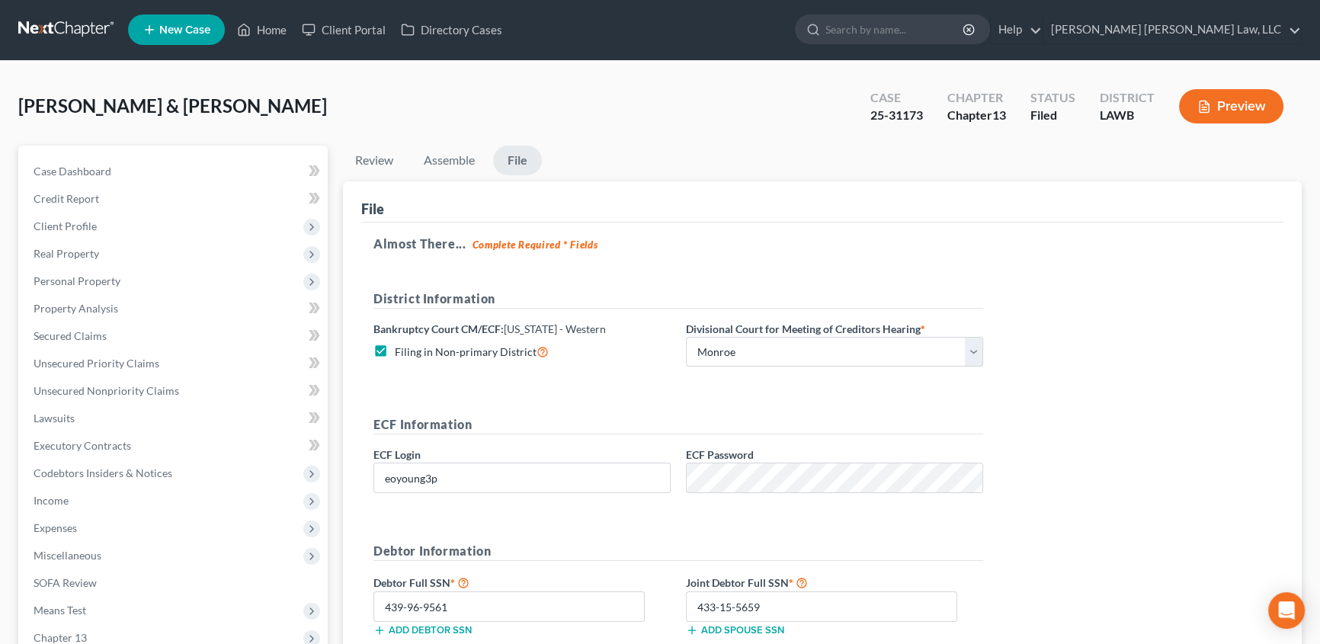
scroll to position [0, 0]
click at [268, 32] on link "Home" at bounding box center [261, 30] width 65 height 27
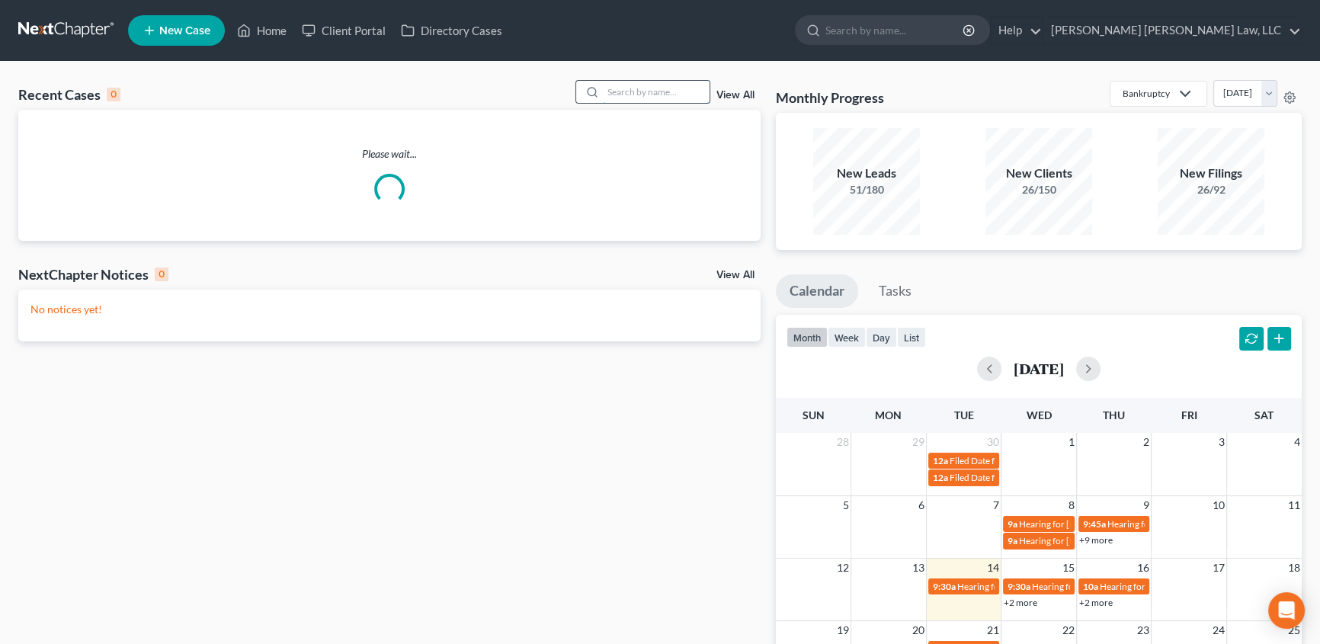
click at [610, 94] on input "search" at bounding box center [656, 92] width 107 height 22
type input "N"
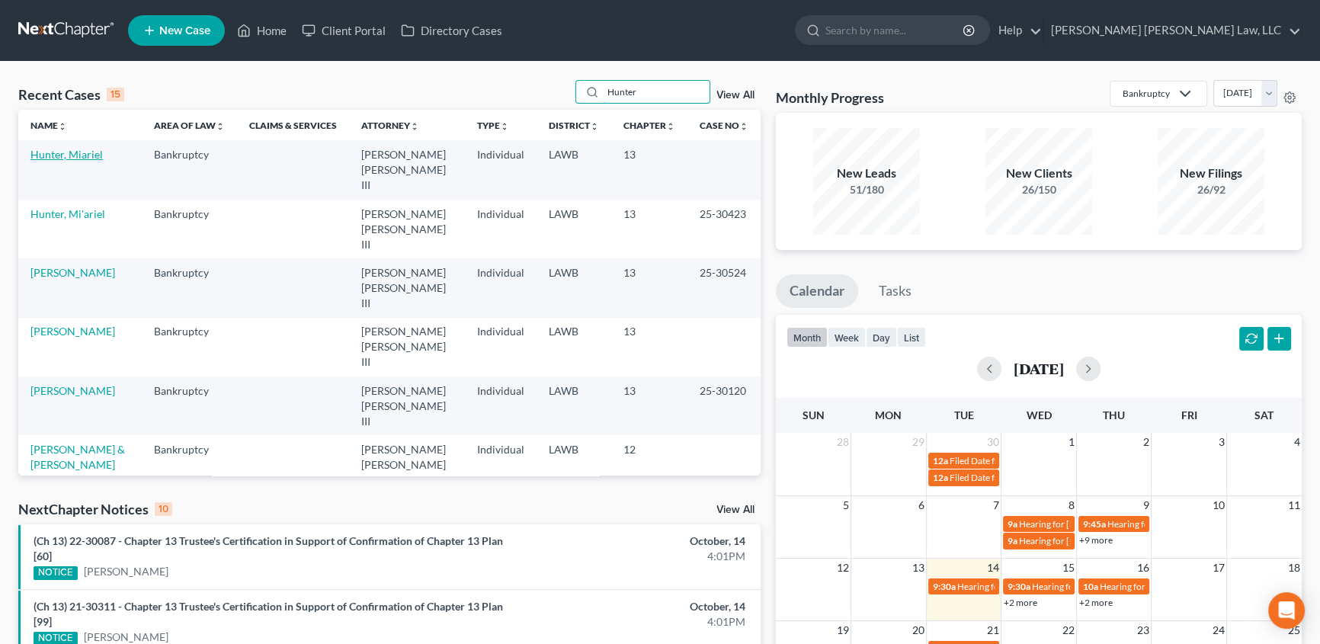
type input "Hunter"
click at [77, 157] on link "Hunter, Miariel" at bounding box center [66, 154] width 72 height 13
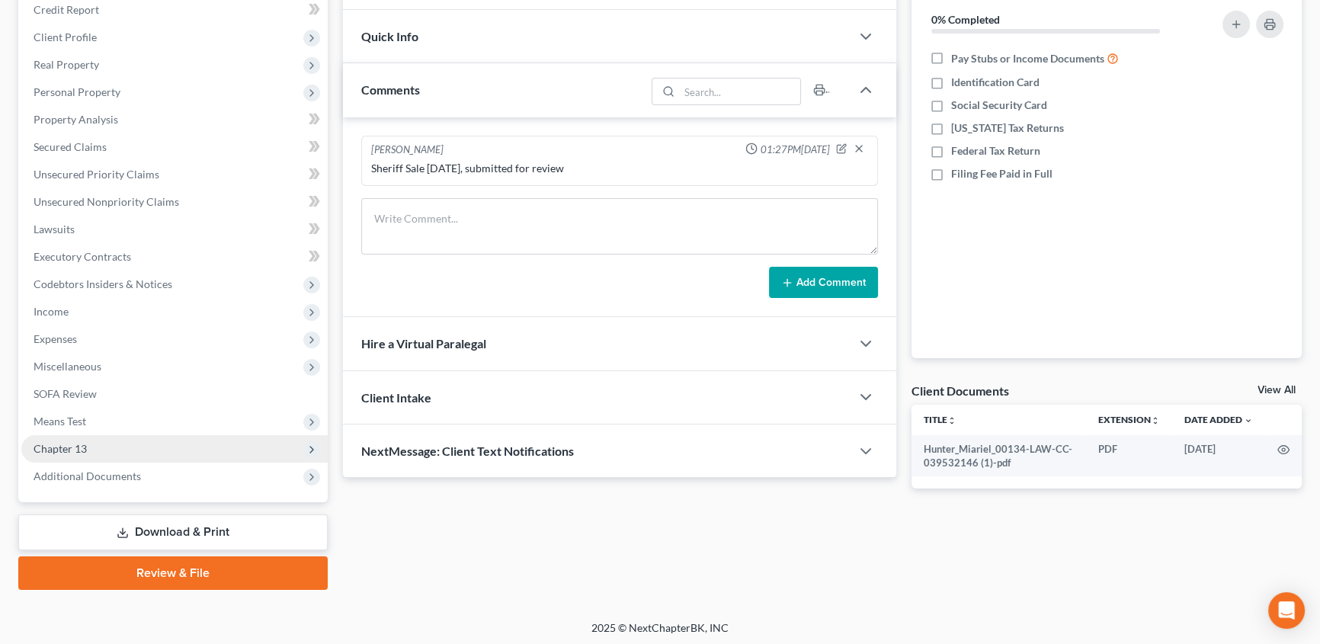
scroll to position [191, 0]
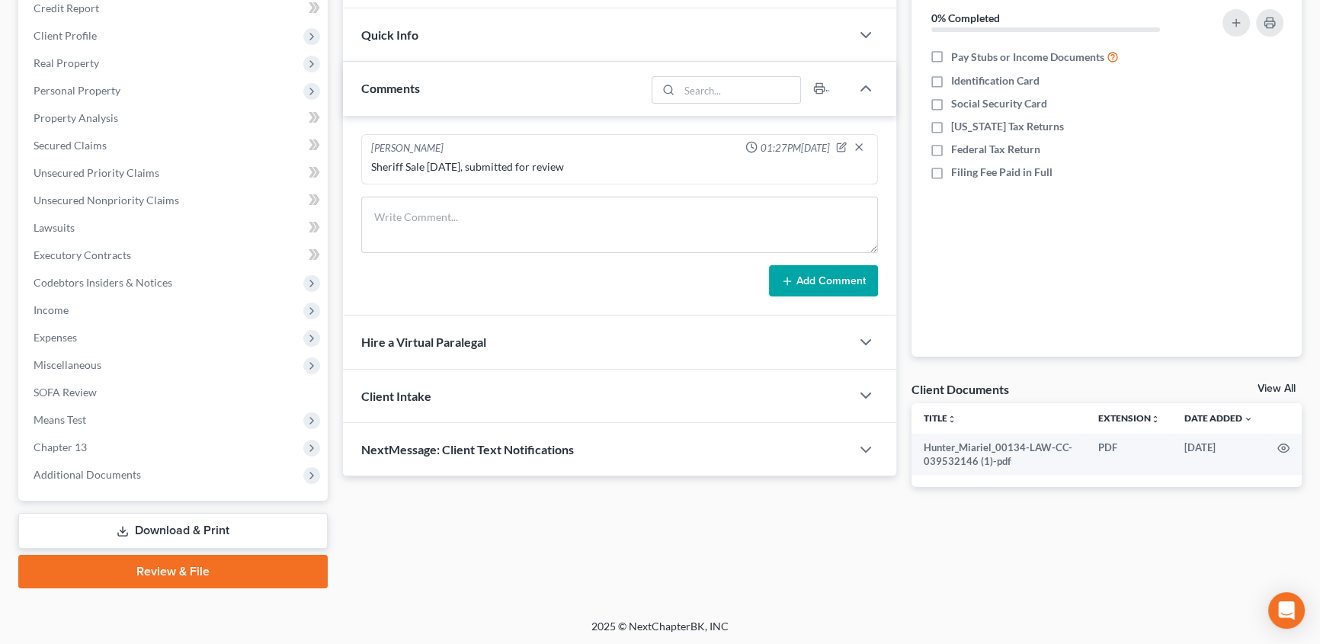
click at [221, 568] on link "Review & File" at bounding box center [172, 572] width 309 height 34
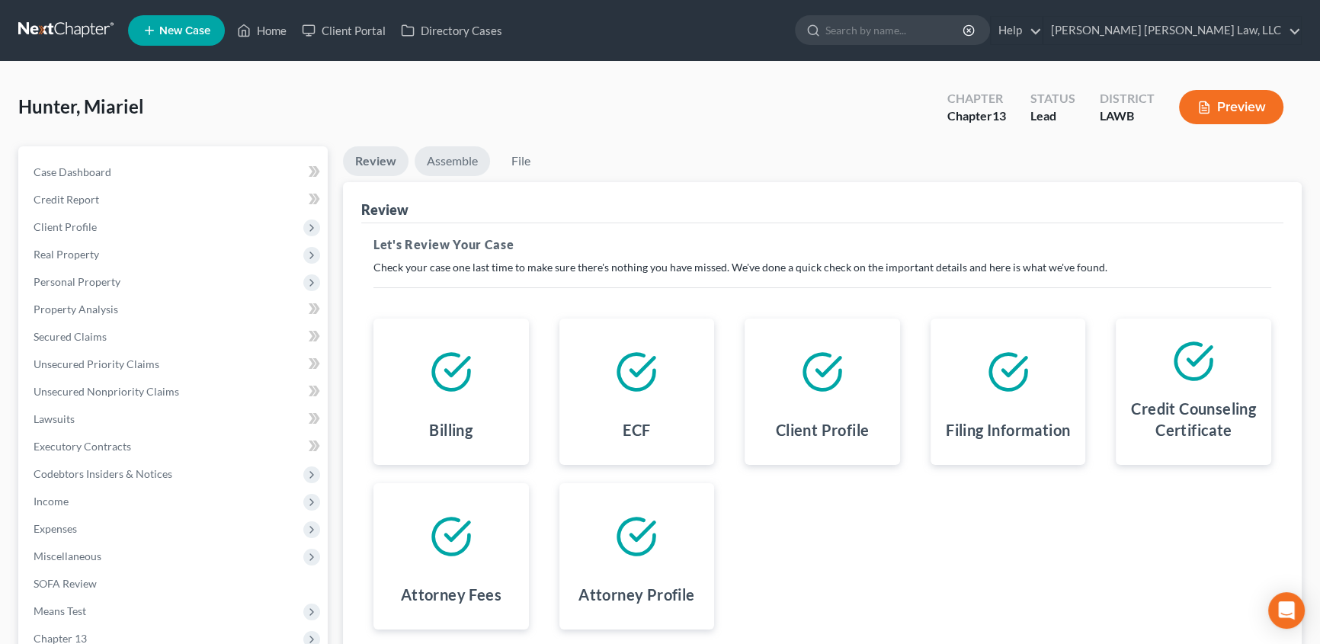
click at [472, 160] on link "Assemble" at bounding box center [451, 161] width 75 height 30
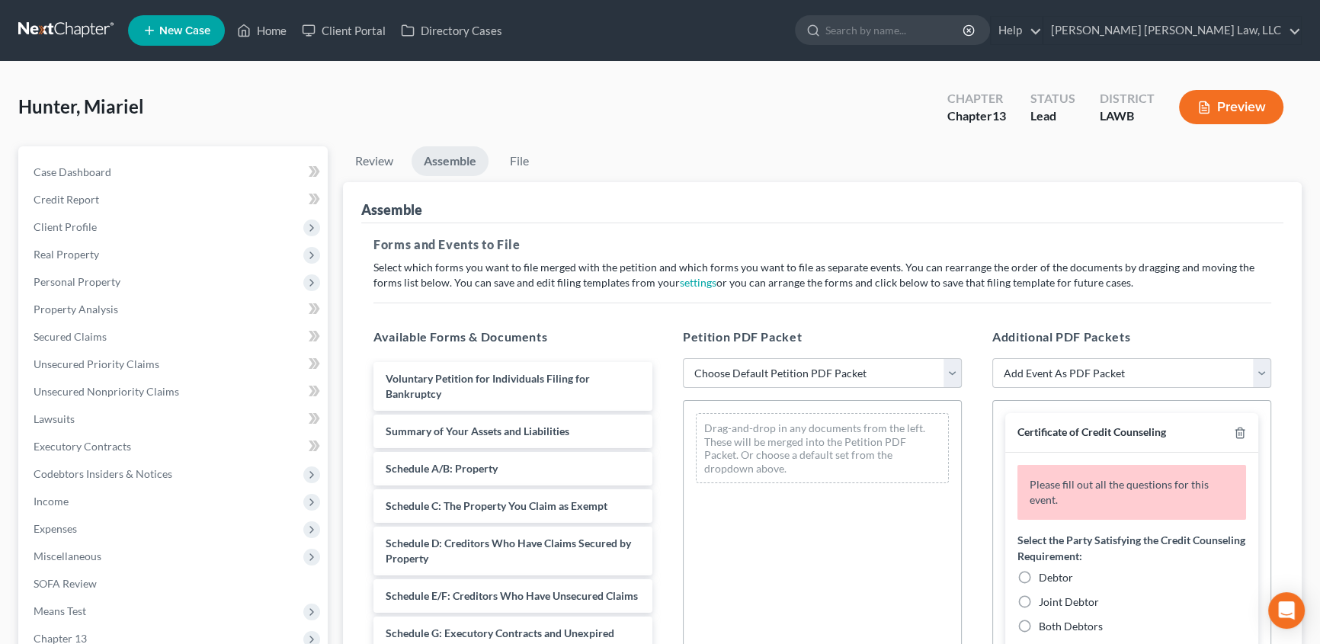
click at [753, 381] on select "Choose Default Petition PDF Packet Complete Bankruptcy Petition (all forms and …" at bounding box center [822, 373] width 279 height 30
select select "0"
click at [683, 358] on select "Choose Default Petition PDF Packet Complete Bankruptcy Petition (all forms and …" at bounding box center [822, 373] width 279 height 30
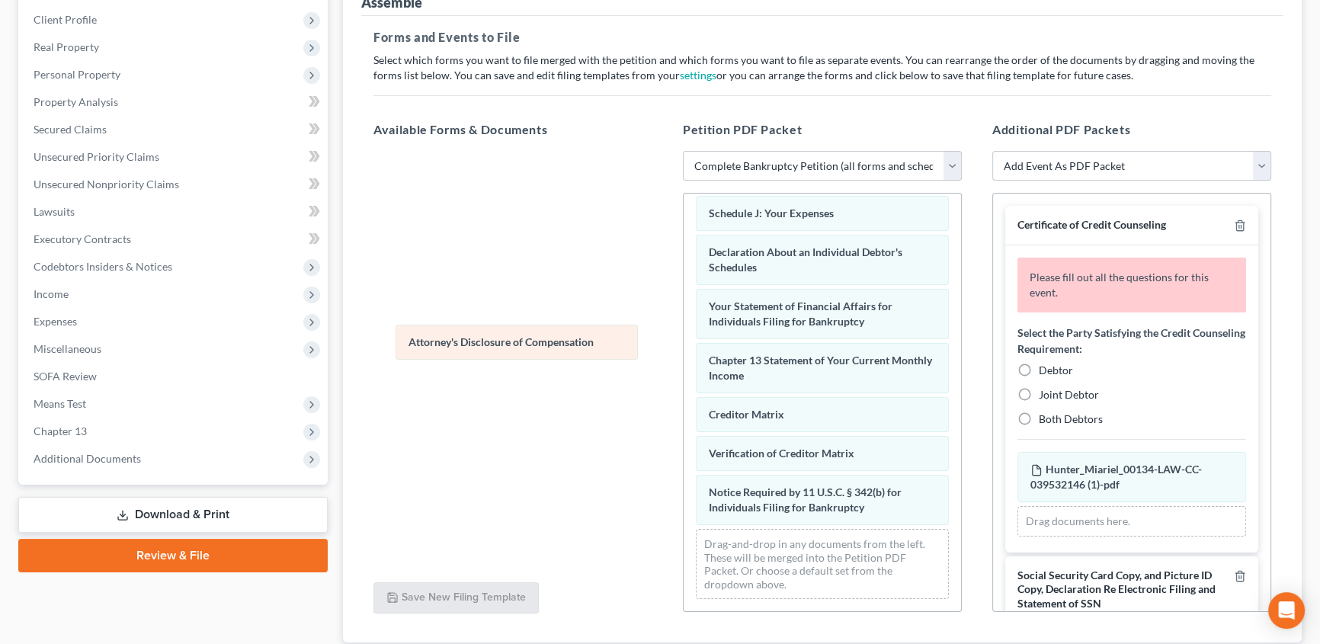
scroll to position [433, 0]
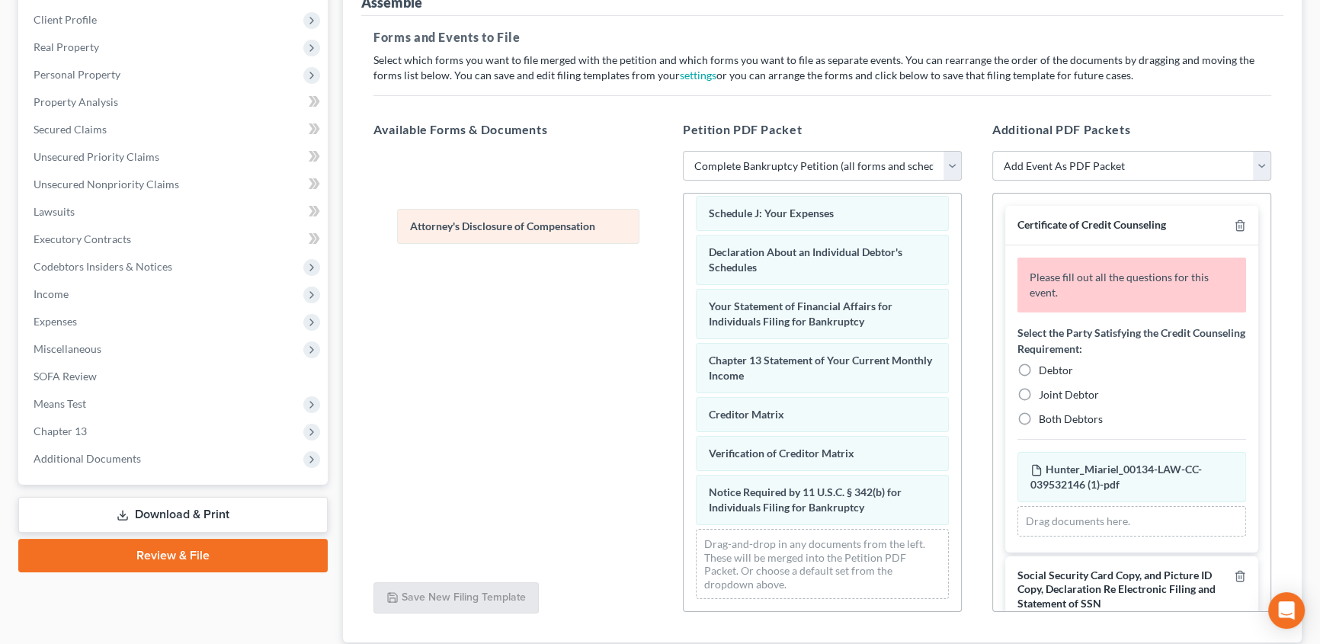
drag, startPoint x: 766, startPoint y: 512, endPoint x: 485, endPoint y: 225, distance: 402.5
click at [683, 225] on div "Attorney's Disclosure of Compensation Voluntary Petition for Individuals Filing…" at bounding box center [821, 192] width 277 height 838
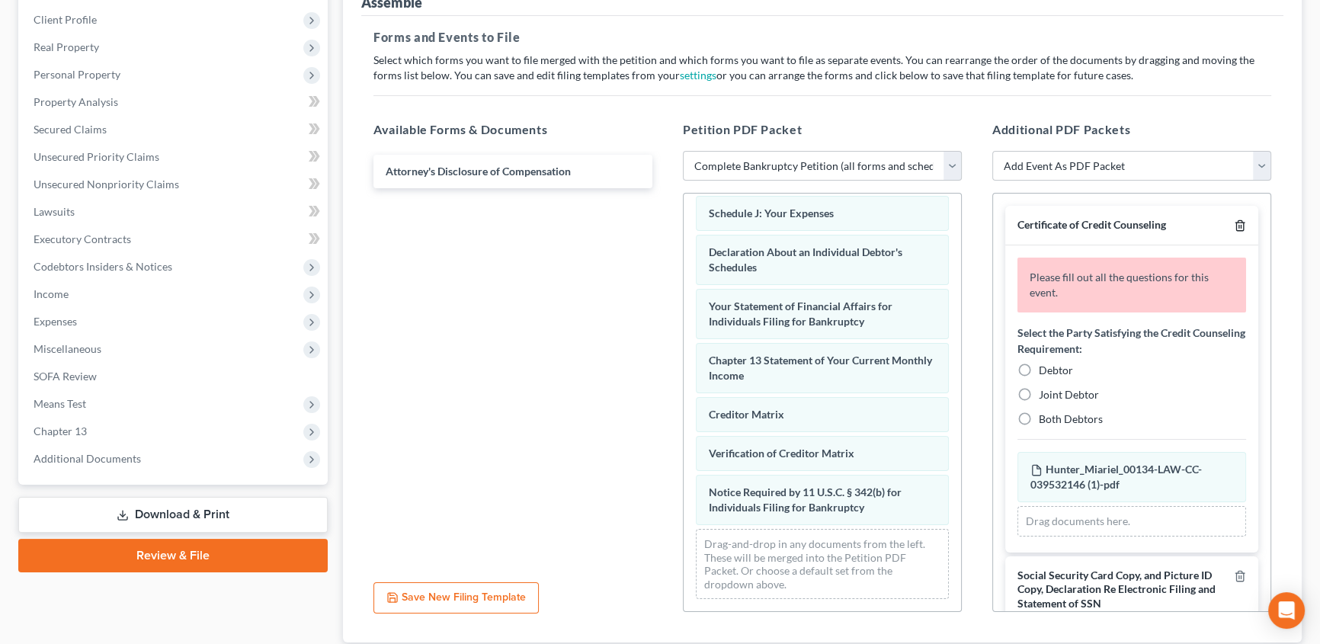
click at [1234, 224] on icon "button" at bounding box center [1240, 225] width 12 height 12
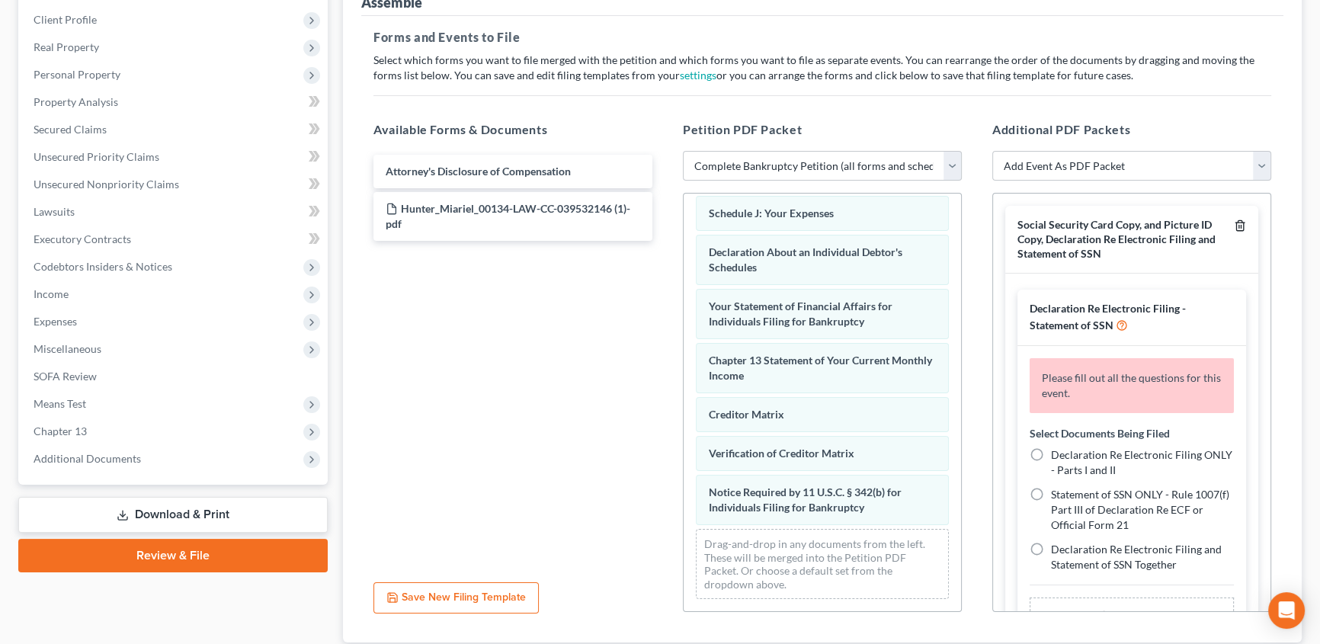
click at [1234, 223] on icon "button" at bounding box center [1240, 225] width 12 height 12
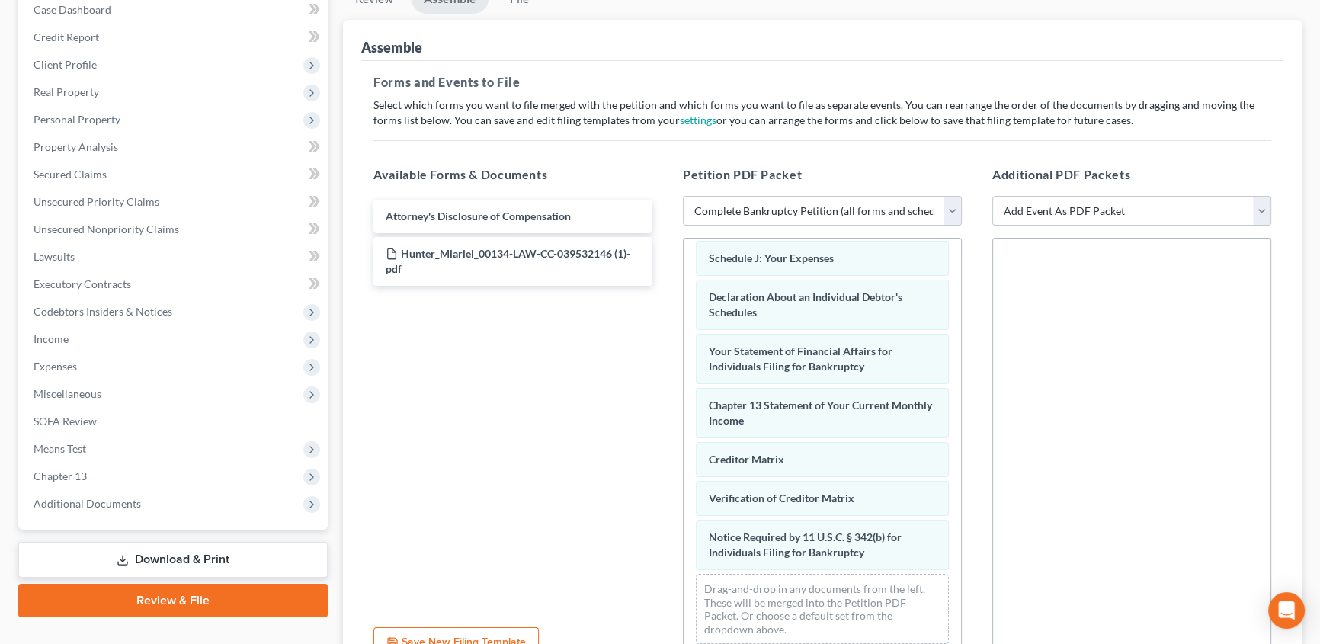
scroll to position [69, 0]
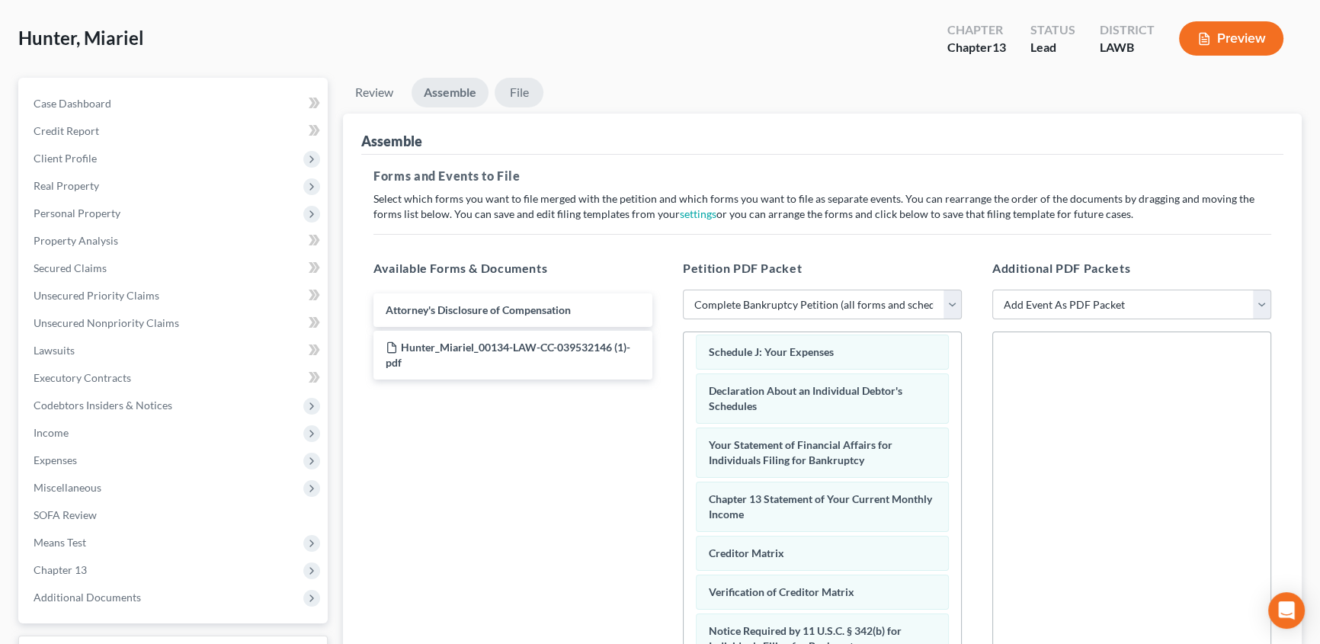
click at [516, 88] on link "File" at bounding box center [518, 93] width 49 height 30
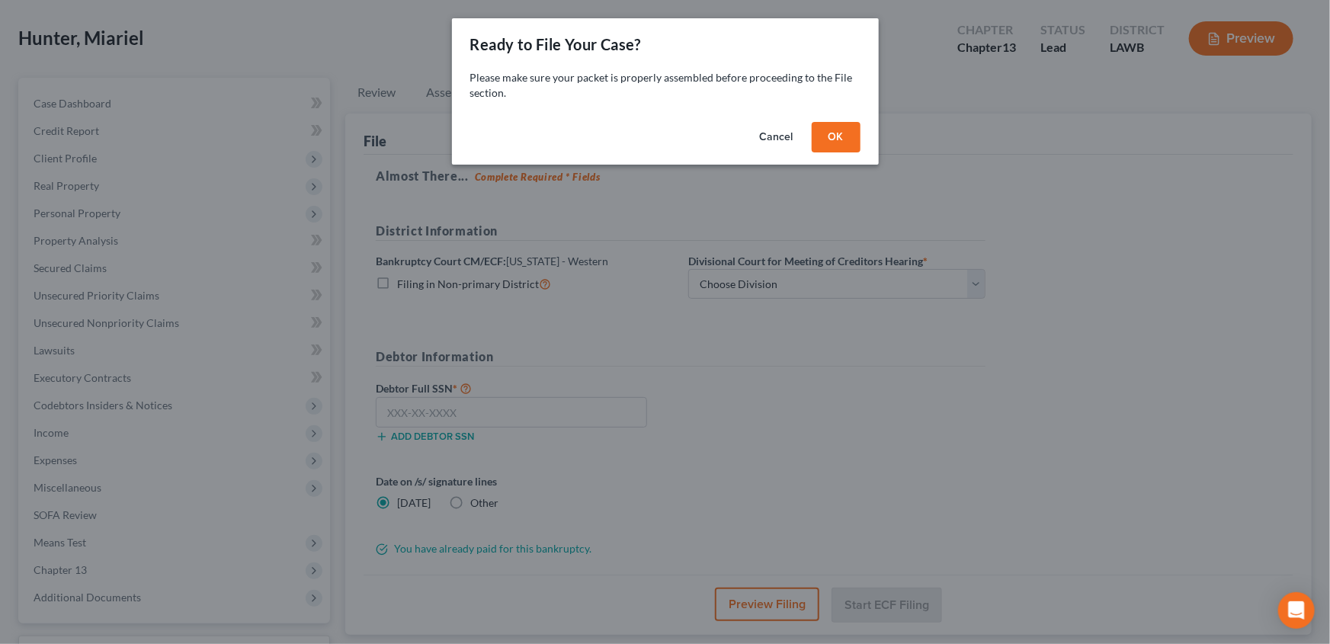
drag, startPoint x: 846, startPoint y: 145, endPoint x: 26, endPoint y: 77, distance: 822.6
click at [845, 144] on button "OK" at bounding box center [835, 137] width 49 height 30
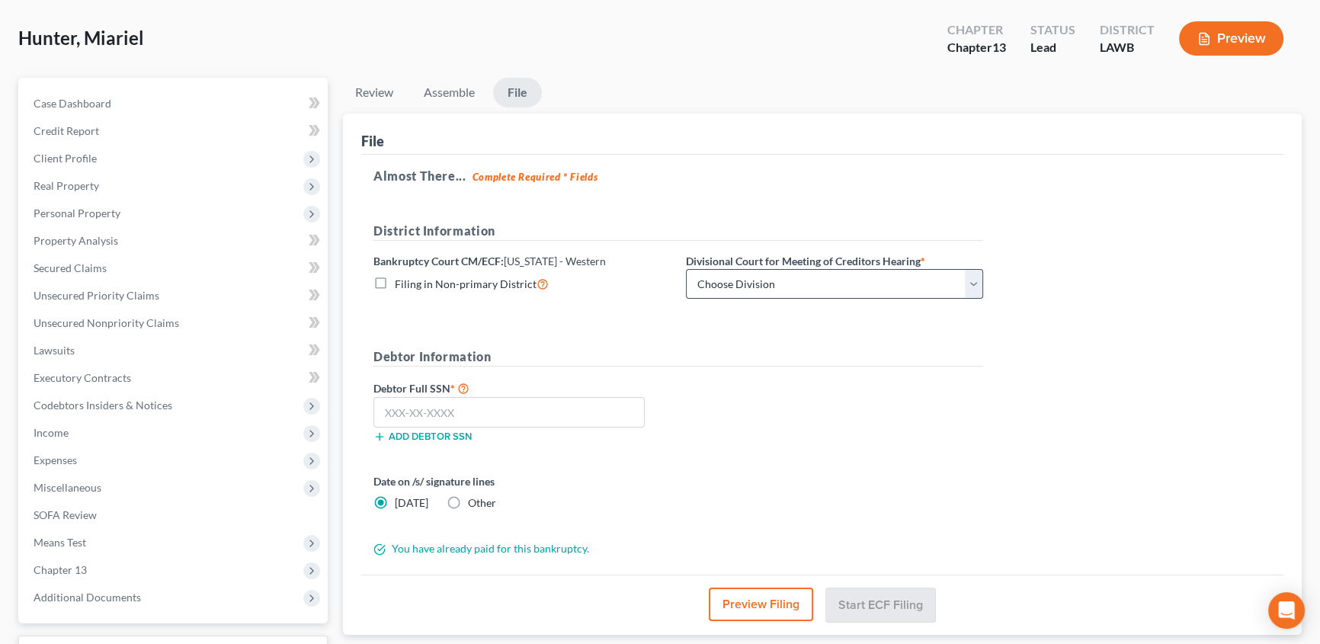
drag, startPoint x: 380, startPoint y: 283, endPoint x: 715, endPoint y: 274, distance: 335.4
click at [395, 283] on label "Filing in Non-primary District" at bounding box center [472, 284] width 154 height 18
click at [401, 283] on input "Filing in Non-primary District" at bounding box center [406, 280] width 10 height 10
checkbox input "true"
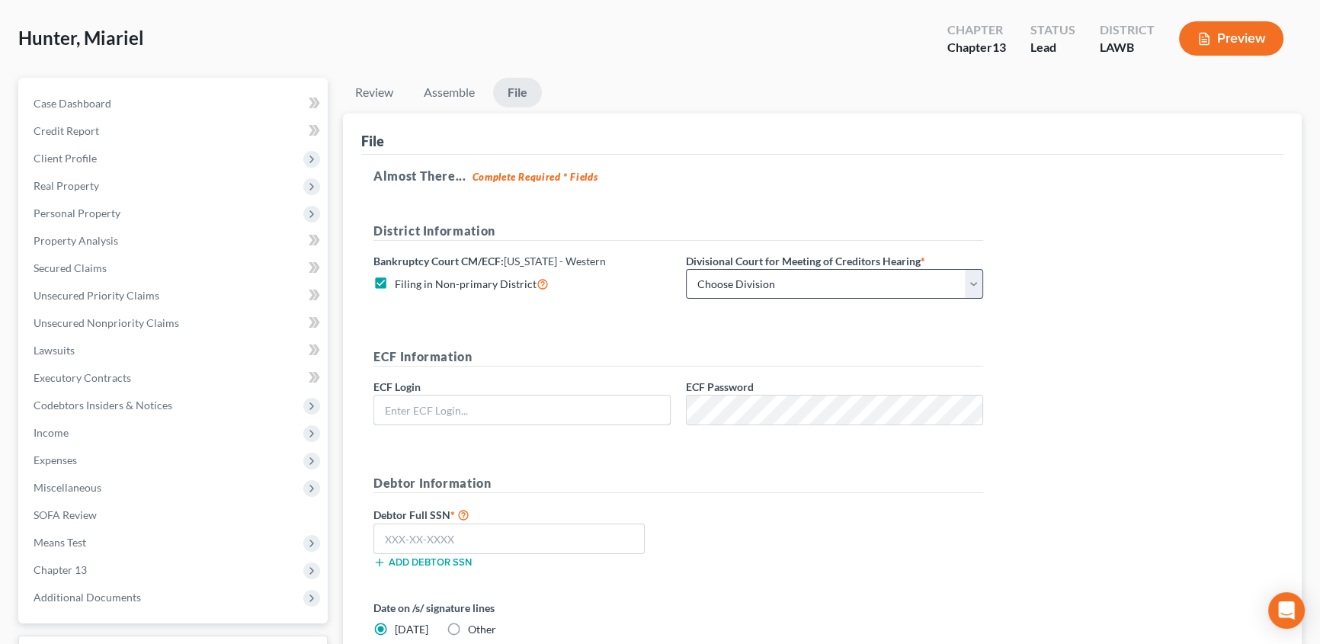
type input "eoyoung3p"
drag, startPoint x: 740, startPoint y: 282, endPoint x: 744, endPoint y: 295, distance: 13.5
click at [740, 282] on select "Choose Division [GEOGRAPHIC_DATA] [GEOGRAPHIC_DATA]-[GEOGRAPHIC_DATA] Lake [PER…" at bounding box center [834, 284] width 297 height 30
select select "3"
click at [686, 269] on select "Choose Division [GEOGRAPHIC_DATA] [GEOGRAPHIC_DATA]-[GEOGRAPHIC_DATA] Lake [PER…" at bounding box center [834, 284] width 297 height 30
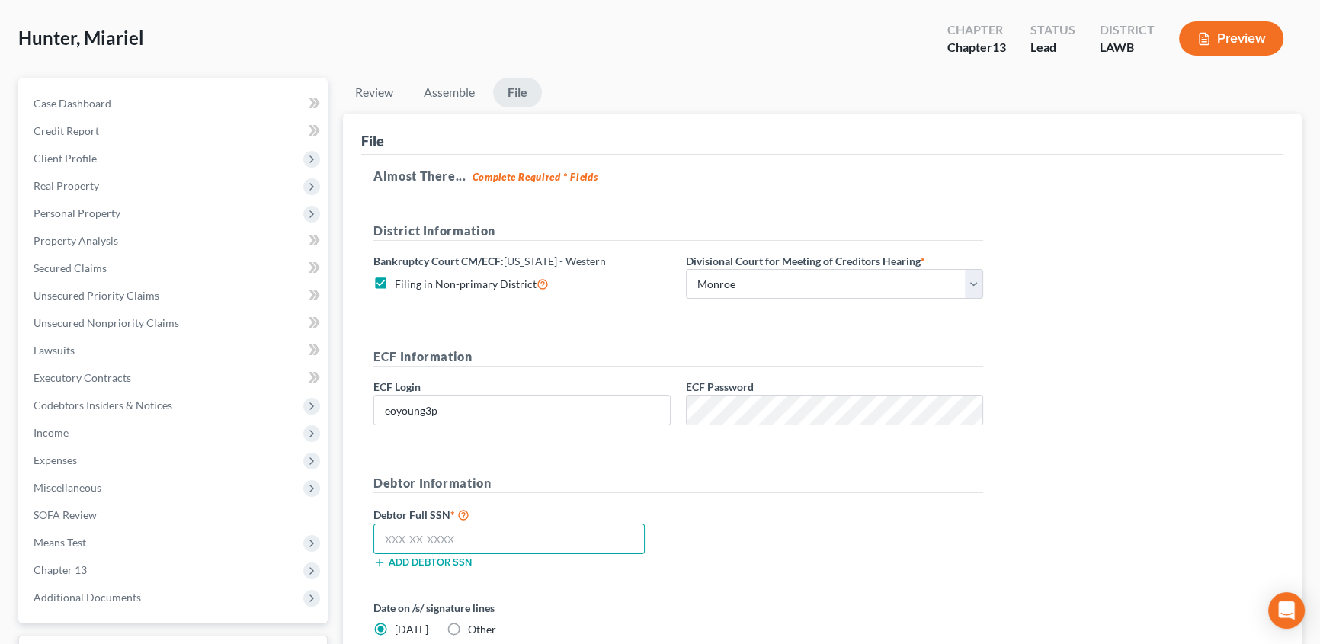
click at [394, 534] on input "text" at bounding box center [508, 538] width 271 height 30
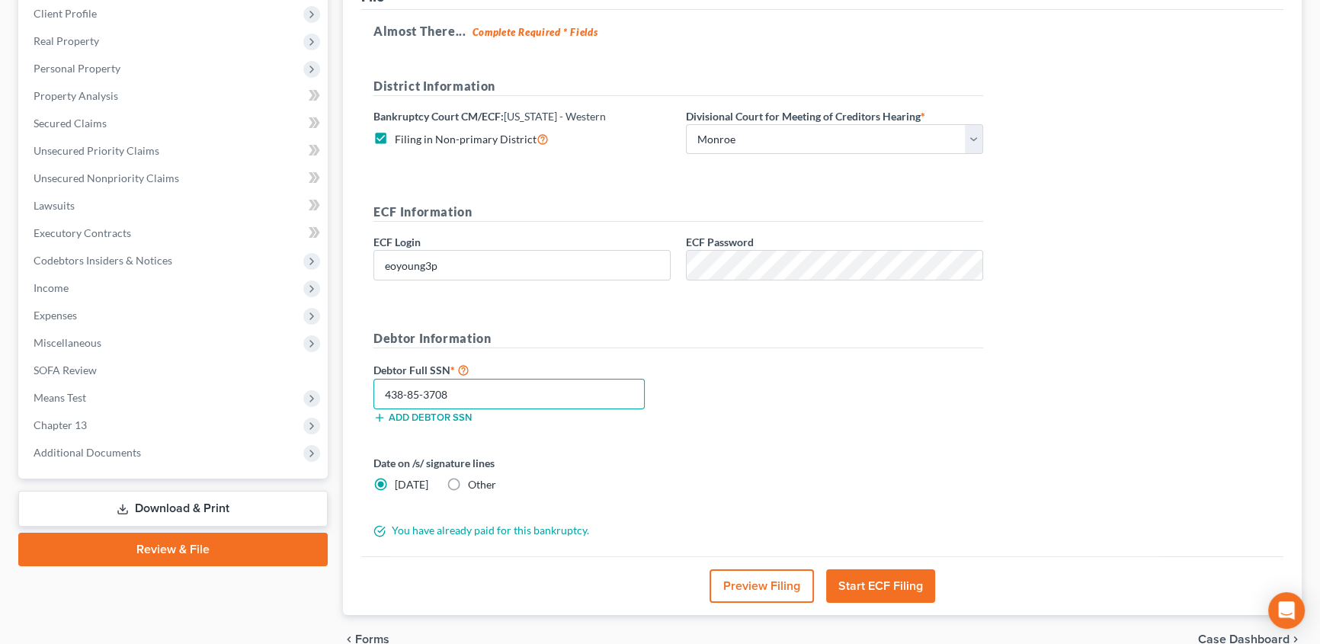
scroll to position [207, 0]
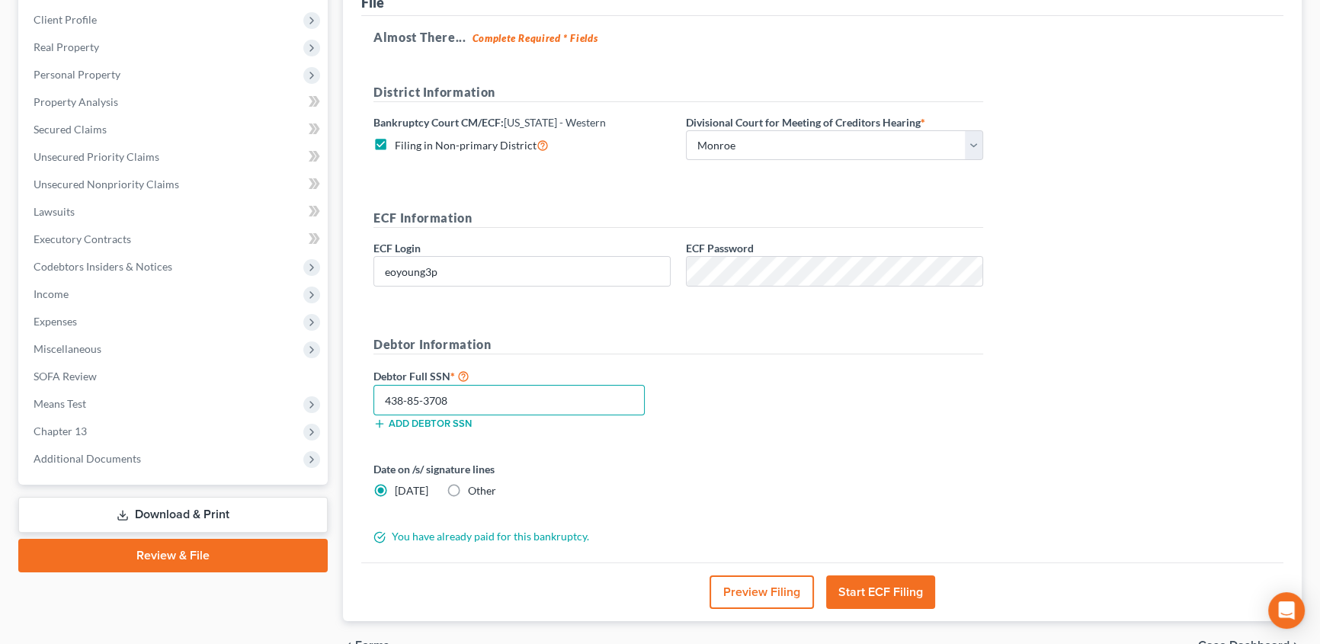
type input "438-85-3708"
click at [894, 584] on button "Start ECF Filing" at bounding box center [880, 592] width 109 height 34
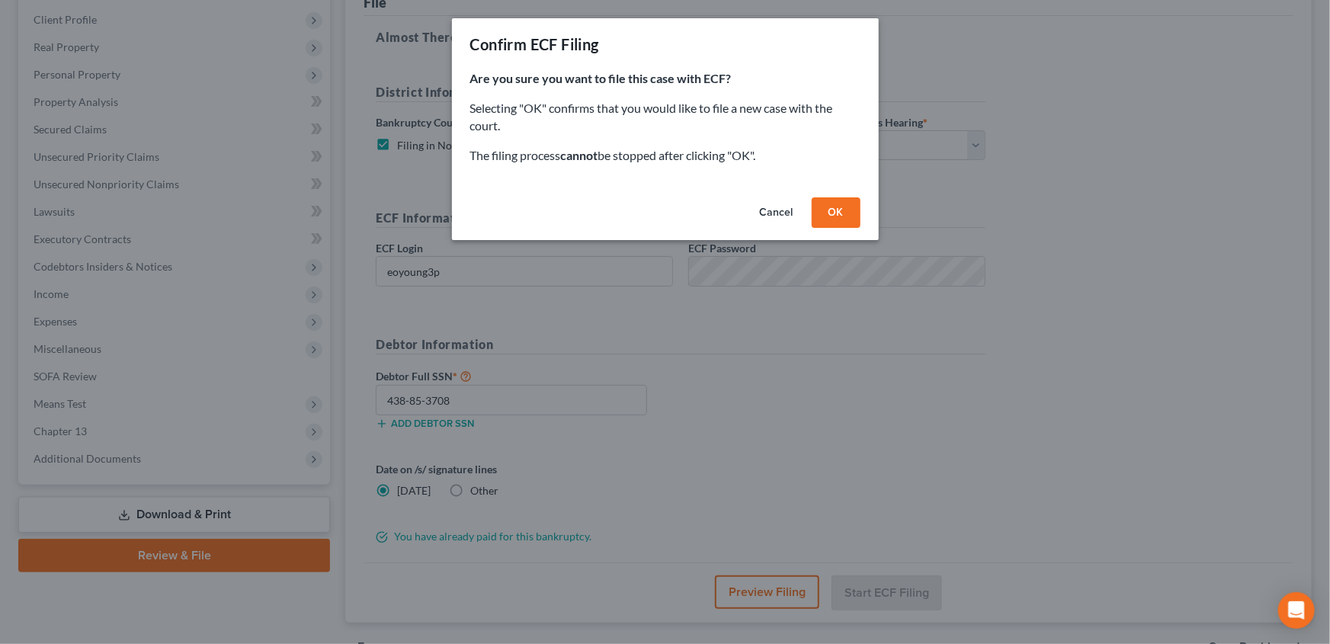
click at [837, 212] on button "OK" at bounding box center [835, 212] width 49 height 30
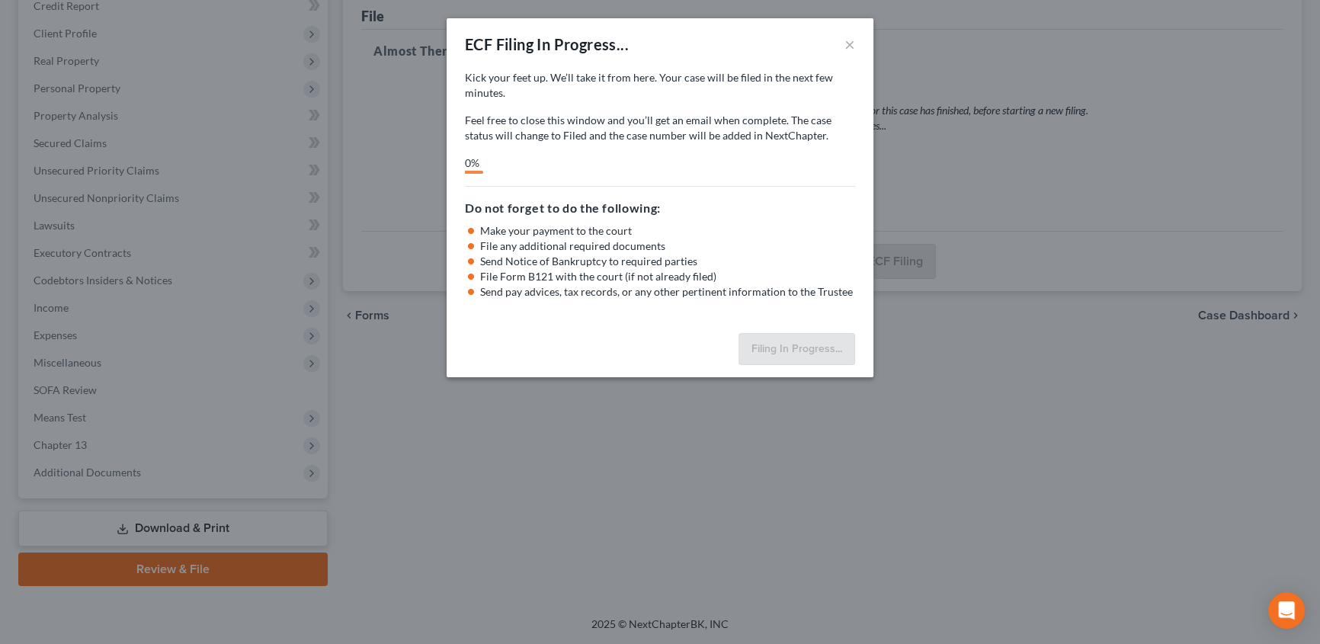
scroll to position [191, 0]
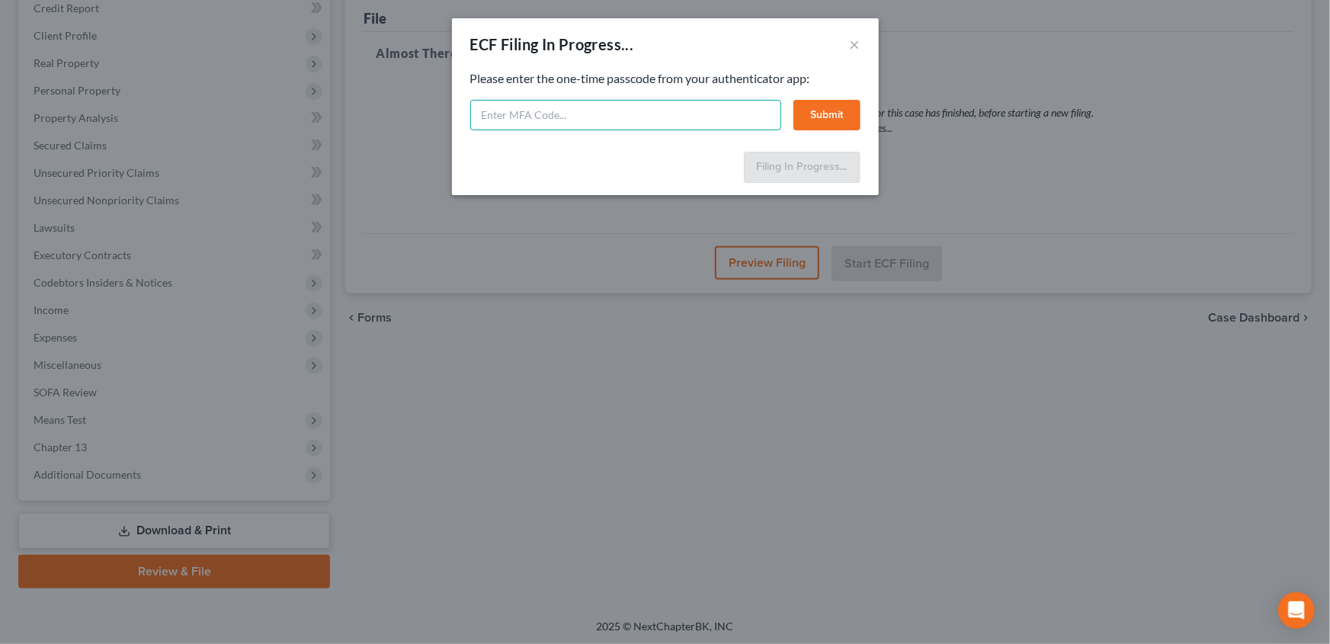
click at [512, 112] on input "text" at bounding box center [625, 115] width 311 height 30
type input "964109"
click at [824, 113] on button "Submit" at bounding box center [826, 115] width 67 height 30
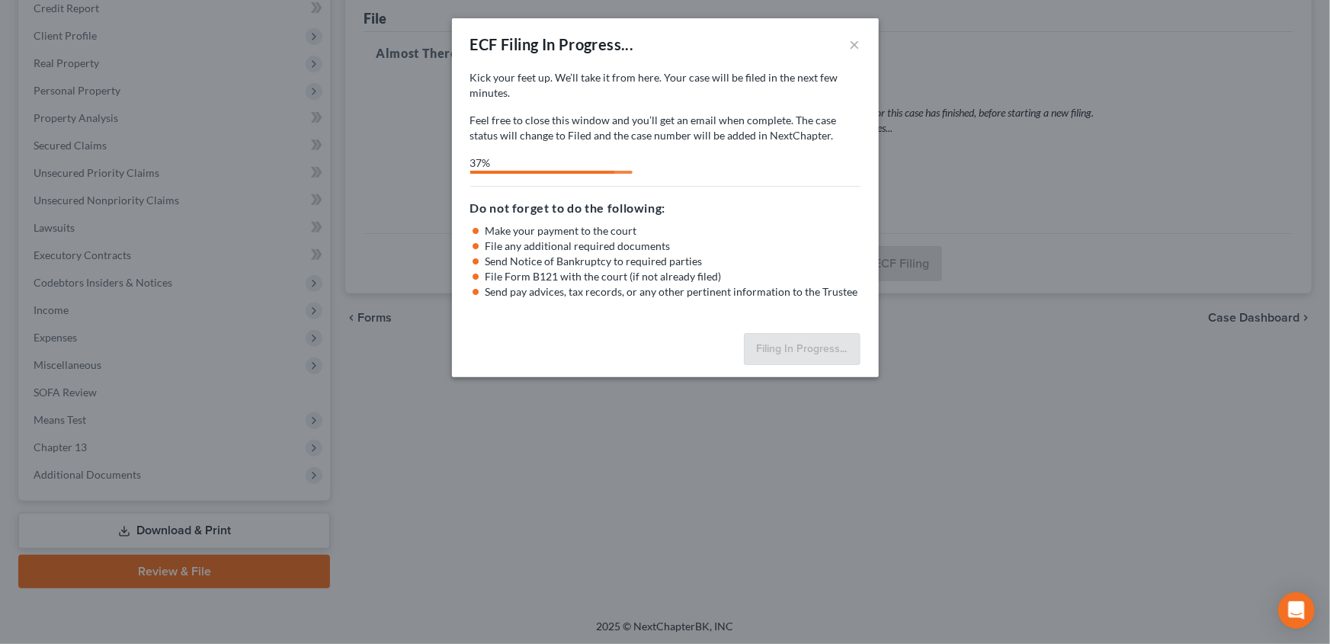
select select "3"
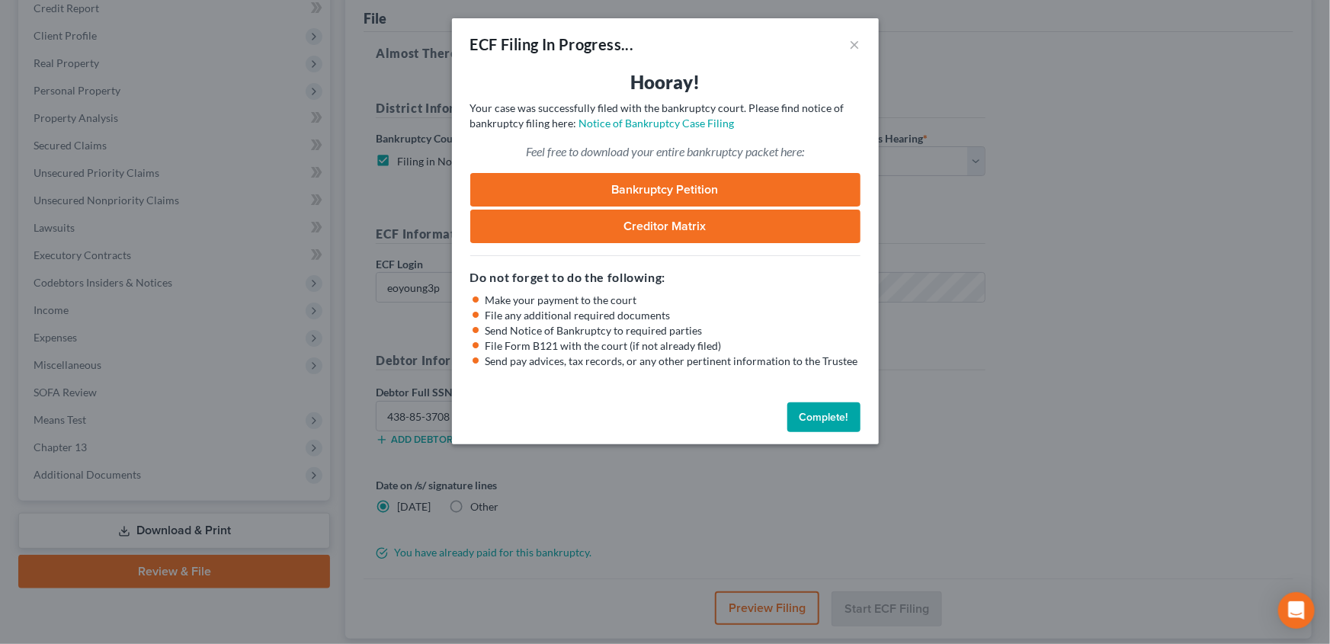
click at [827, 419] on button "Complete!" at bounding box center [823, 417] width 73 height 30
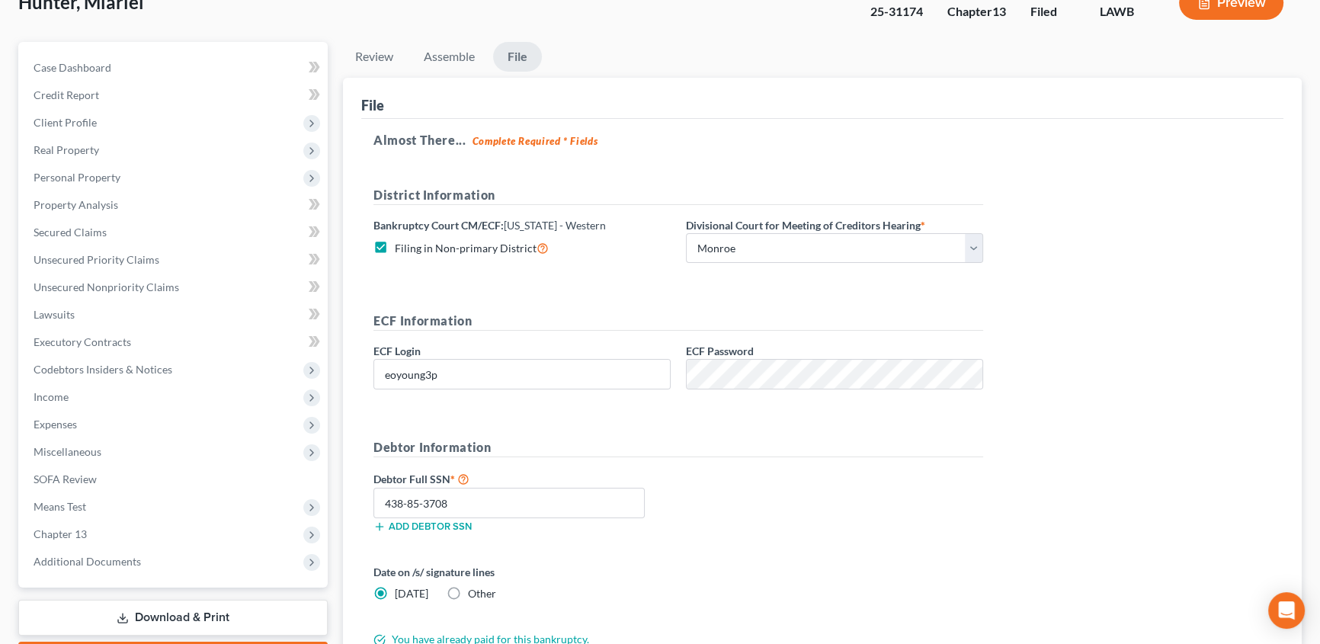
scroll to position [0, 0]
